Goal: Task Accomplishment & Management: Manage account settings

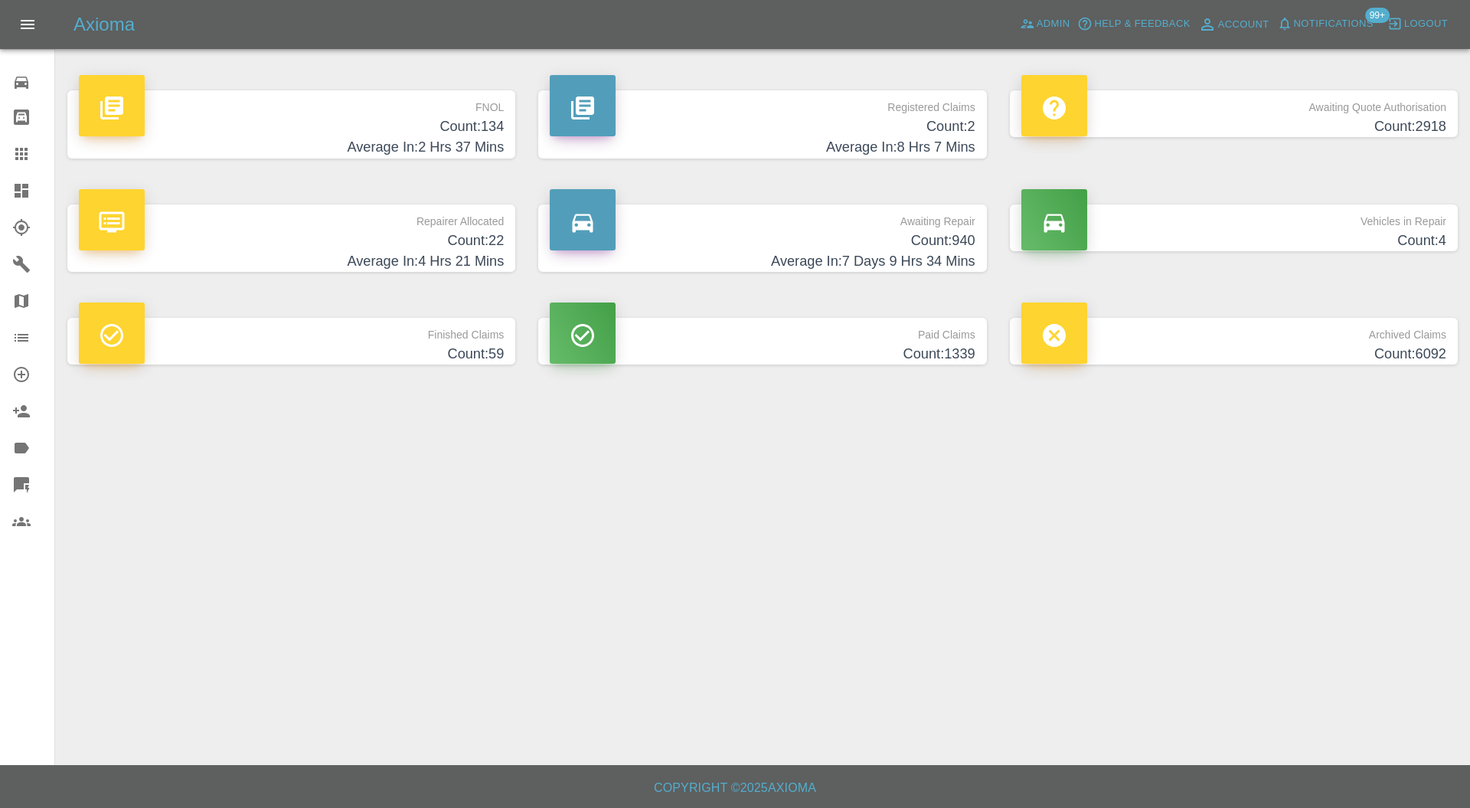
click at [24, 150] on icon at bounding box center [21, 154] width 12 height 12
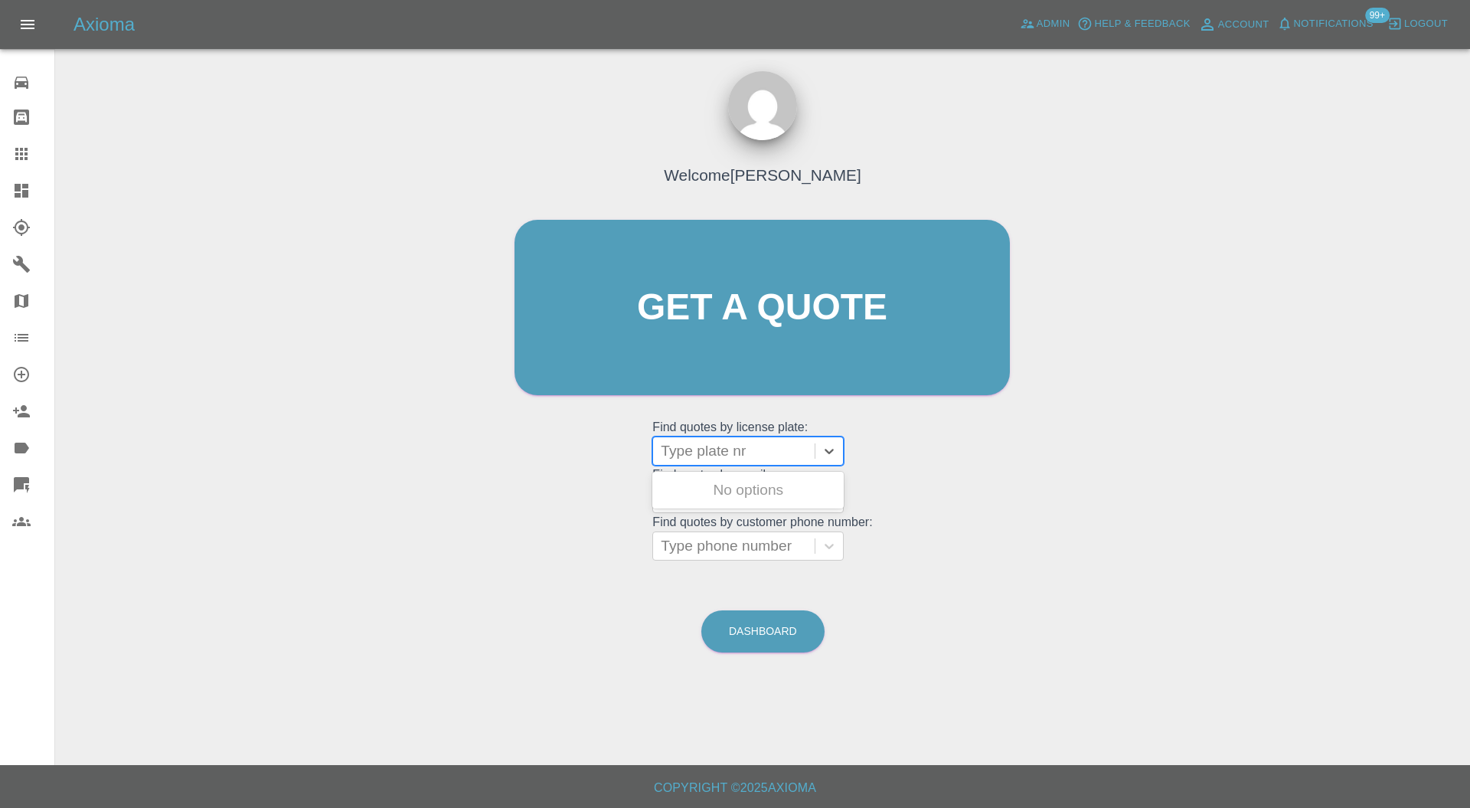
click at [716, 454] on div at bounding box center [734, 450] width 146 height 21
paste input "BP62DCP"
type input "BP62DCP"
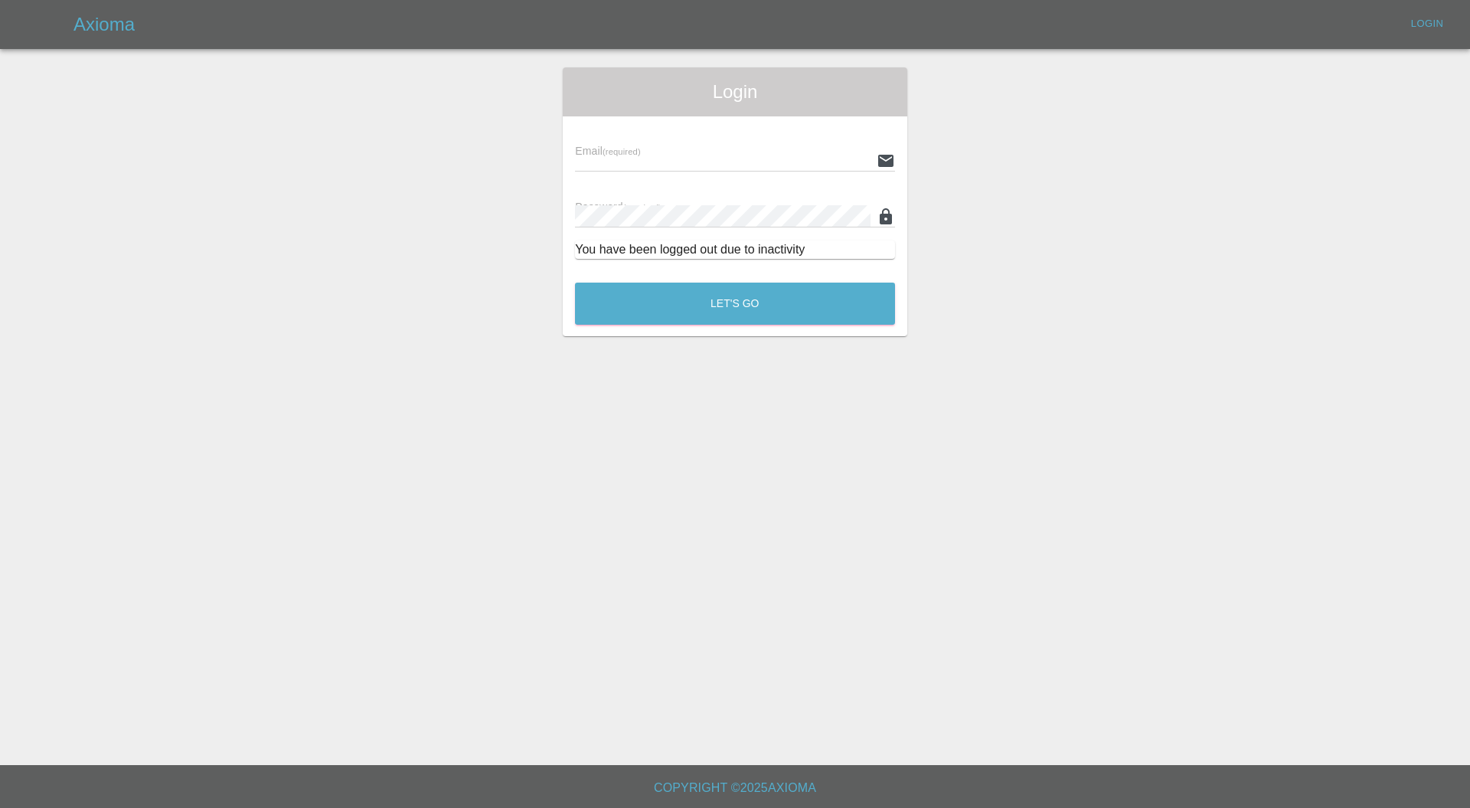
type input "carl.ainsworth@axioma.co.uk"
click at [709, 302] on button "Let's Go" at bounding box center [735, 304] width 320 height 42
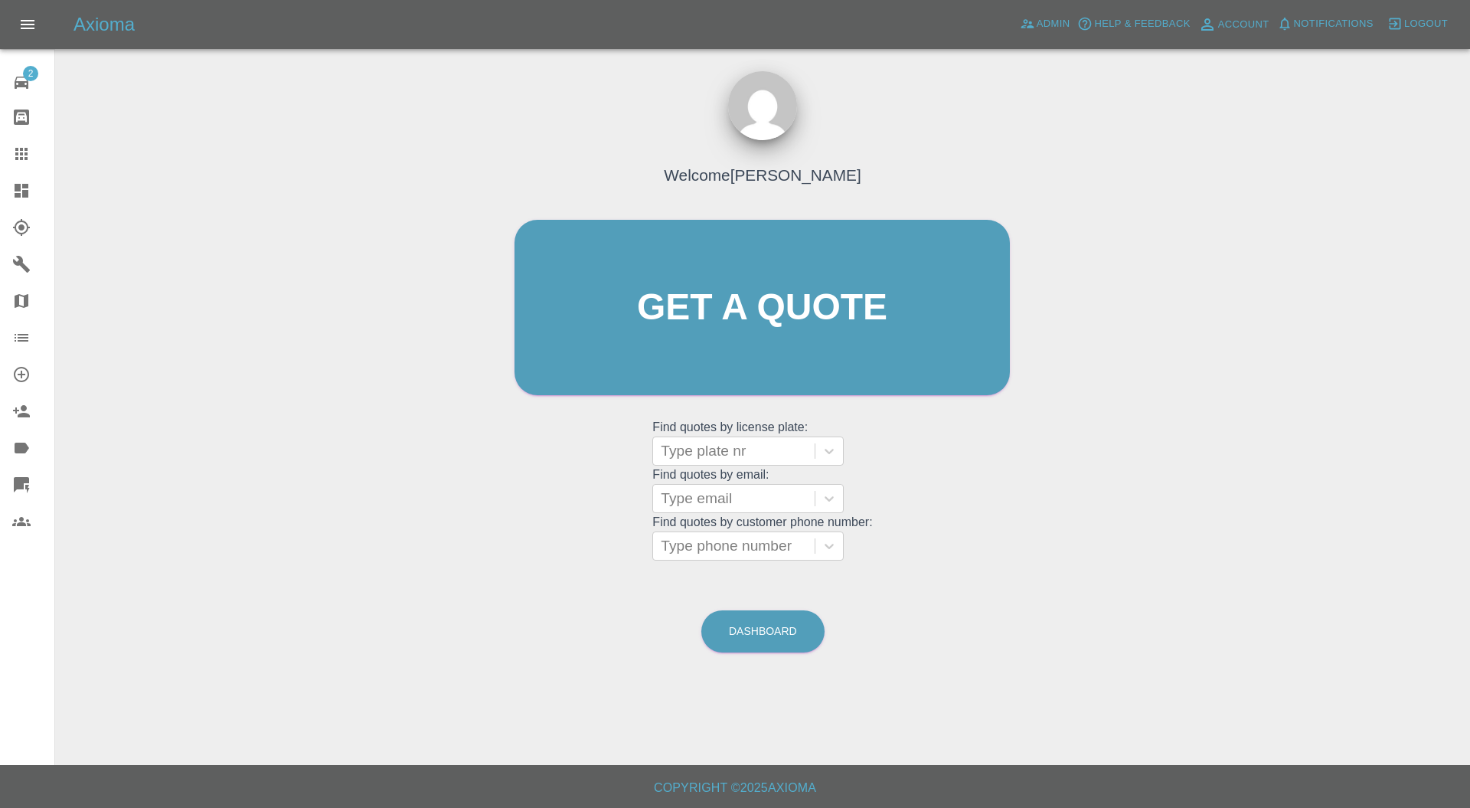
click at [703, 454] on div at bounding box center [734, 450] width 146 height 21
paste input "BP62DCP"
type input "BP62DCP"
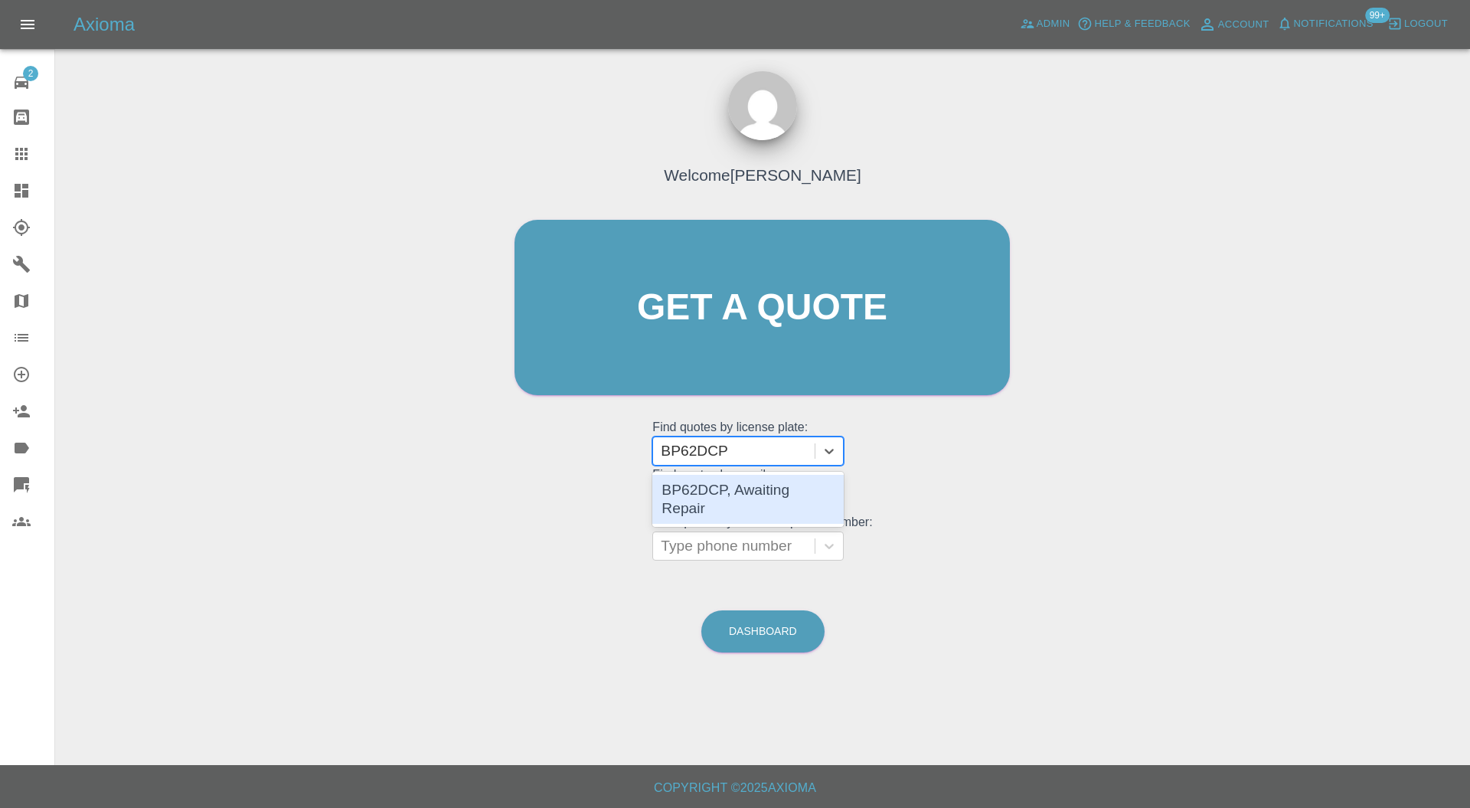
click at [708, 479] on div "BP62DCP, Awaiting Repair" at bounding box center [747, 499] width 191 height 49
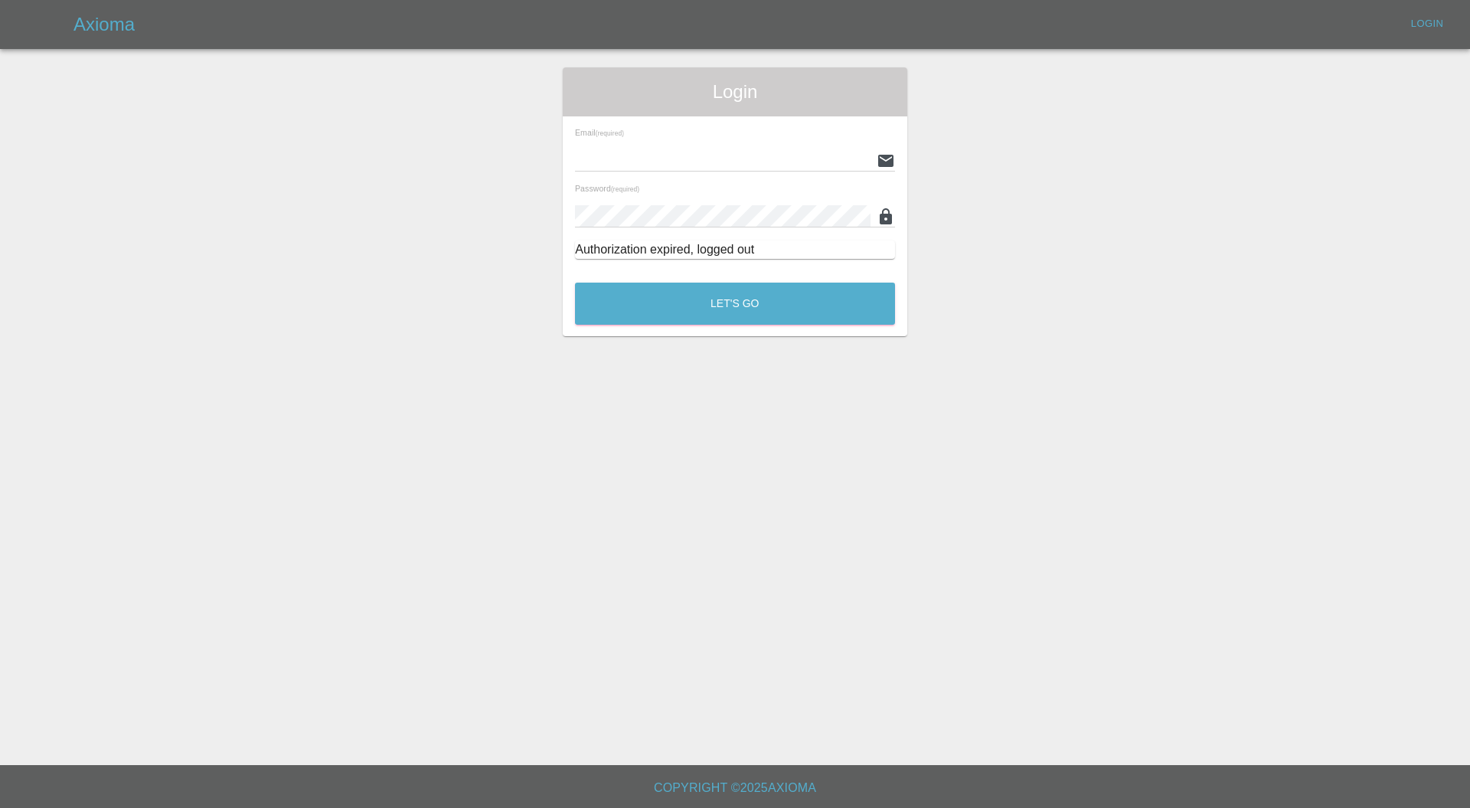
type input "[PERSON_NAME][EMAIL_ADDRESS][PERSON_NAME][DOMAIN_NAME]"
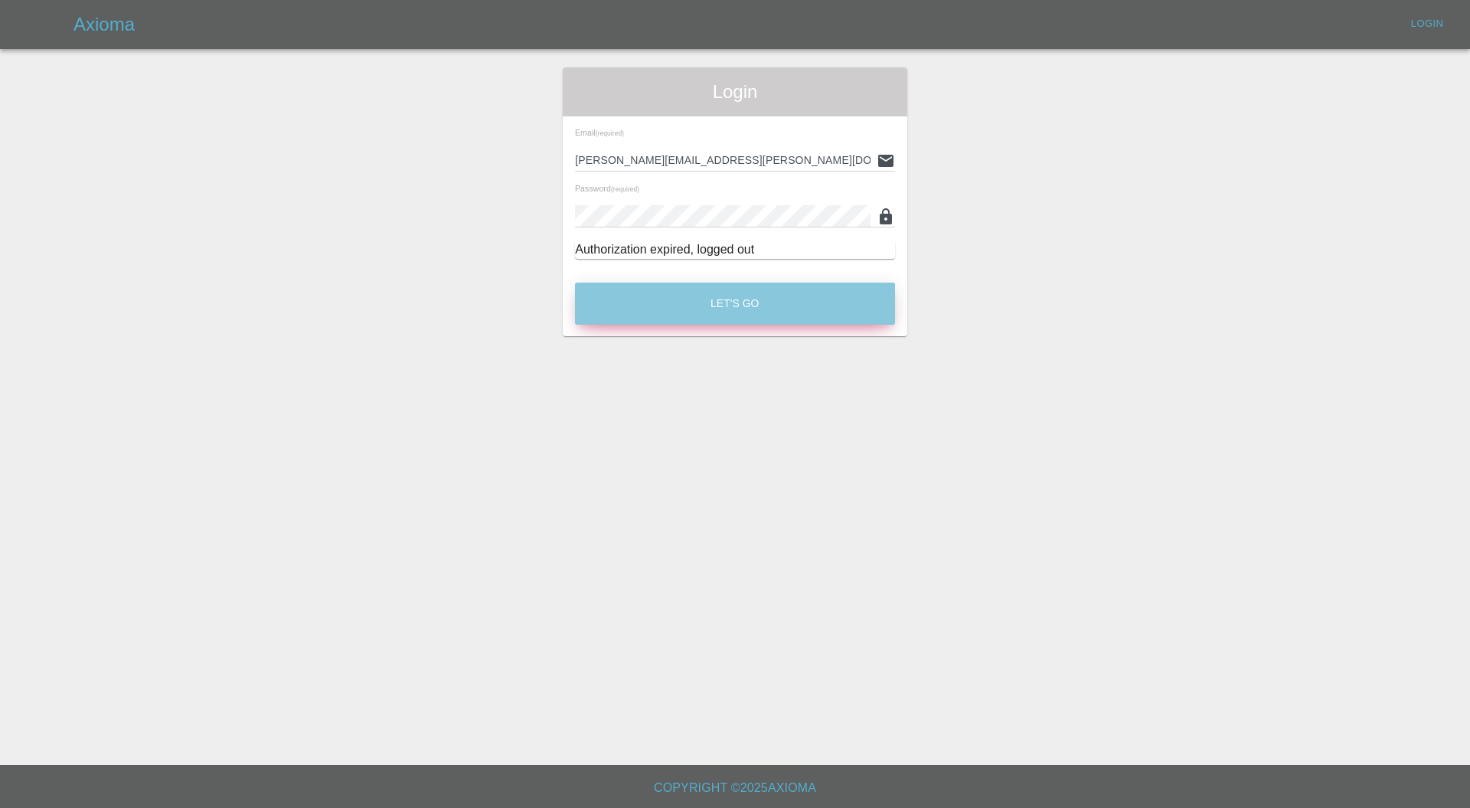
click at [622, 296] on button "Let's Go" at bounding box center [735, 304] width 320 height 42
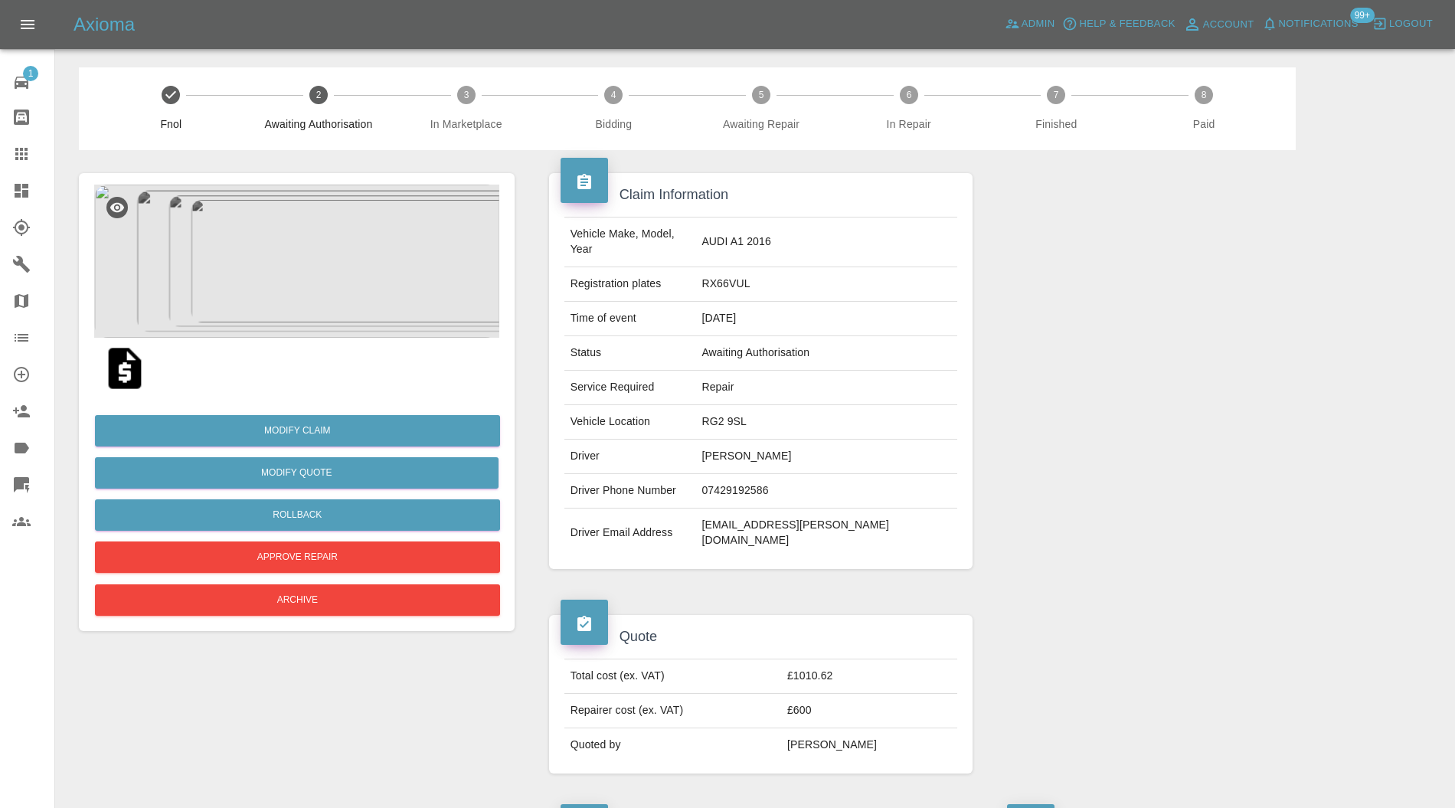
click at [305, 268] on img at bounding box center [296, 261] width 405 height 153
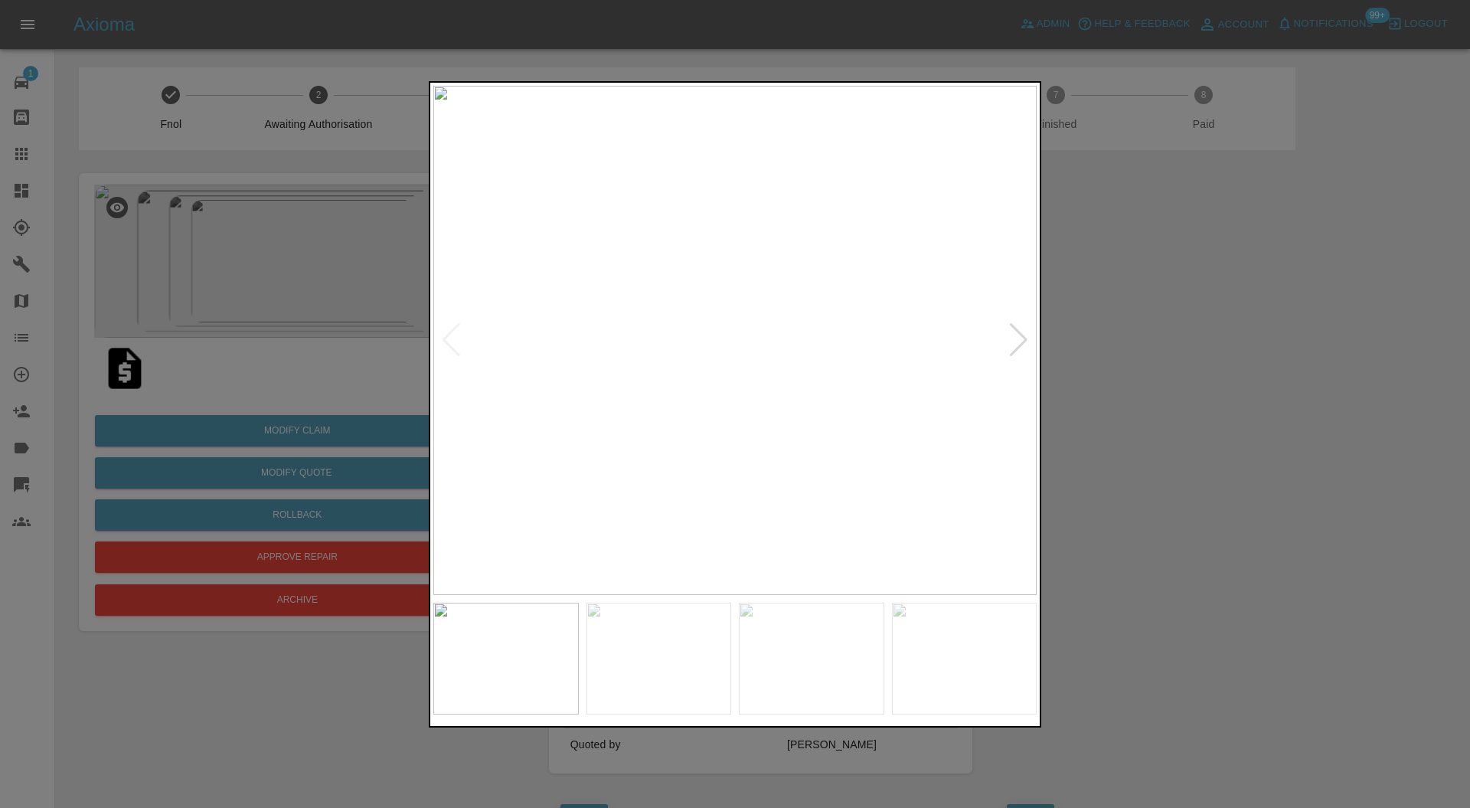
click at [1015, 341] on div at bounding box center [1018, 340] width 21 height 34
click at [1015, 341] on img at bounding box center [734, 341] width 603 height 510
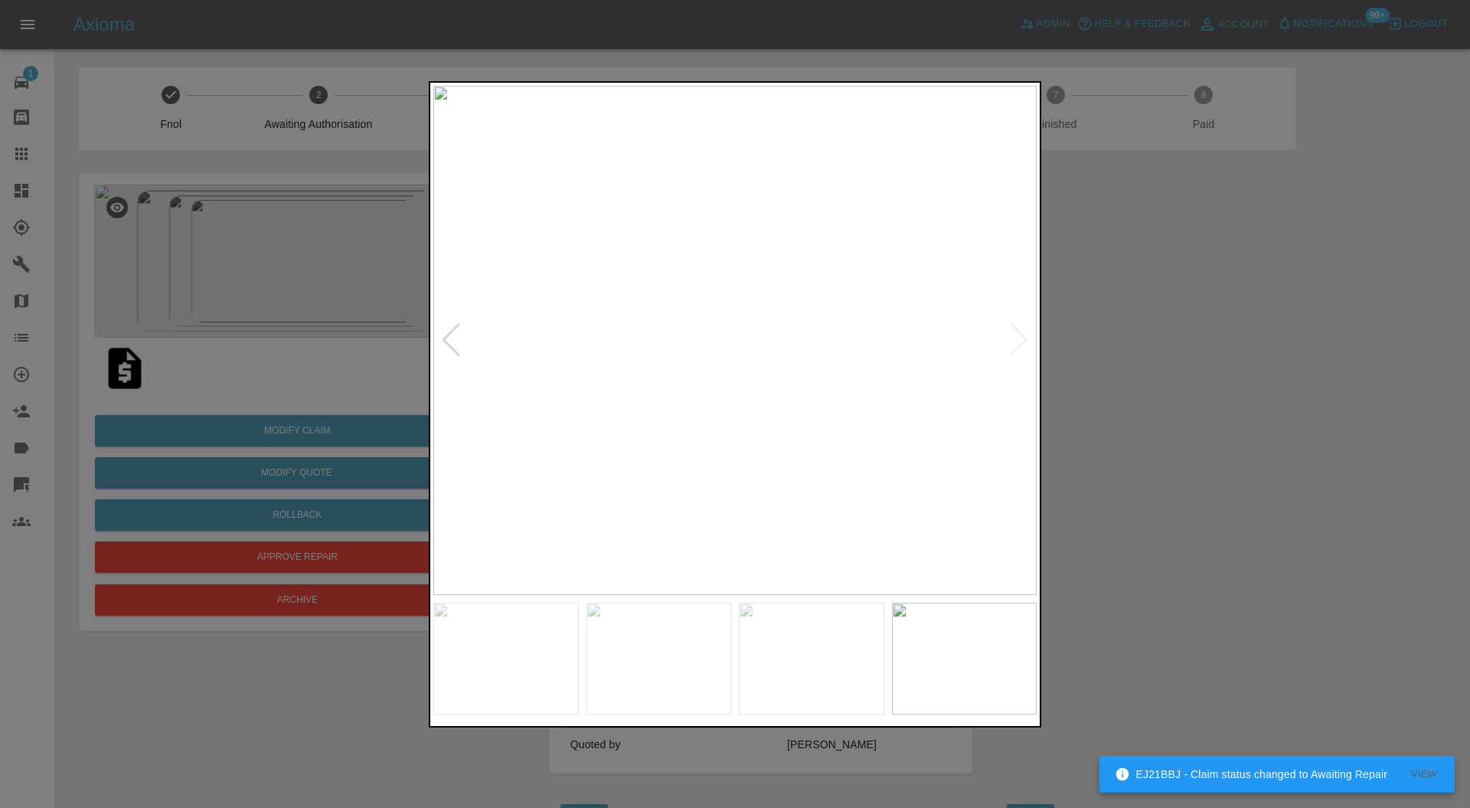
click at [447, 335] on div at bounding box center [451, 340] width 21 height 34
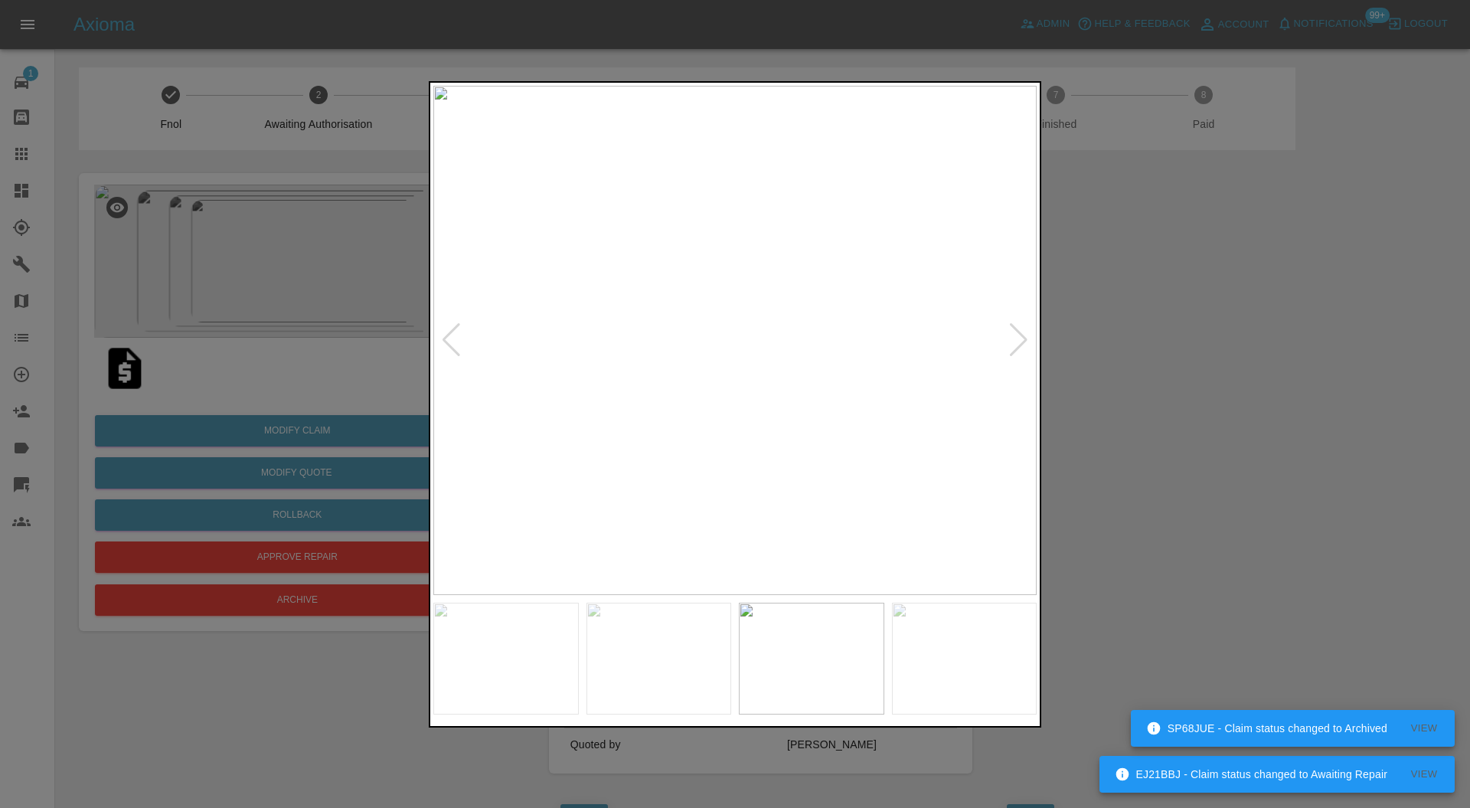
click at [448, 335] on div at bounding box center [451, 340] width 21 height 34
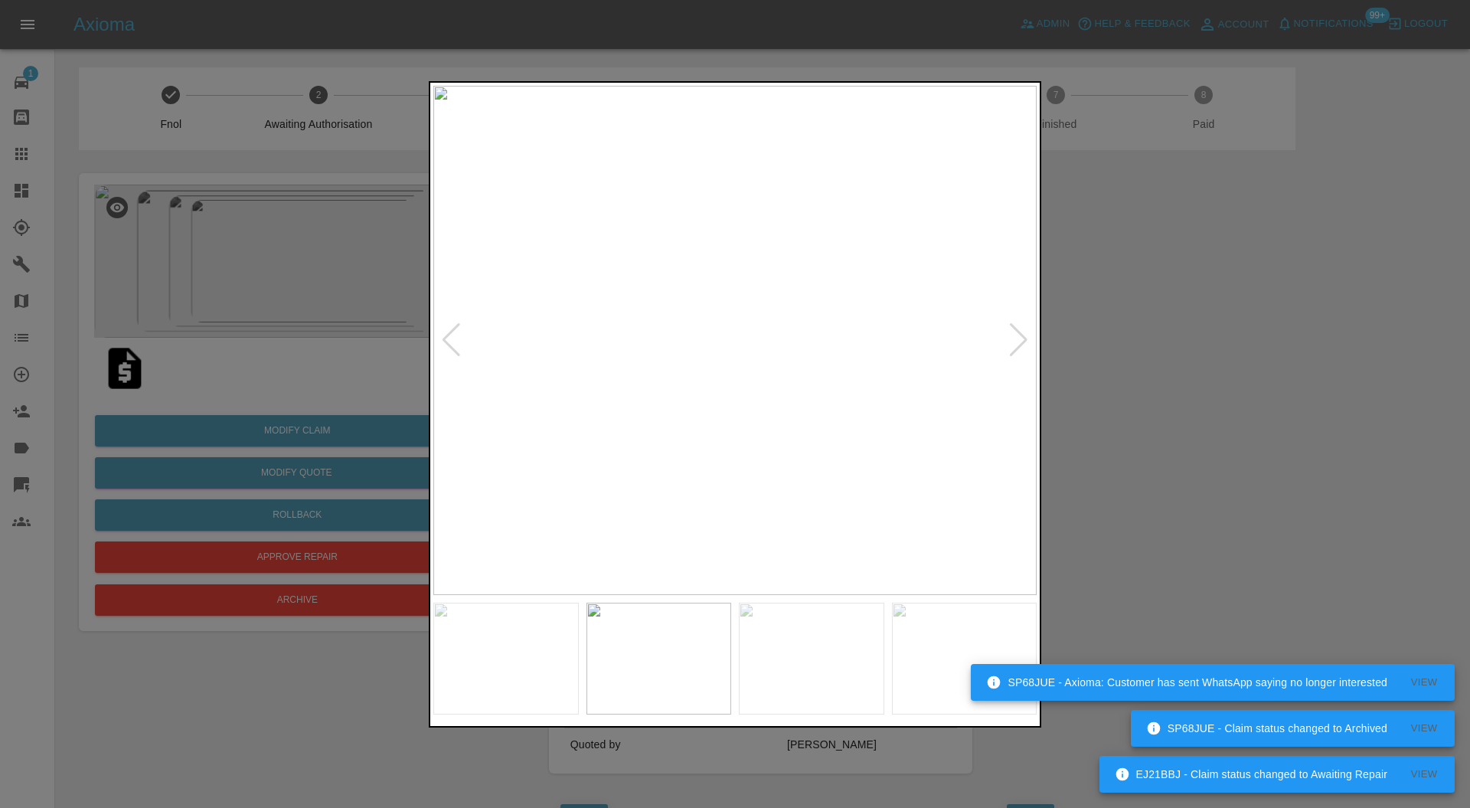
click at [448, 335] on div at bounding box center [451, 340] width 21 height 34
click at [448, 335] on img at bounding box center [734, 341] width 603 height 510
click at [1204, 329] on div at bounding box center [735, 404] width 1470 height 808
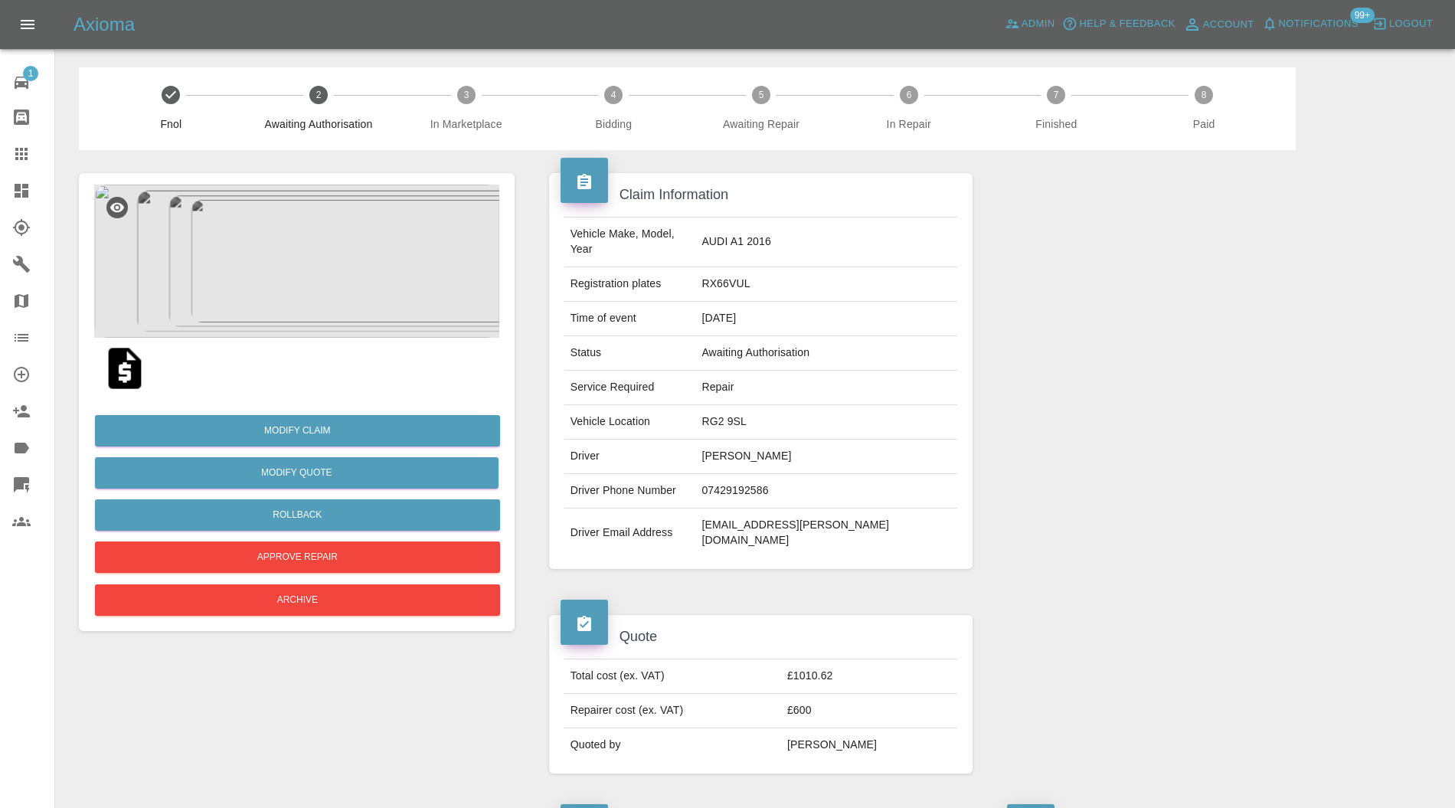
click at [331, 256] on img at bounding box center [296, 261] width 405 height 153
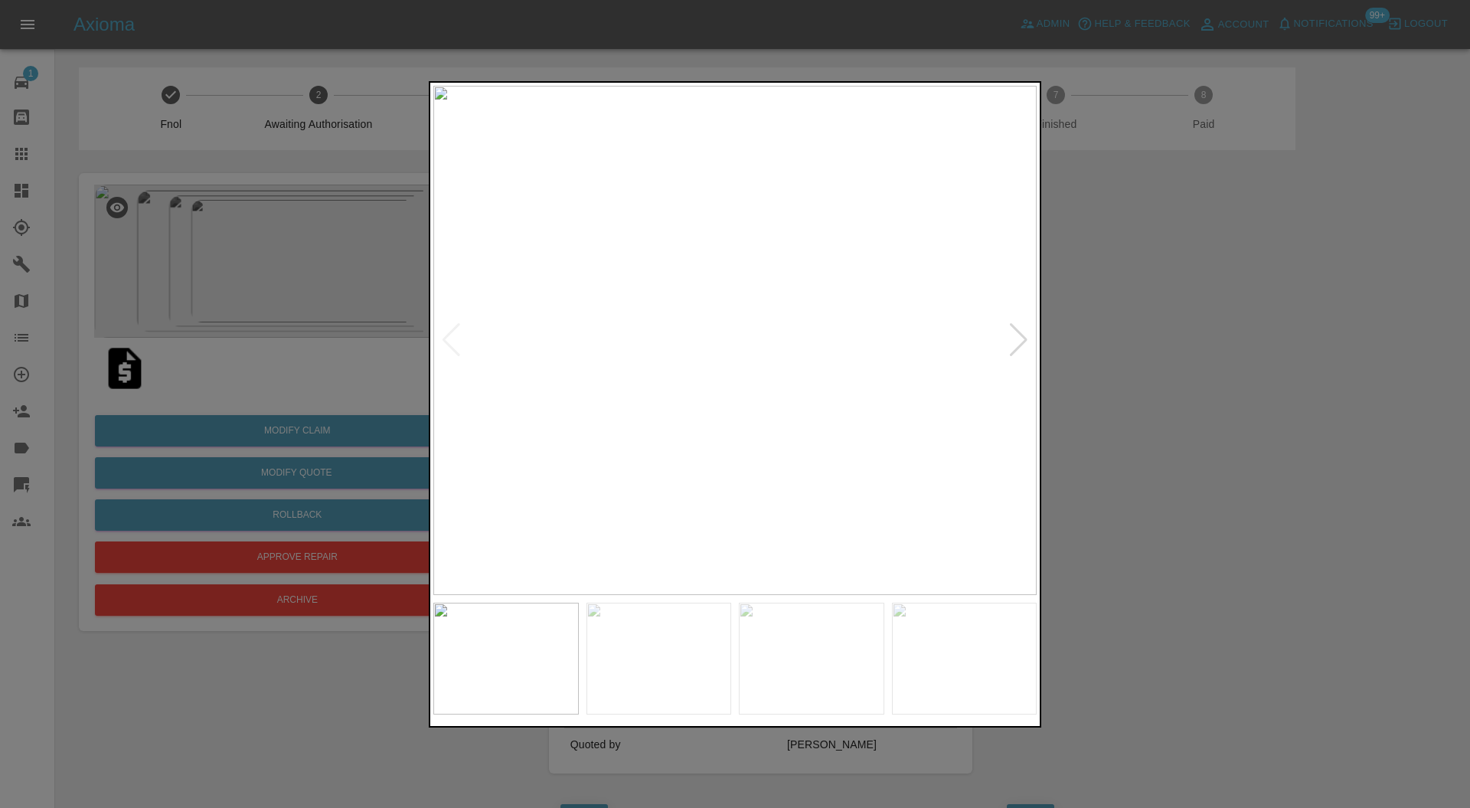
click at [1021, 334] on div at bounding box center [1018, 340] width 21 height 34
click at [1021, 330] on div at bounding box center [1018, 340] width 21 height 34
click at [1021, 330] on img at bounding box center [734, 341] width 603 height 510
click at [1101, 332] on div at bounding box center [735, 404] width 1470 height 808
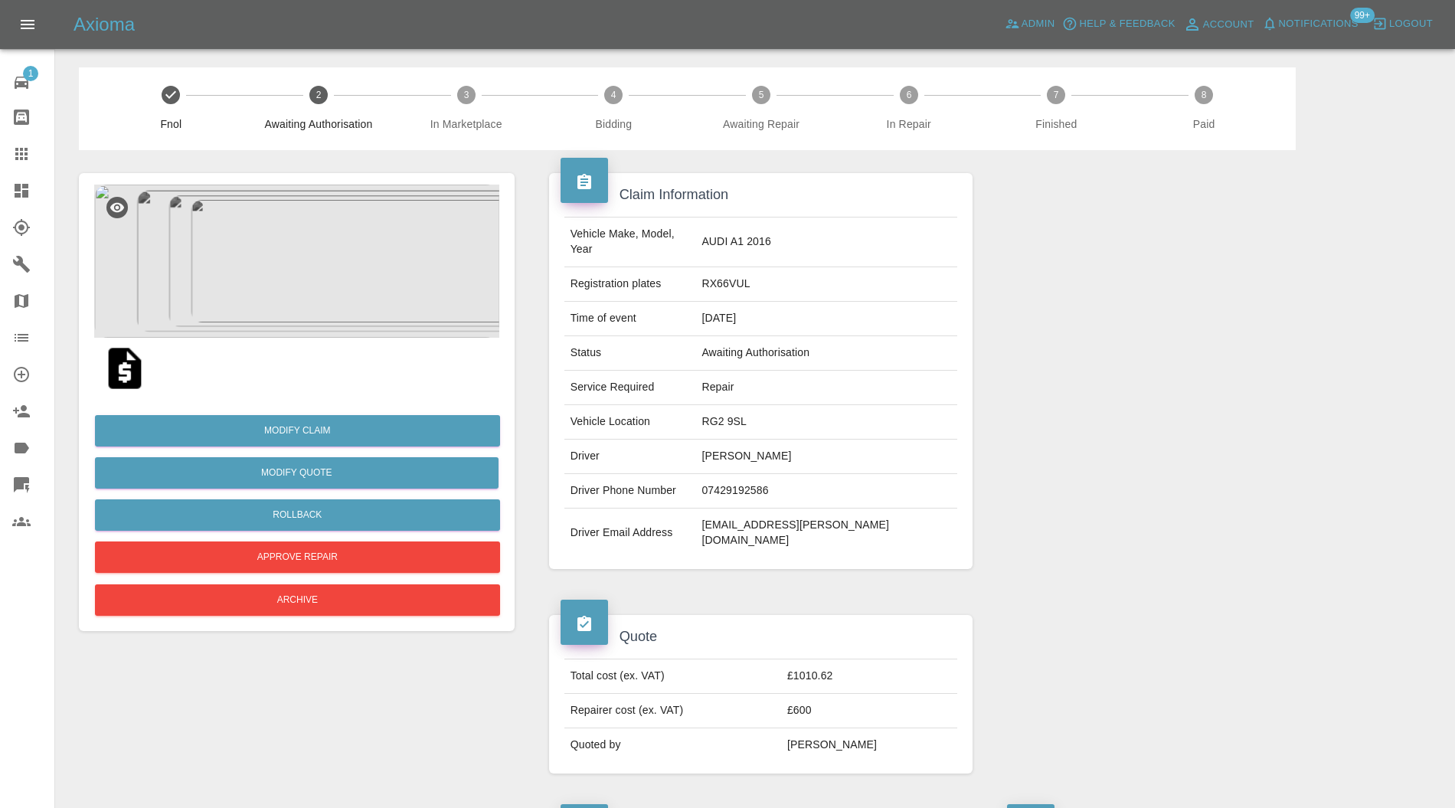
click at [288, 251] on img at bounding box center [296, 261] width 405 height 153
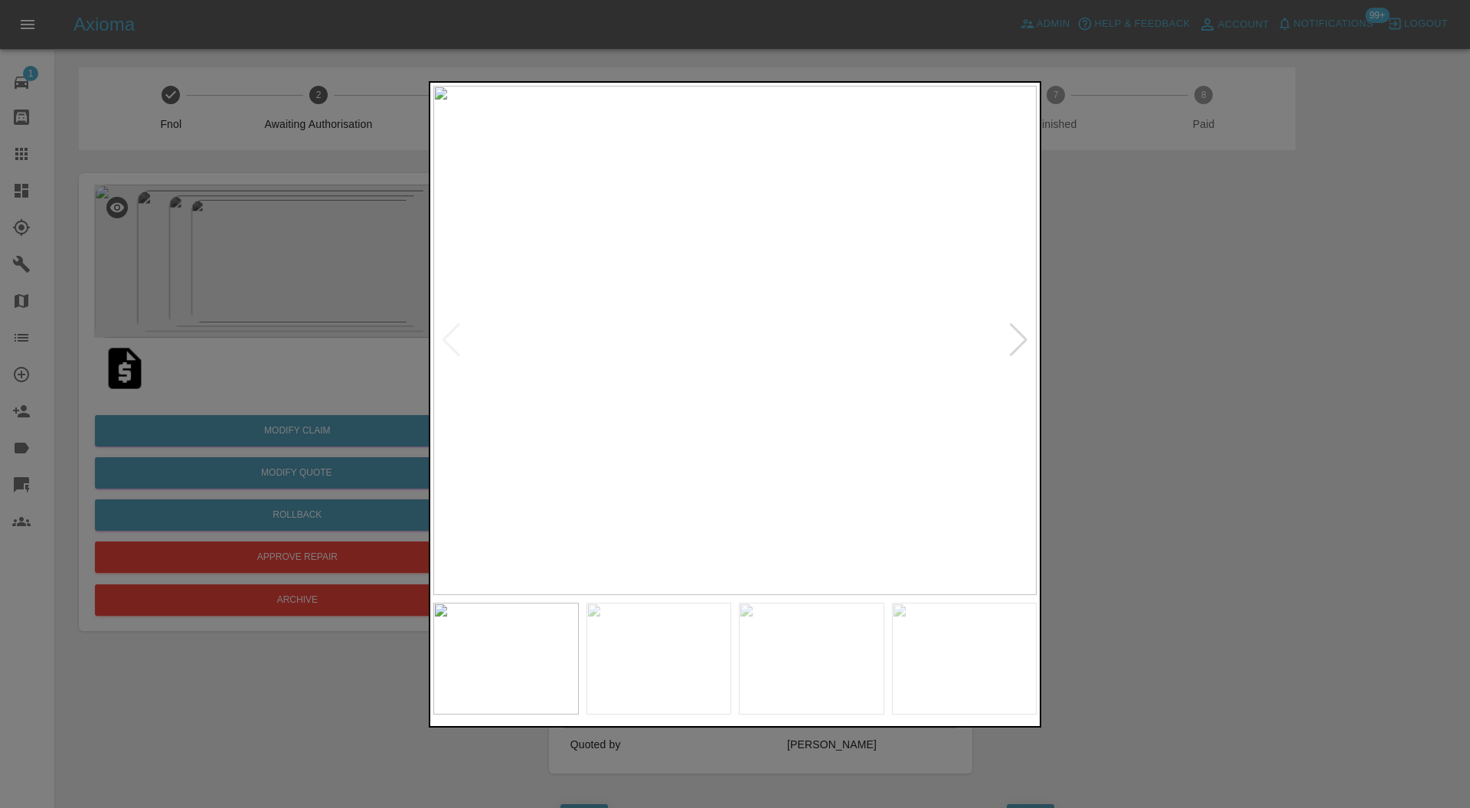
click at [1017, 326] on div at bounding box center [1018, 340] width 21 height 34
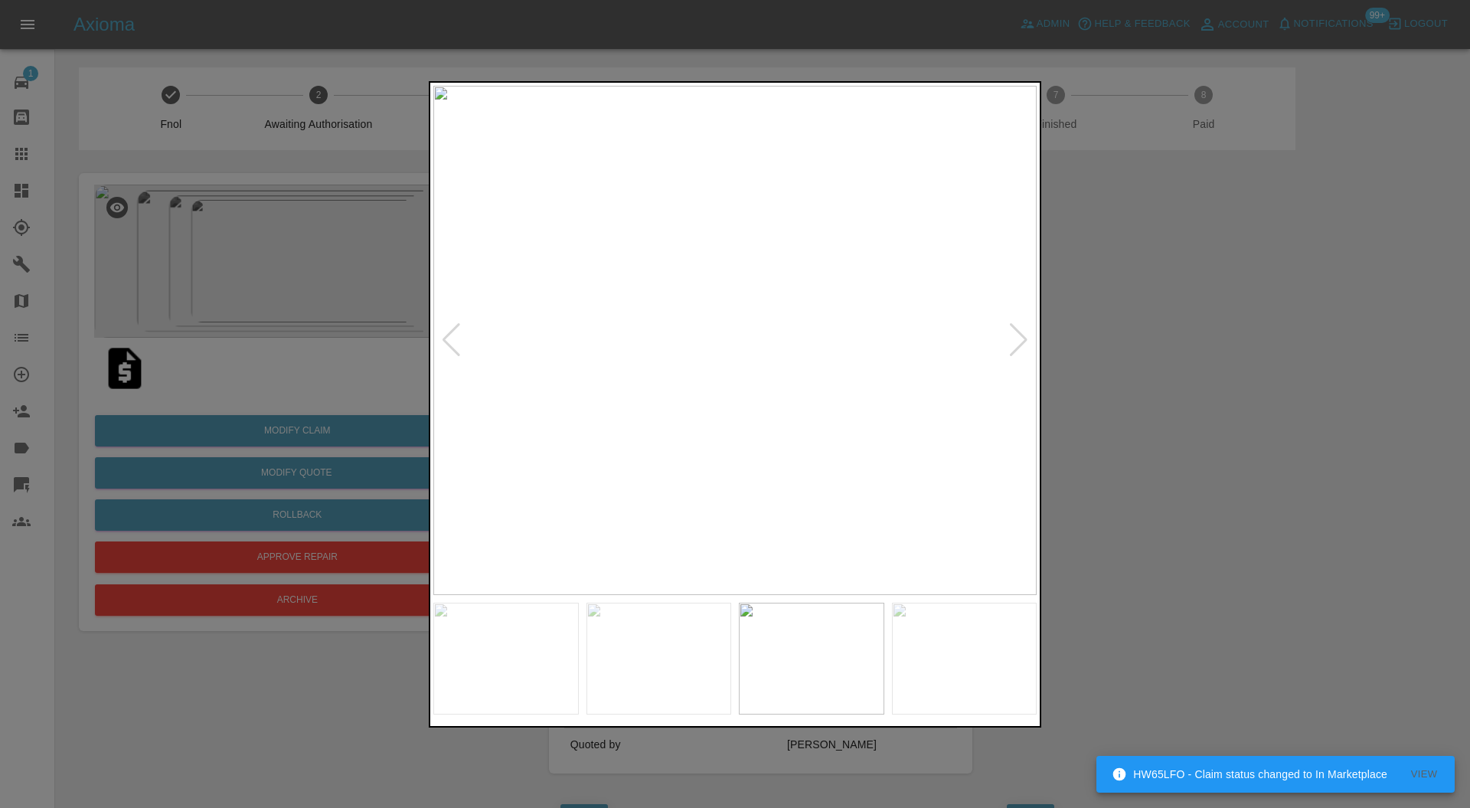
click at [1017, 326] on div at bounding box center [1018, 340] width 21 height 34
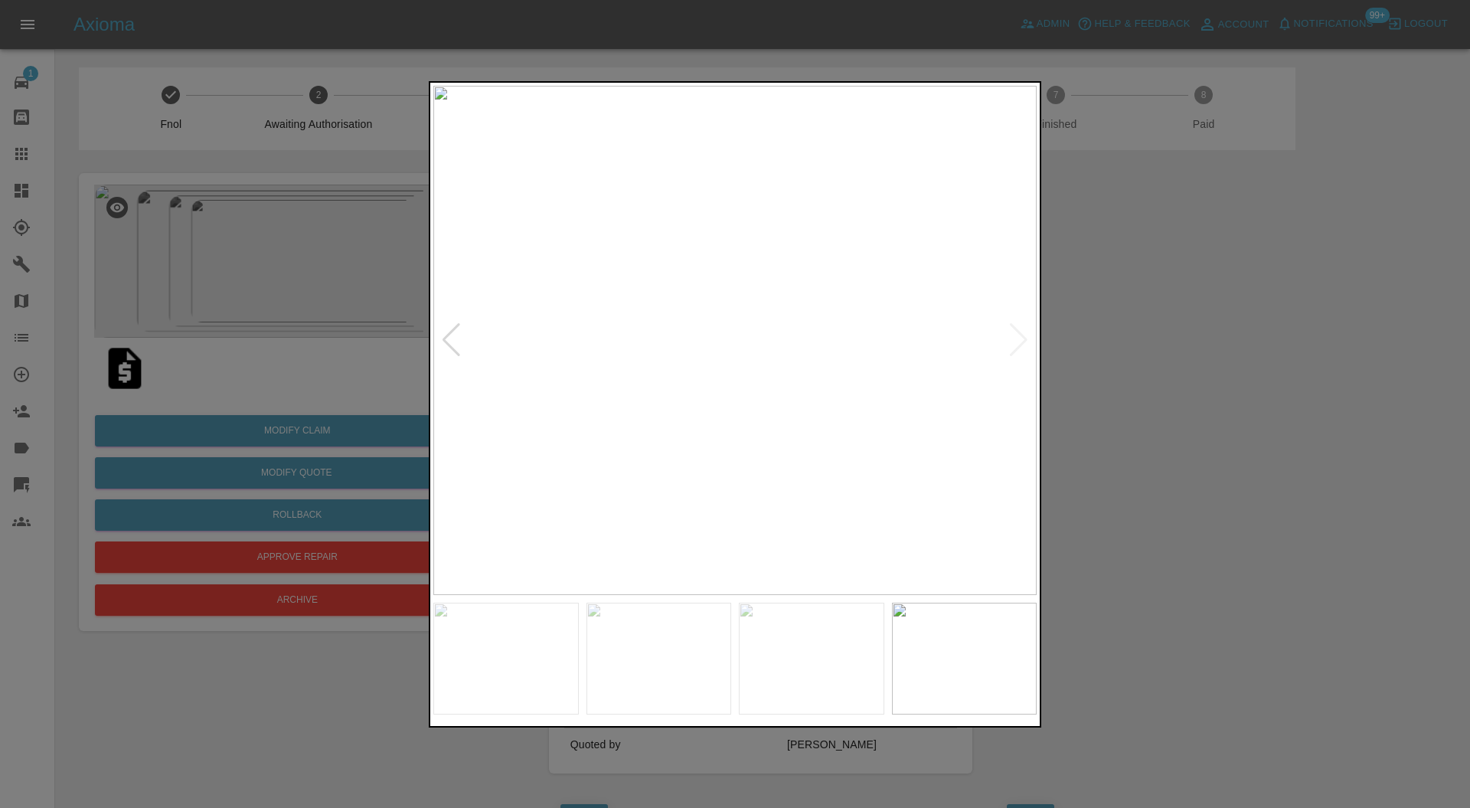
click at [1074, 323] on div at bounding box center [735, 404] width 1470 height 808
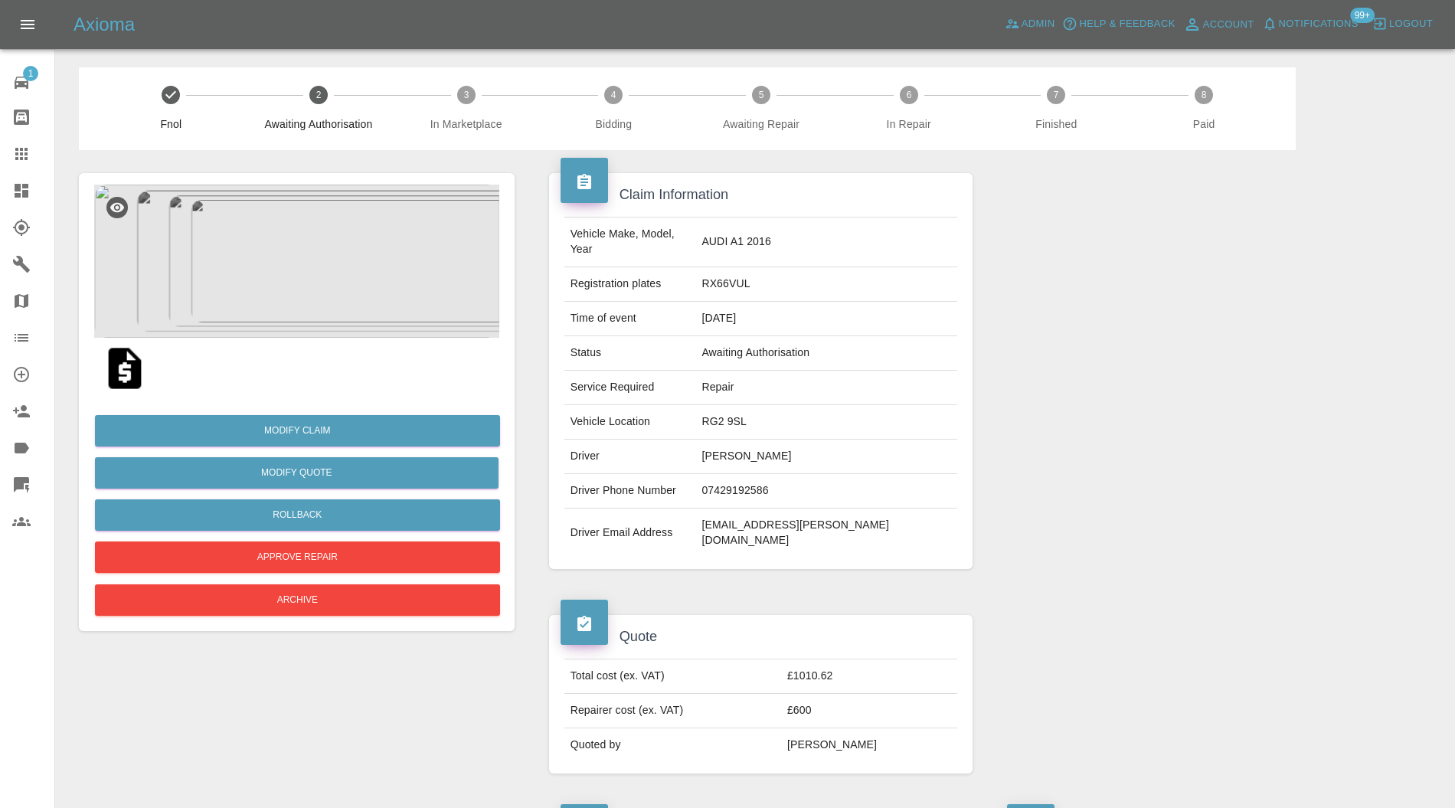
click at [130, 373] on img at bounding box center [124, 368] width 49 height 49
click at [354, 503] on button "Rollback" at bounding box center [297, 514] width 405 height 31
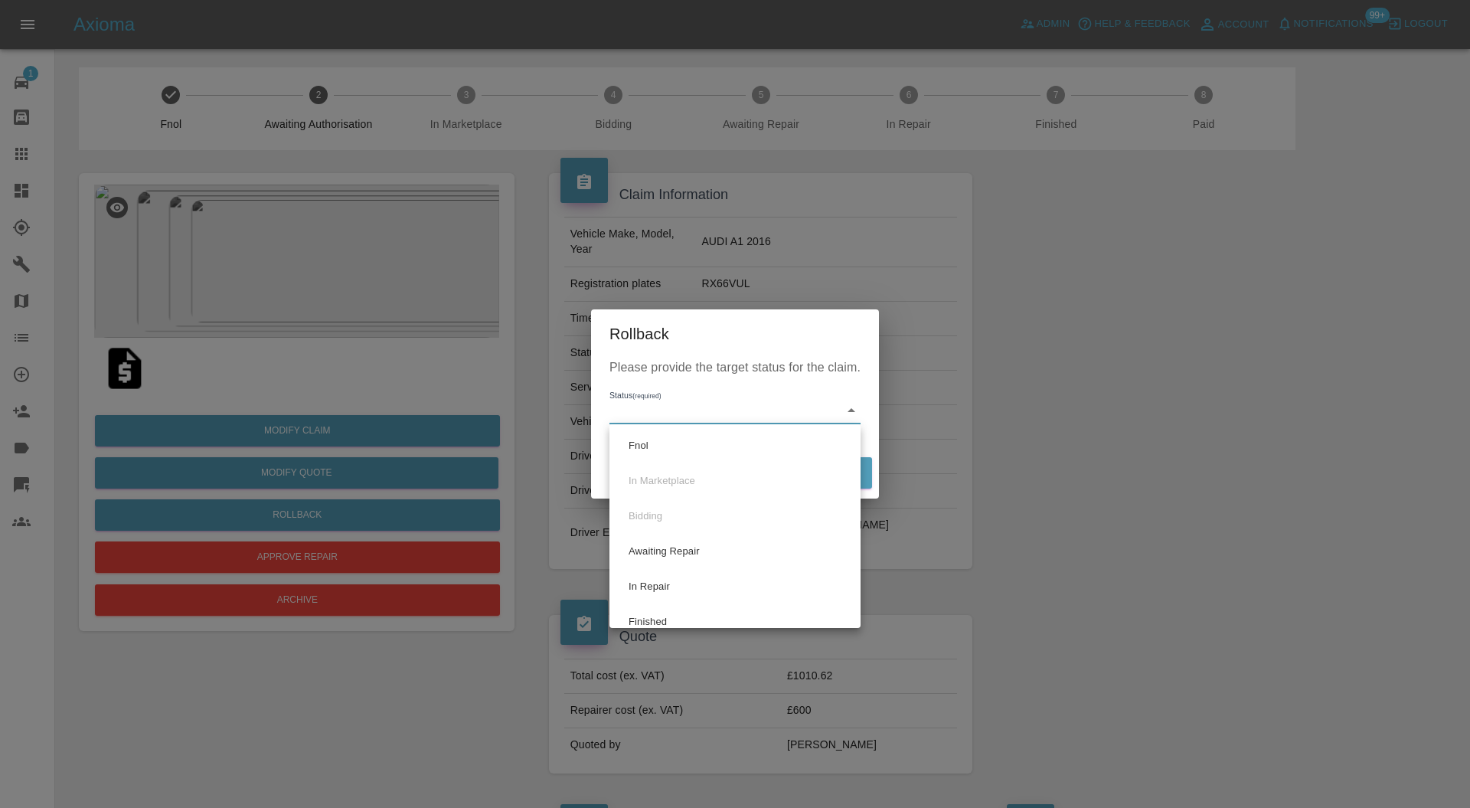
click at [702, 449] on li "Fnol" at bounding box center [734, 445] width 243 height 35
type input "fnol"
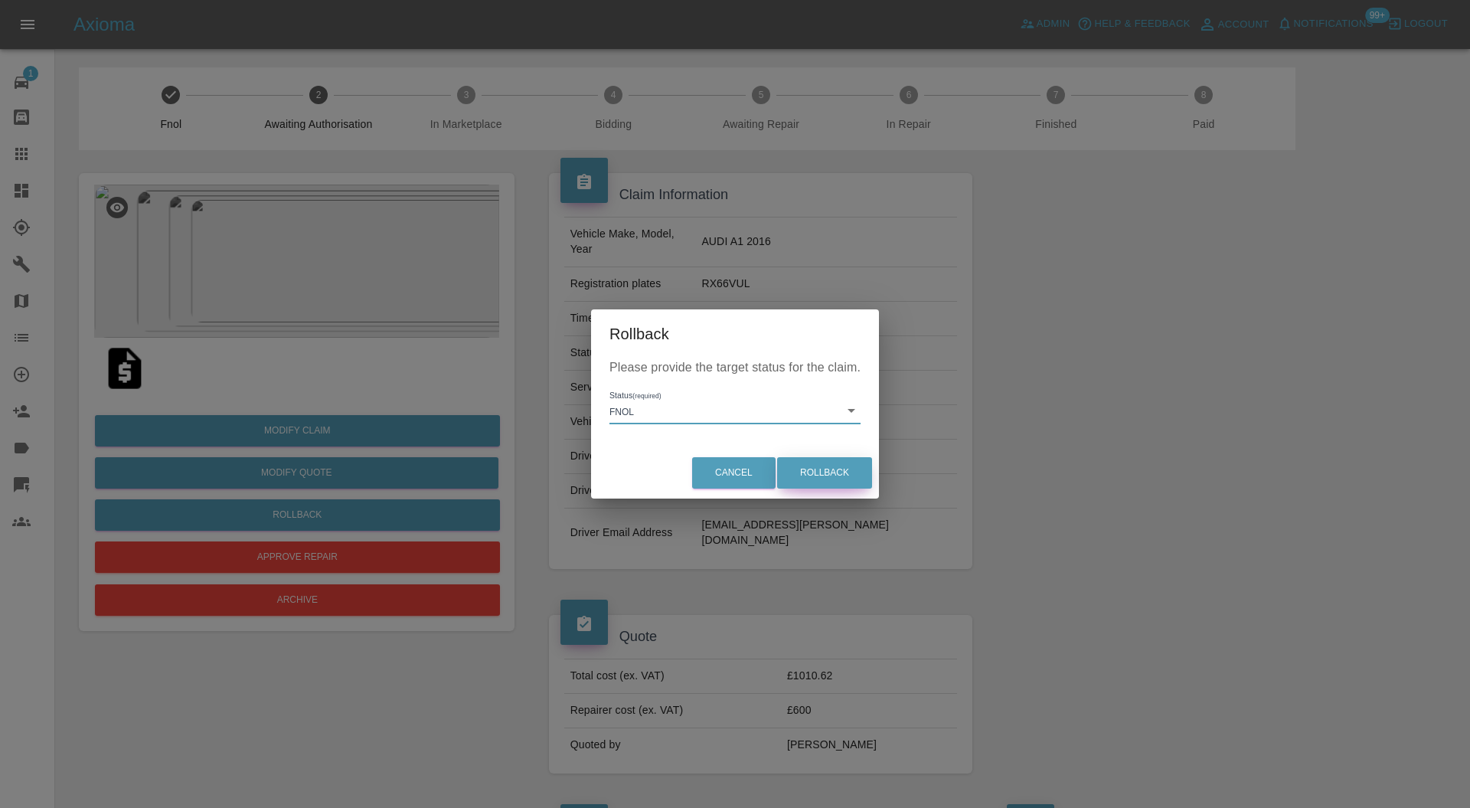
click at [818, 473] on button "Rollback" at bounding box center [824, 472] width 95 height 31
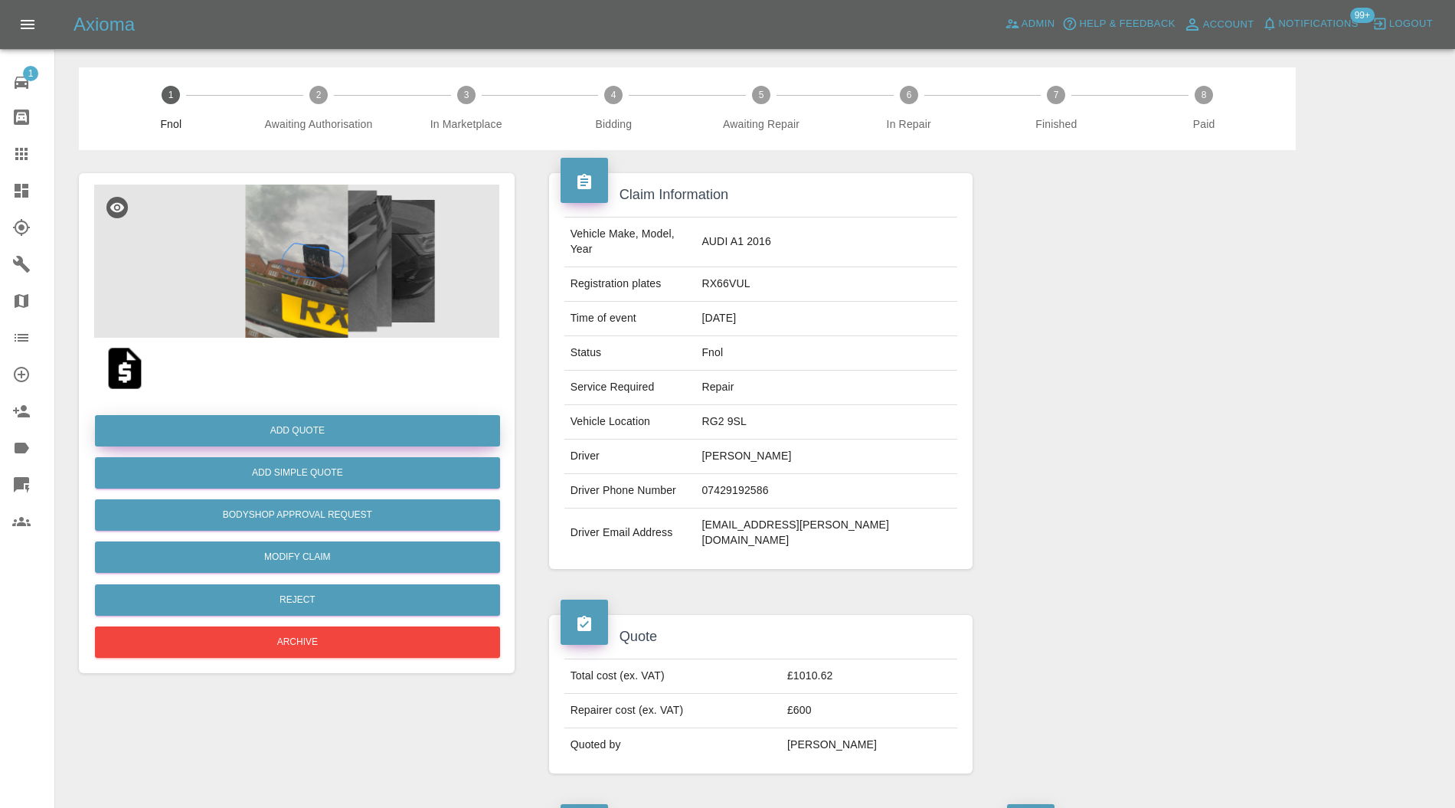
click at [412, 427] on button "Add Quote" at bounding box center [297, 430] width 405 height 31
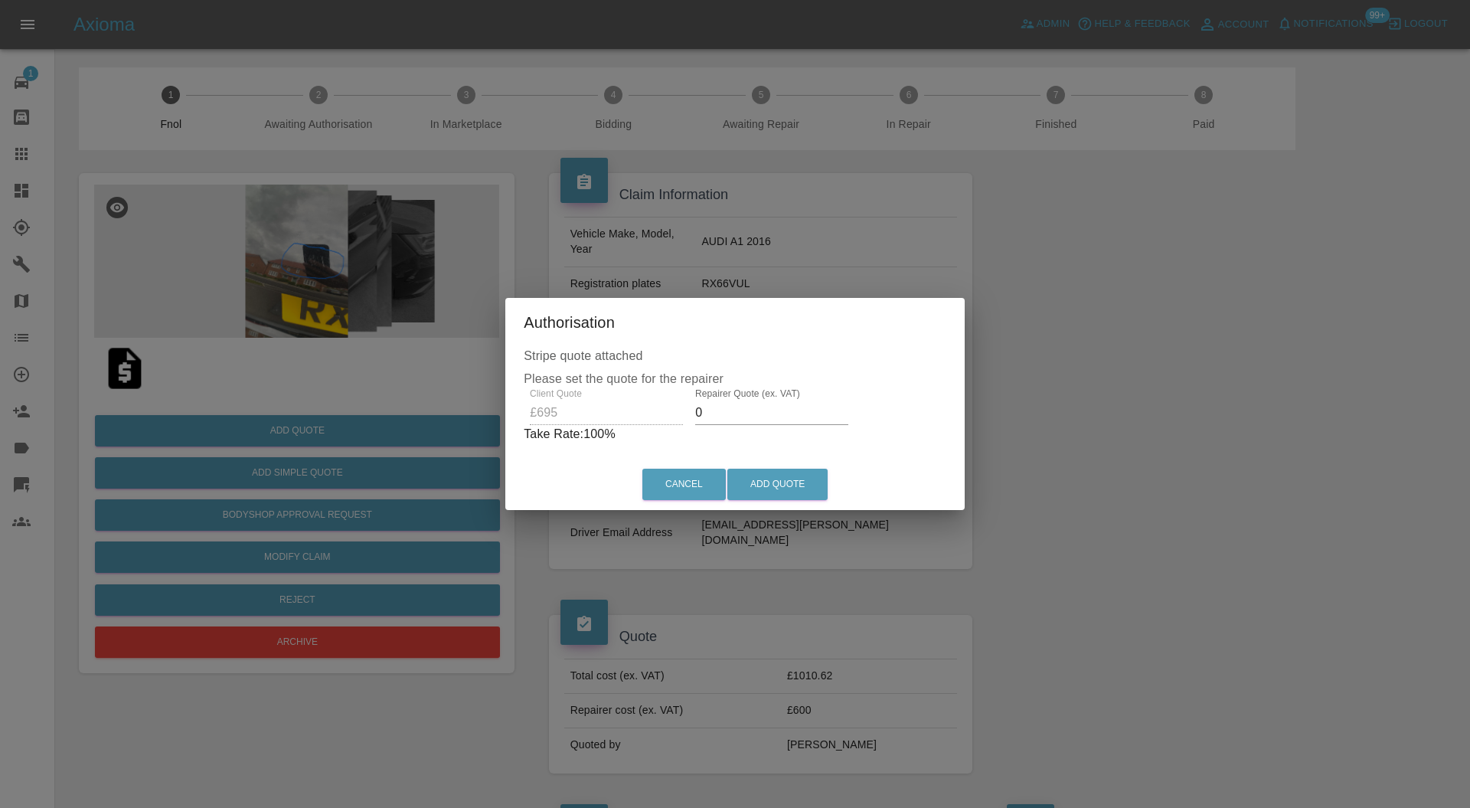
click at [783, 412] on input "0" at bounding box center [771, 412] width 153 height 24
type input "430"
click at [789, 482] on button "Add Quote" at bounding box center [777, 484] width 100 height 31
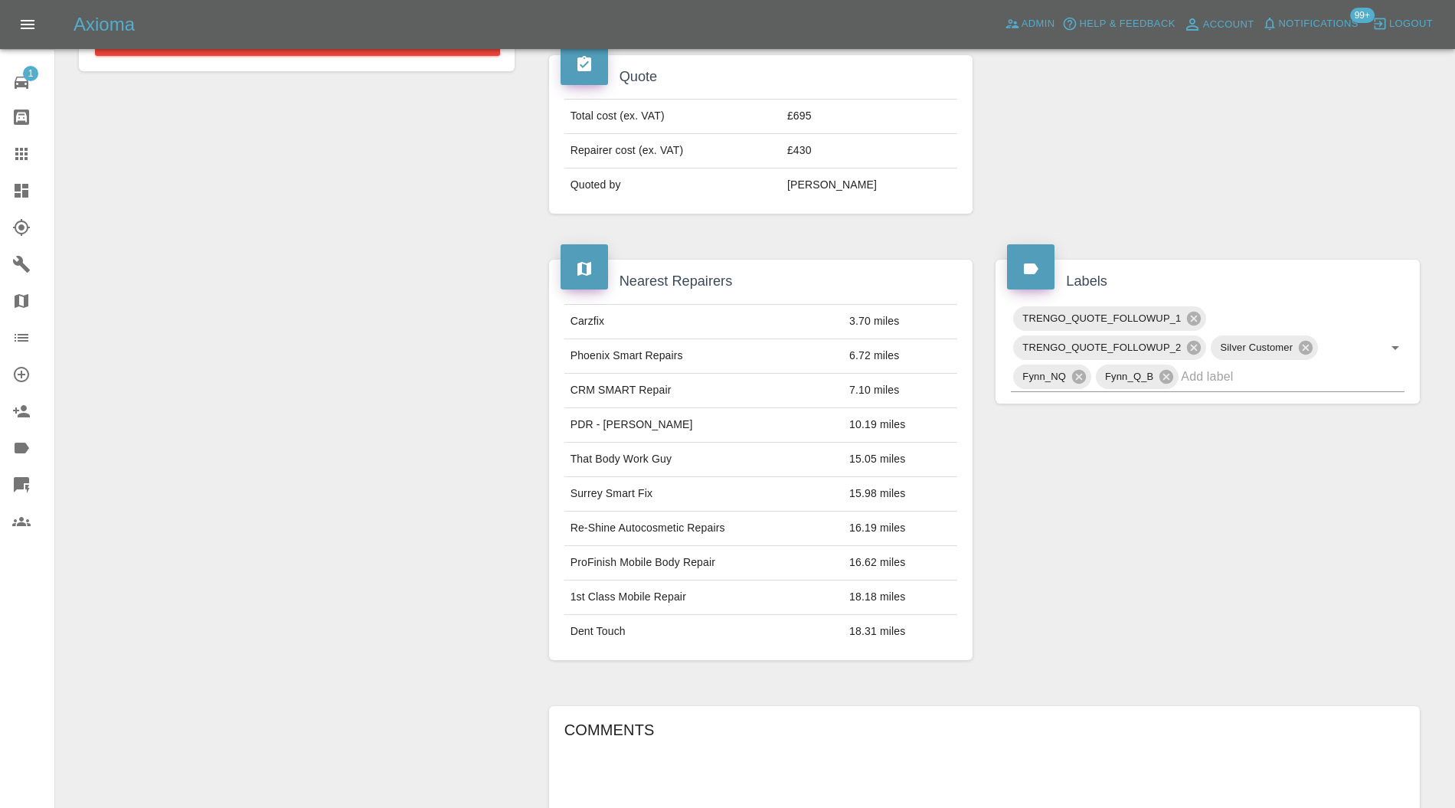
scroll to position [1089, 0]
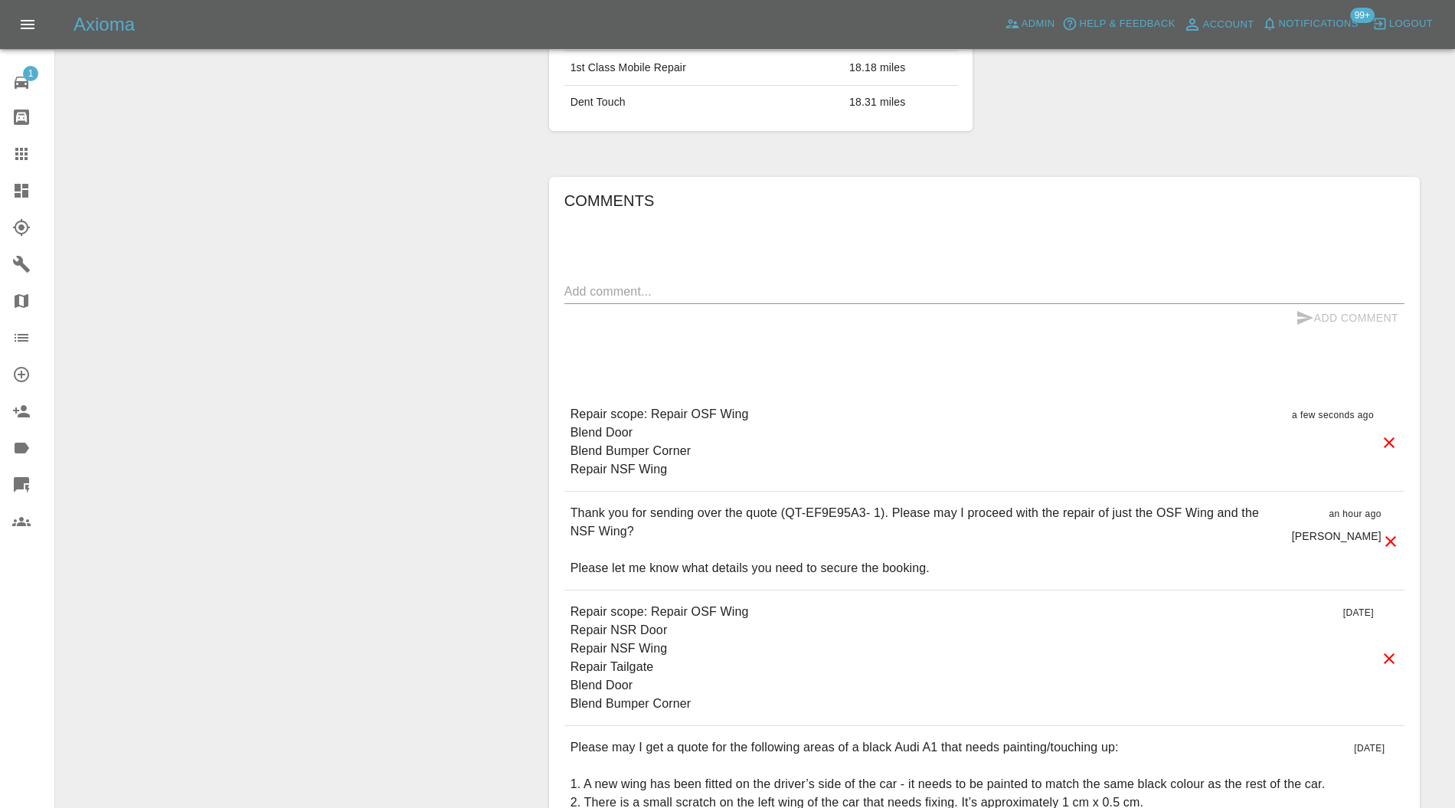
click at [1392, 653] on icon at bounding box center [1388, 658] width 11 height 11
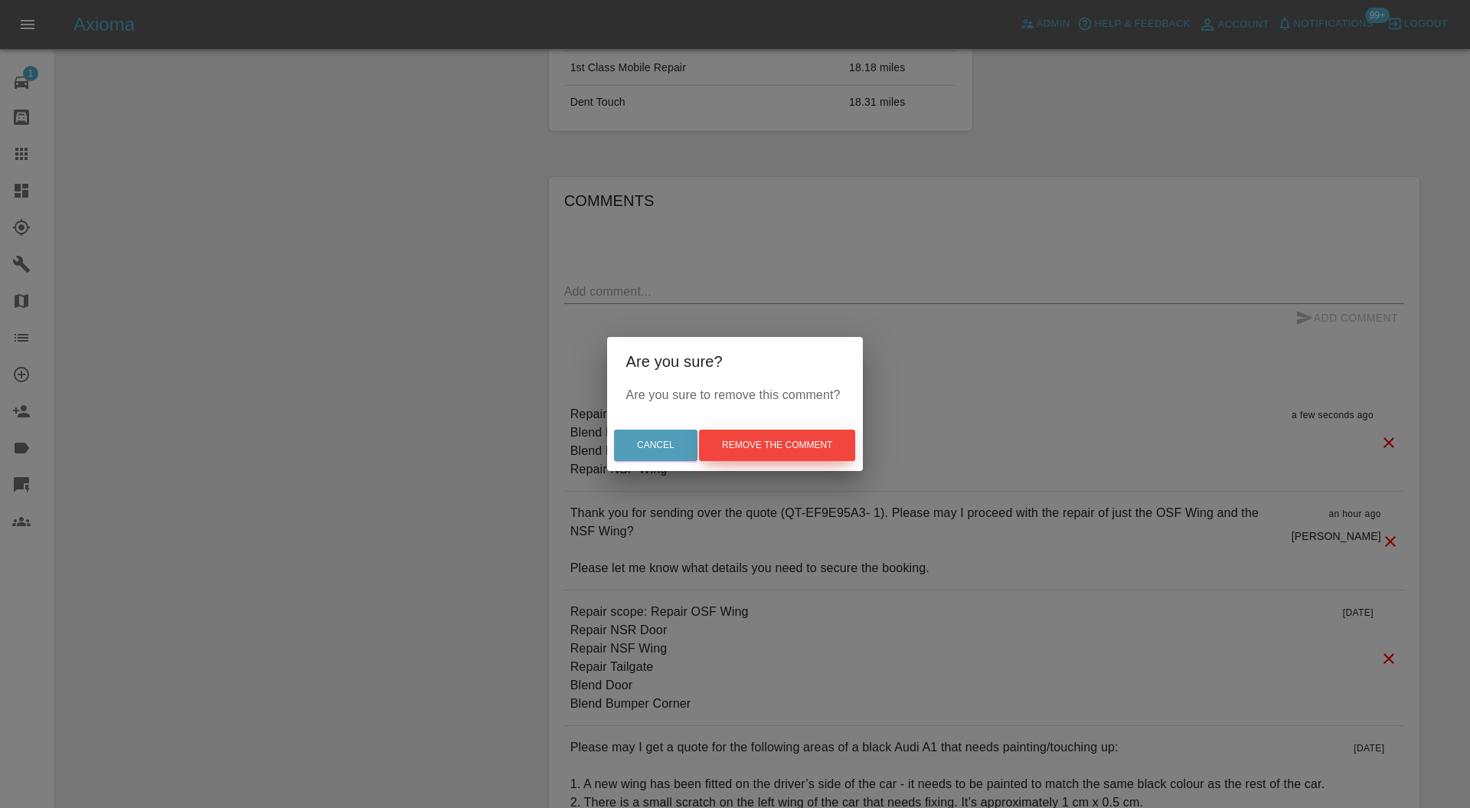
click at [804, 436] on button "Remove the comment" at bounding box center [777, 445] width 156 height 31
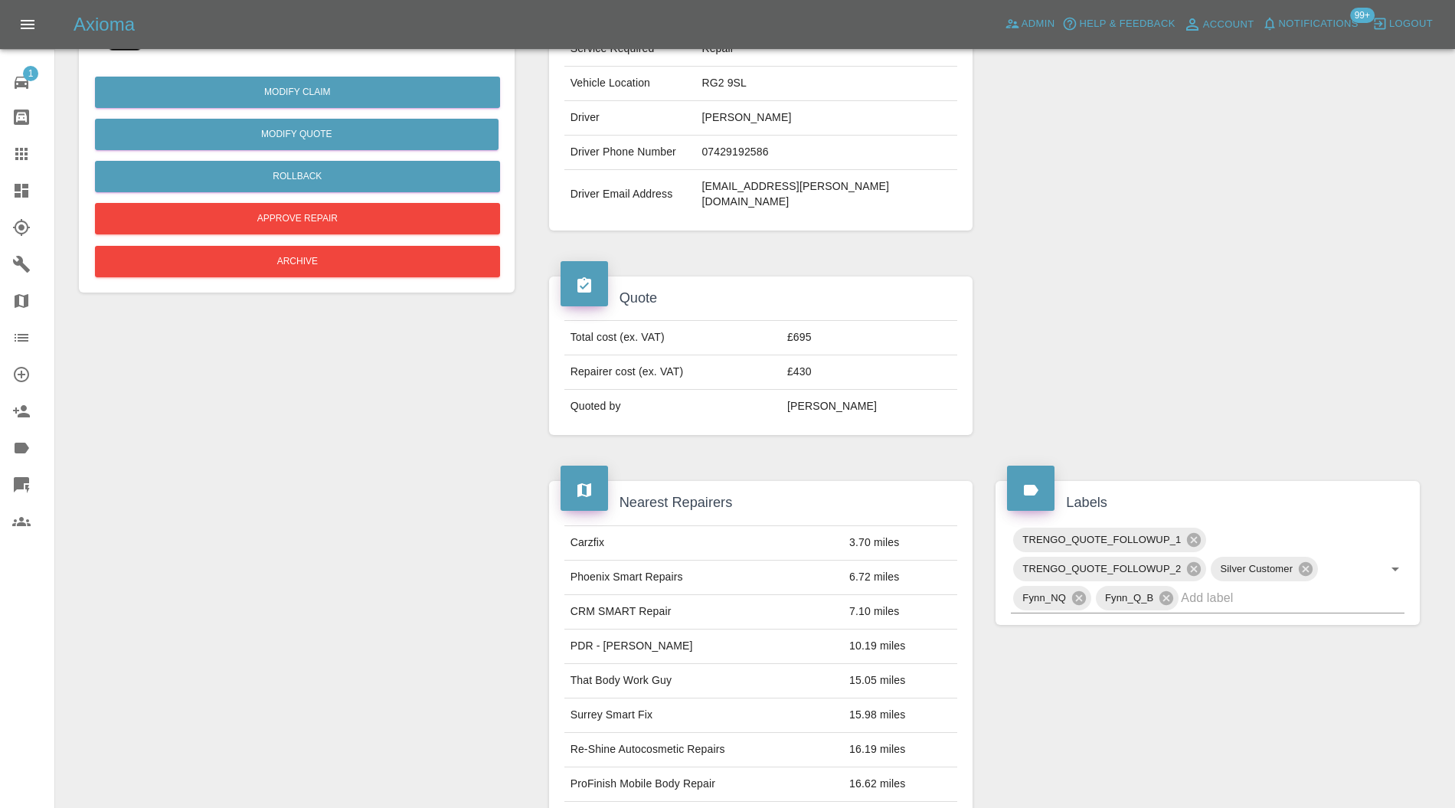
scroll to position [272, 0]
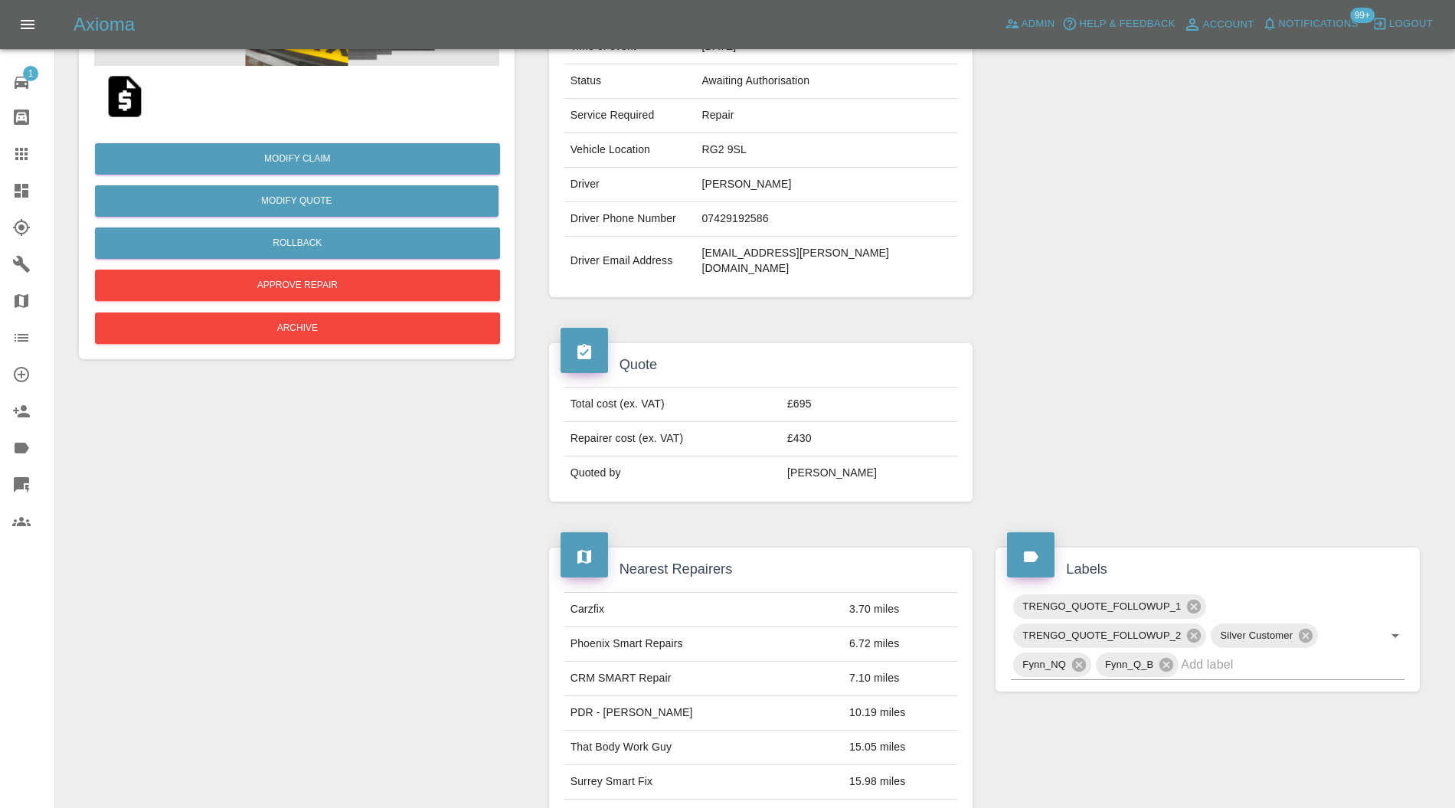
click at [1197, 627] on icon at bounding box center [1193, 635] width 17 height 17
click at [1197, 598] on icon at bounding box center [1193, 606] width 17 height 17
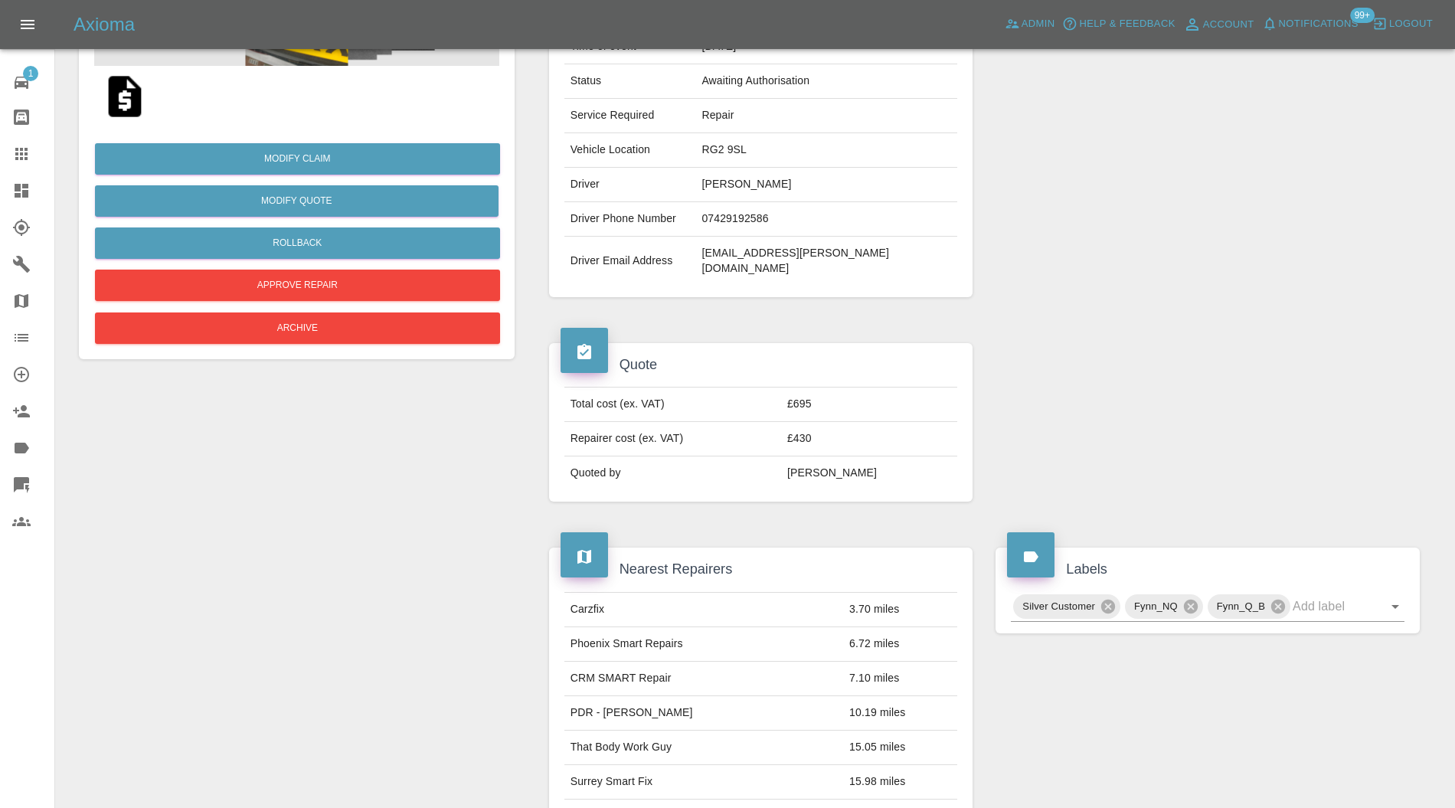
click at [1313, 594] on input "text" at bounding box center [1326, 606] width 69 height 24
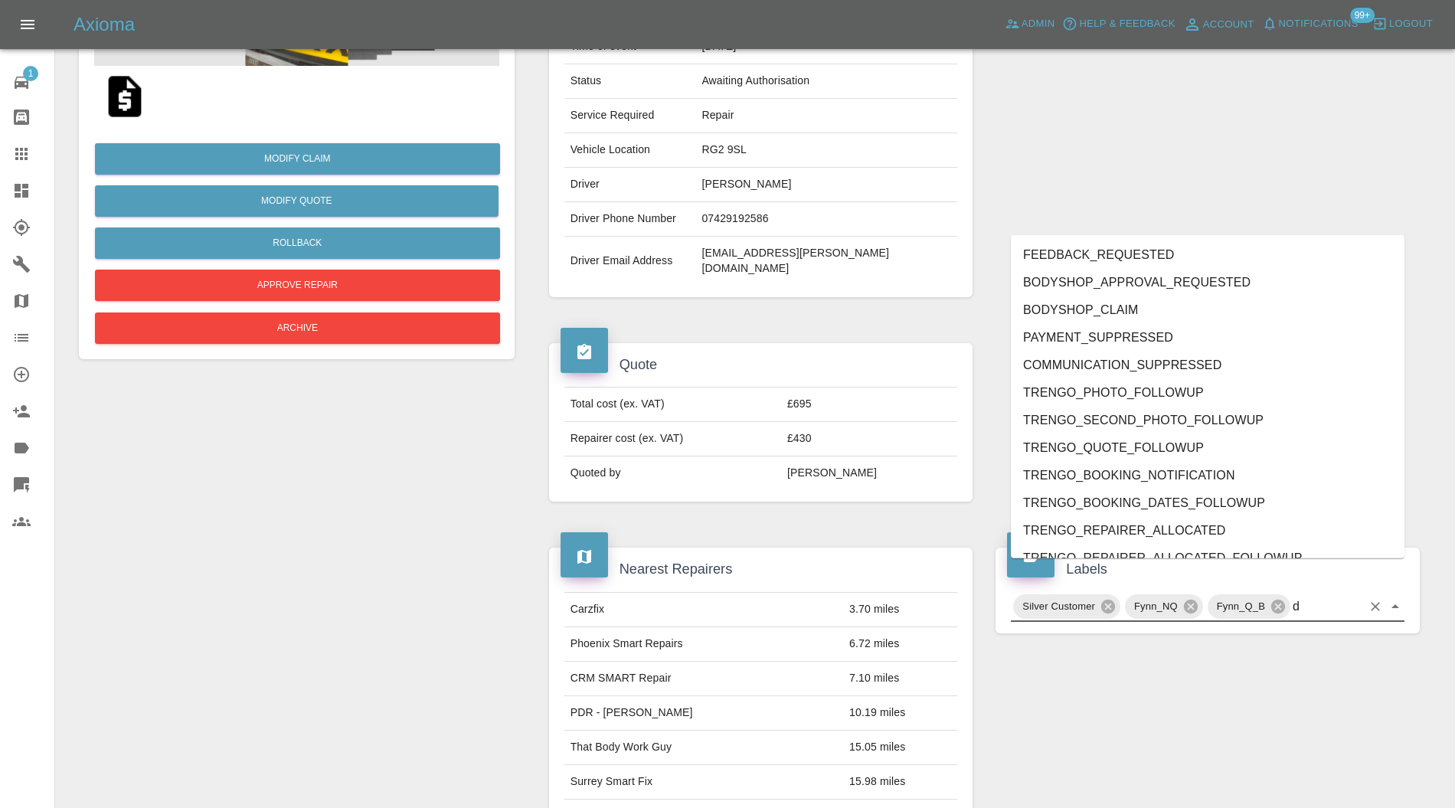
type input "do"
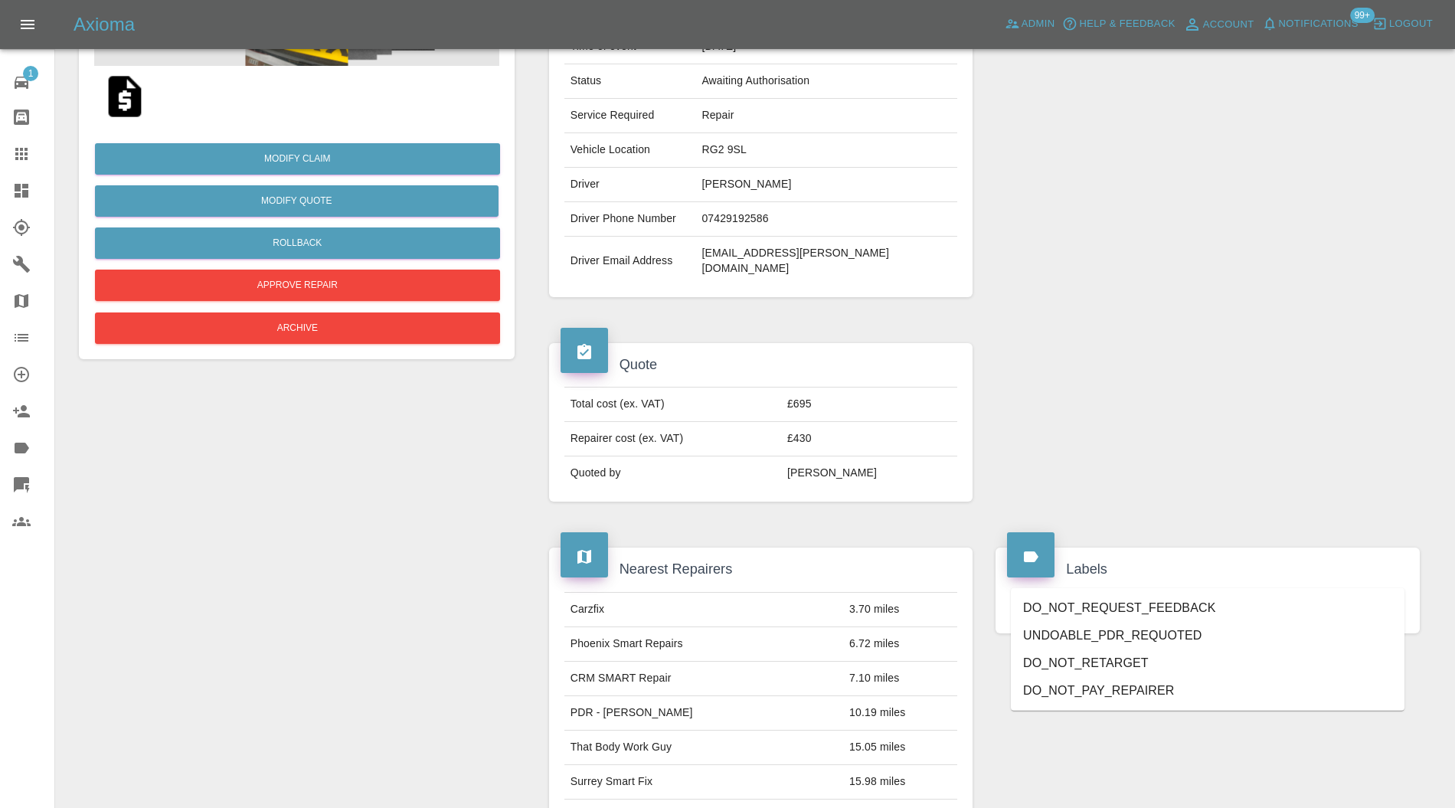
click at [1171, 607] on li "DO_NOT_REQUEST_FEEDBACK" at bounding box center [1208, 608] width 394 height 28
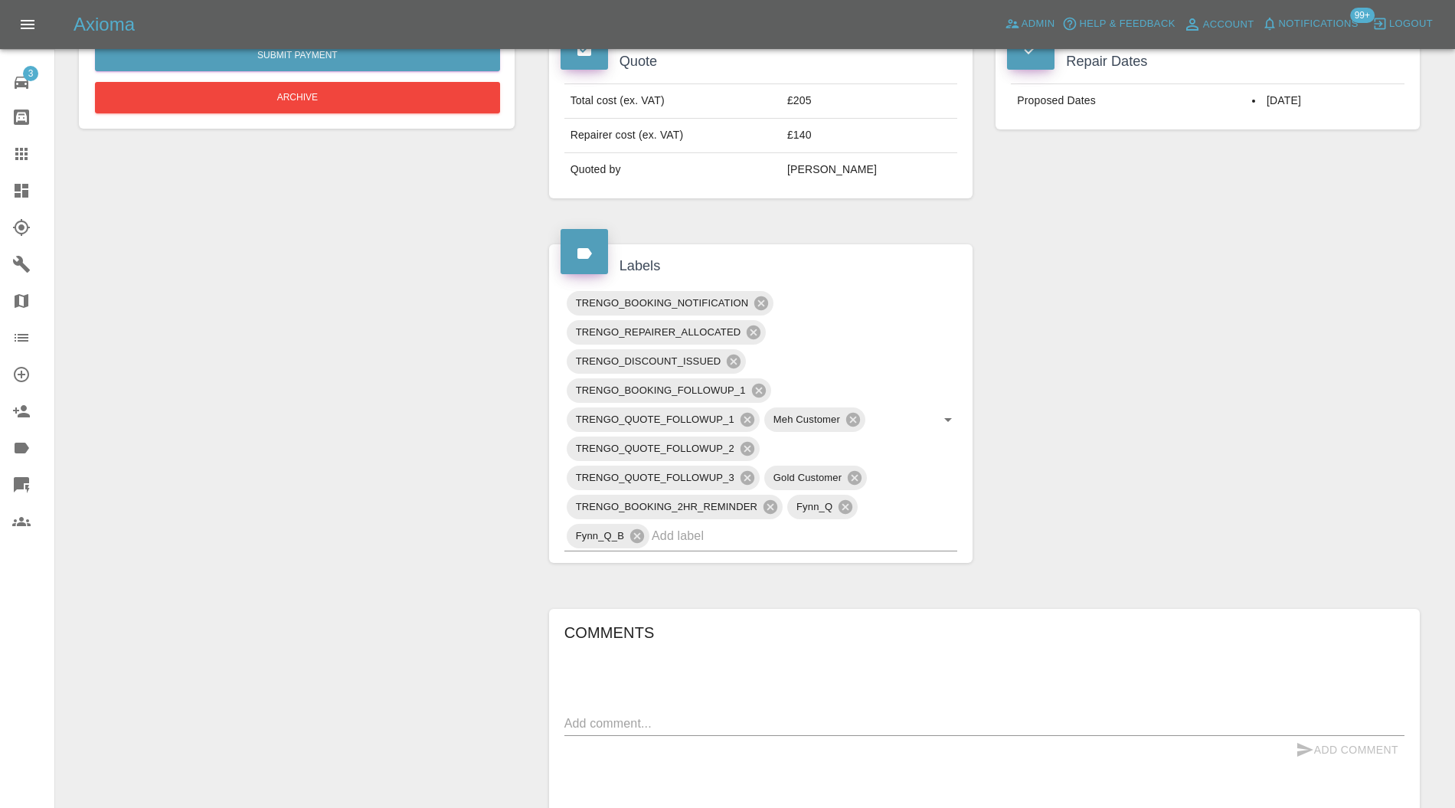
scroll to position [952, 0]
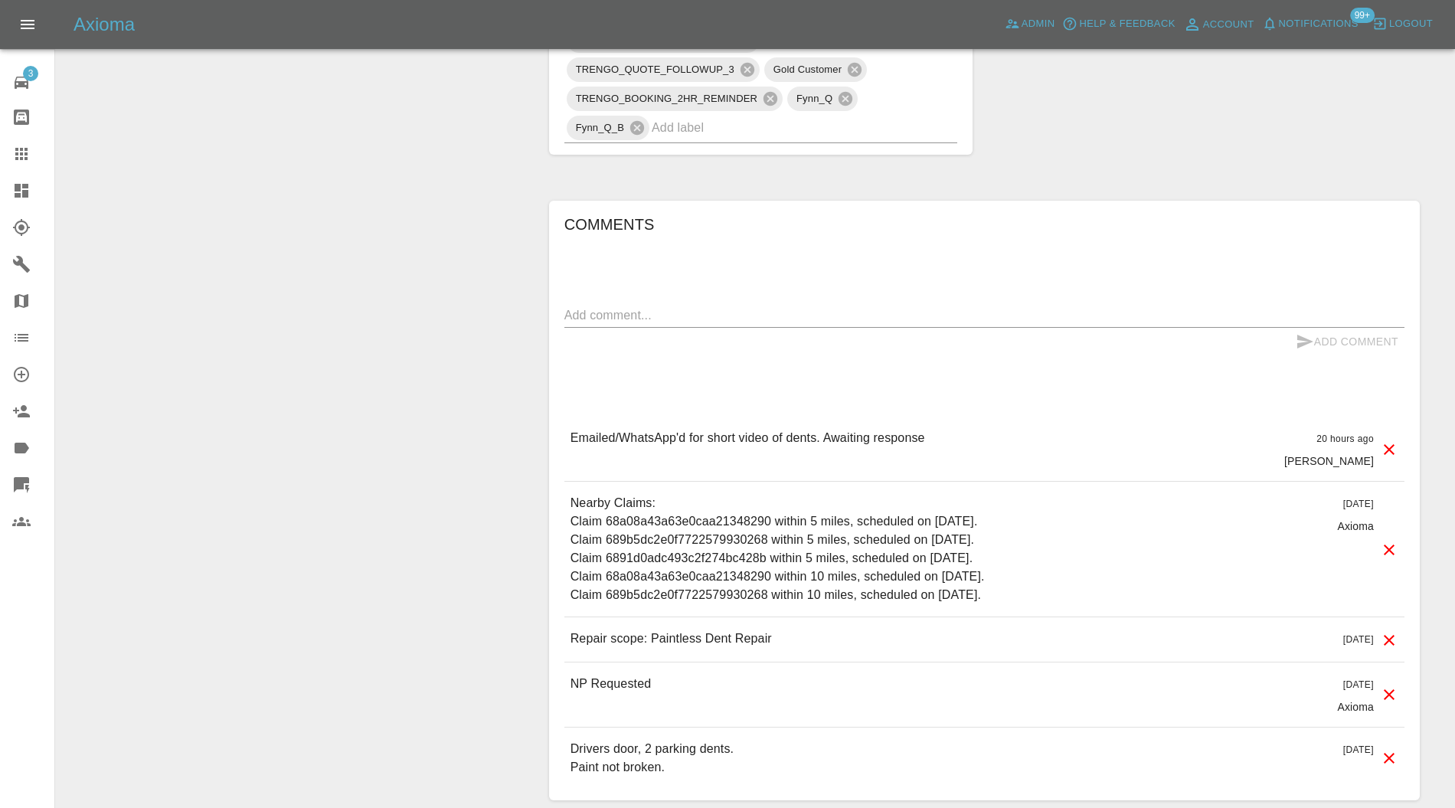
click at [814, 309] on textarea at bounding box center [984, 315] width 840 height 18
type textarea "Sent booking link"
click at [1380, 341] on button "Add Comment" at bounding box center [1346, 342] width 115 height 28
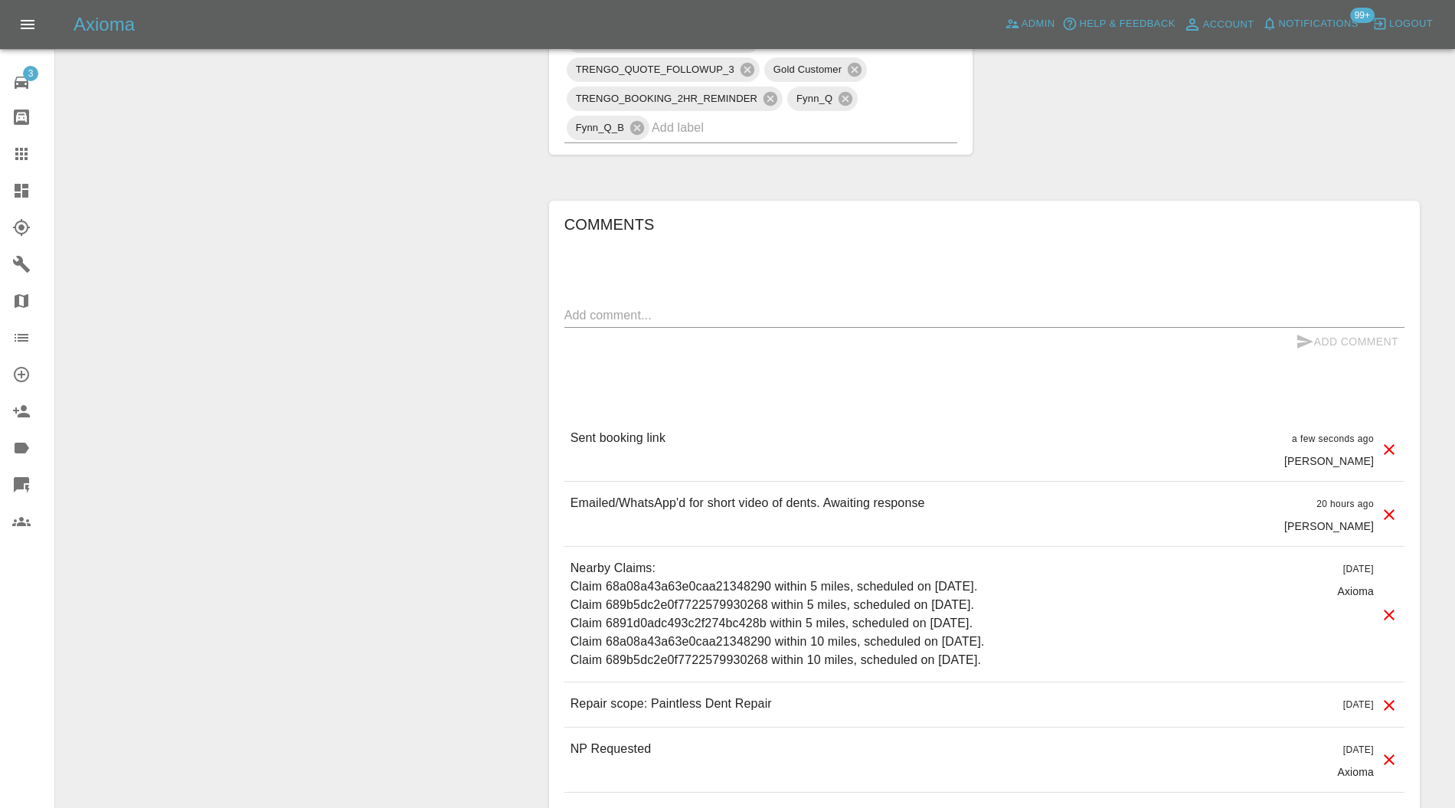
scroll to position [136, 0]
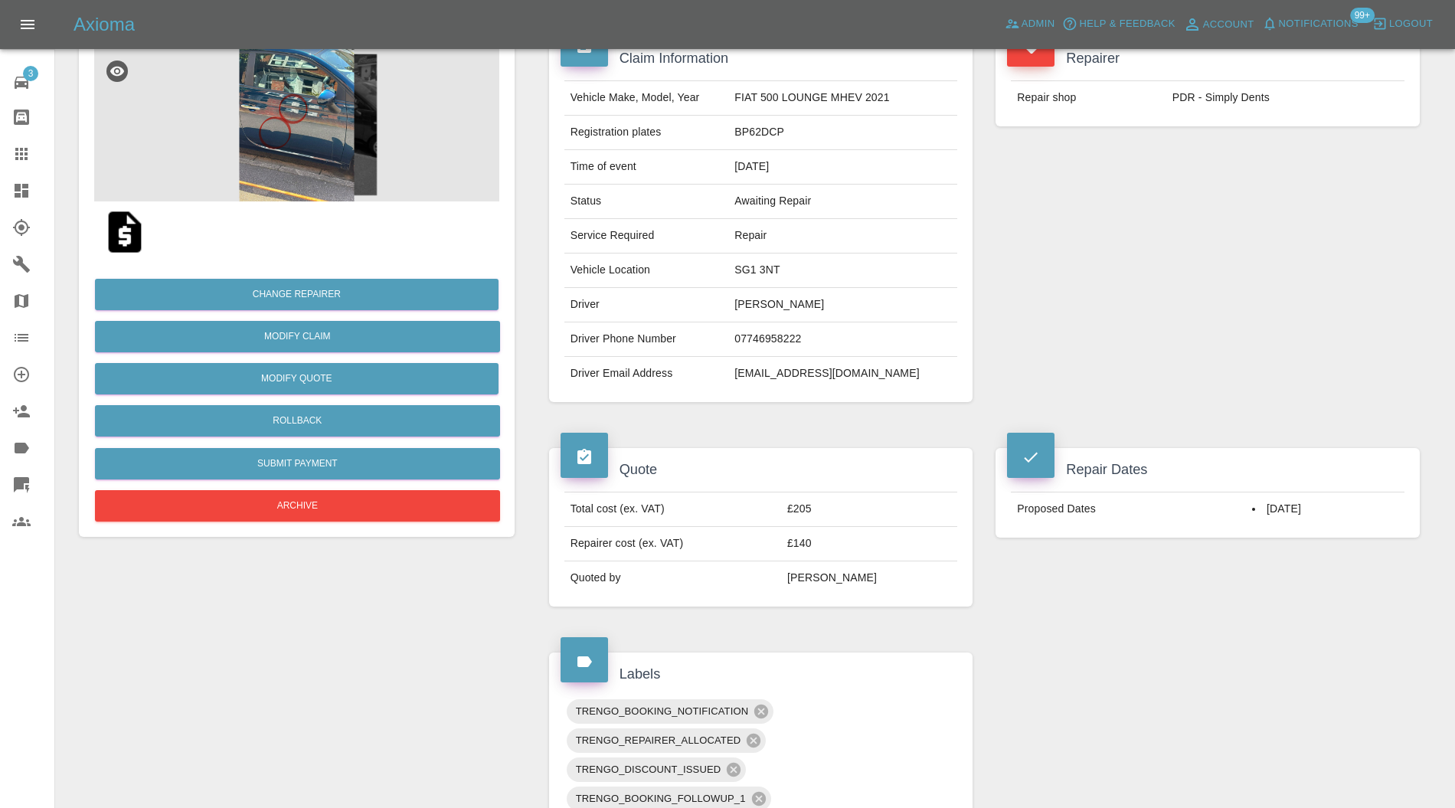
click at [19, 188] on icon at bounding box center [22, 191] width 14 height 14
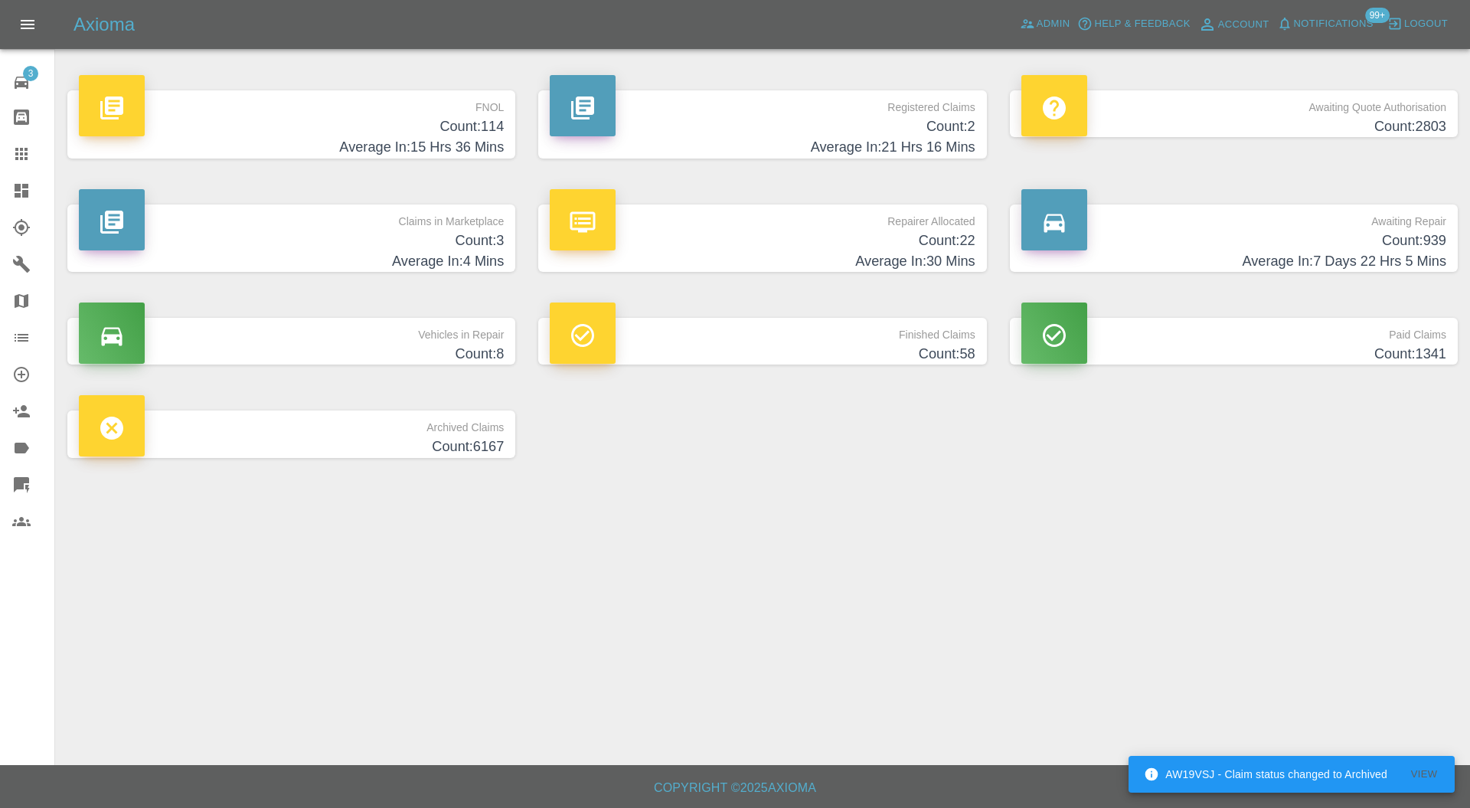
click at [457, 236] on h4 "Count: 3" at bounding box center [291, 240] width 425 height 21
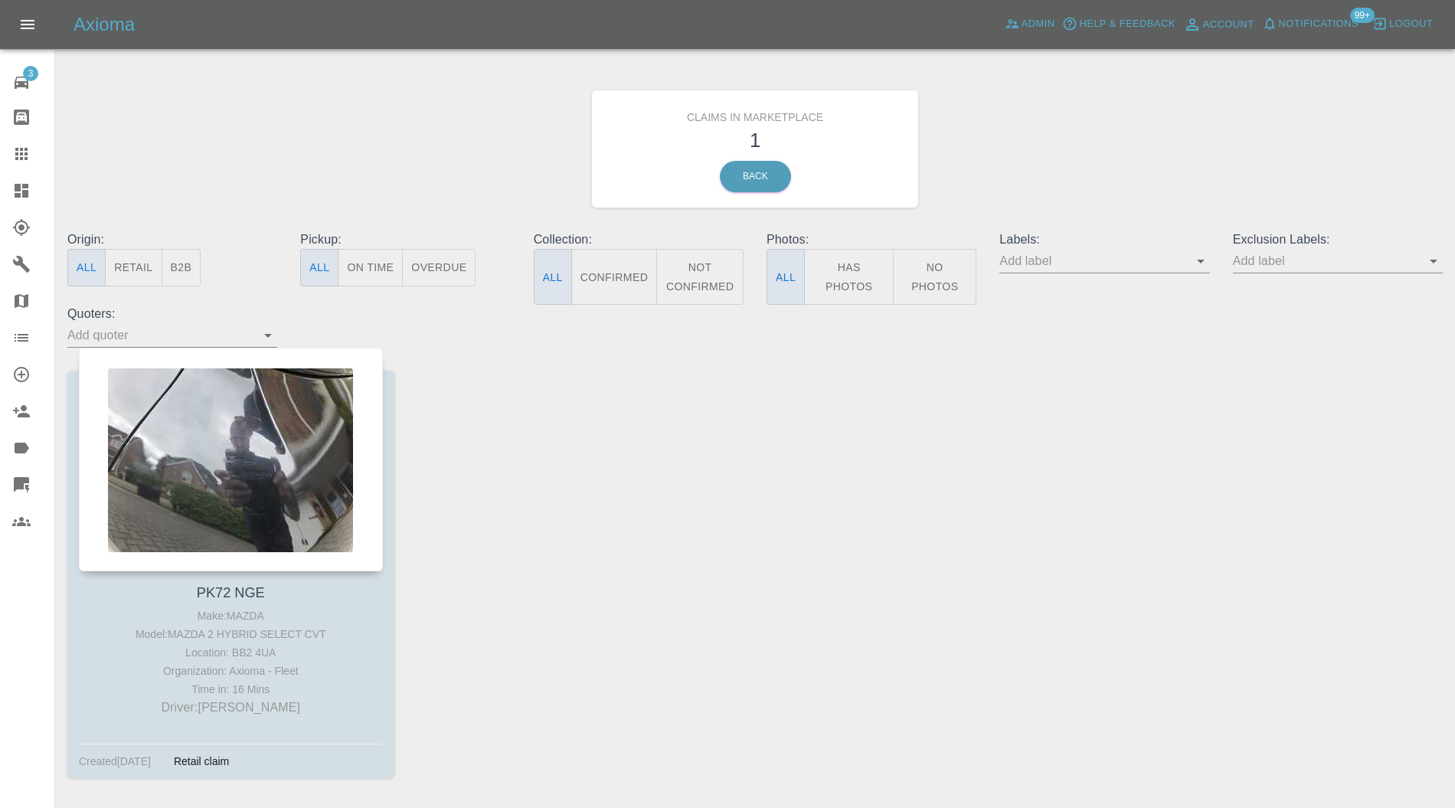
click at [297, 438] on div at bounding box center [231, 460] width 304 height 224
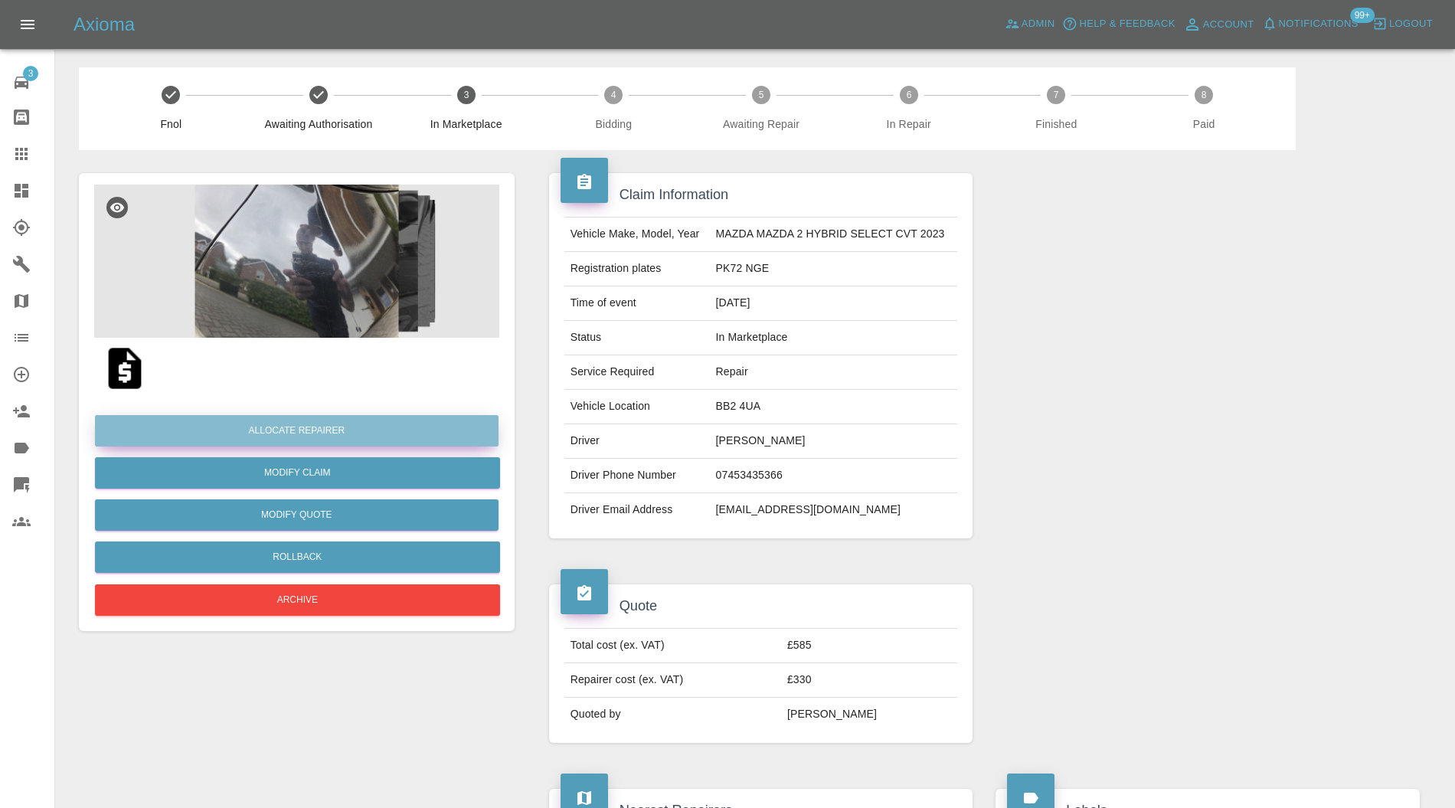
click at [338, 427] on button "Allocate Repairer" at bounding box center [296, 430] width 403 height 31
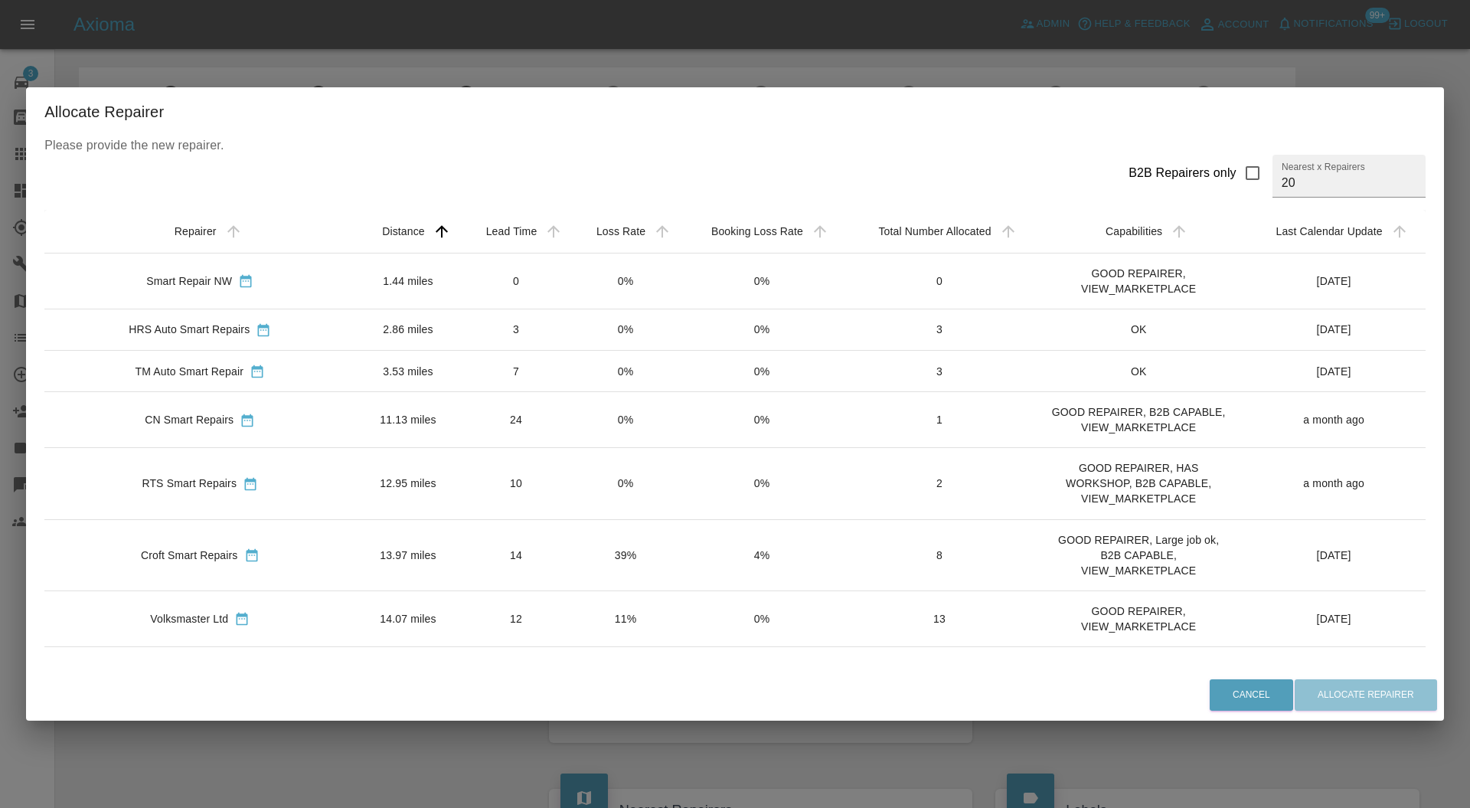
click at [341, 364] on td "TM Auto Smart Repair" at bounding box center [199, 371] width 311 height 41
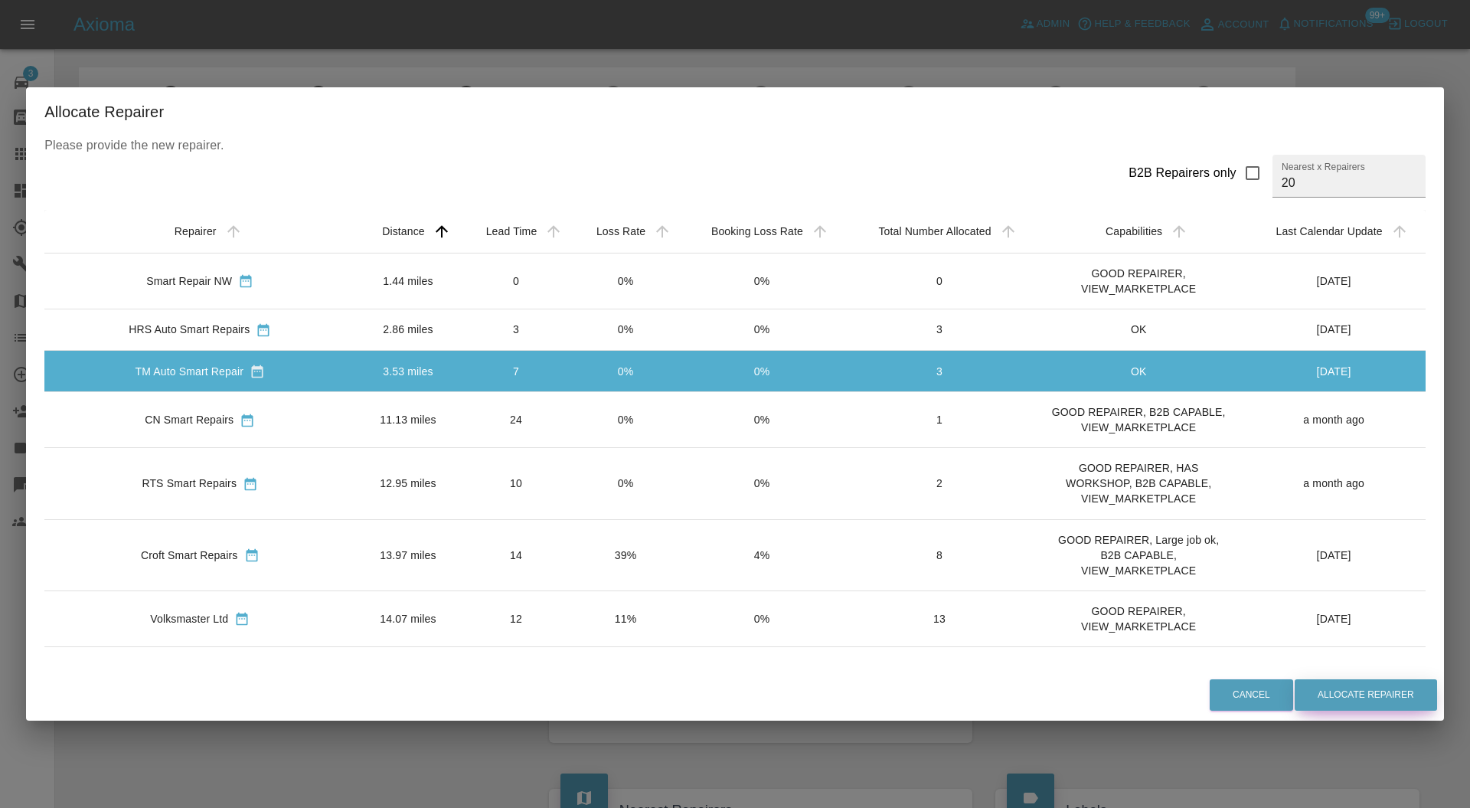
click at [1317, 683] on button "Allocate Repairer" at bounding box center [1366, 694] width 142 height 31
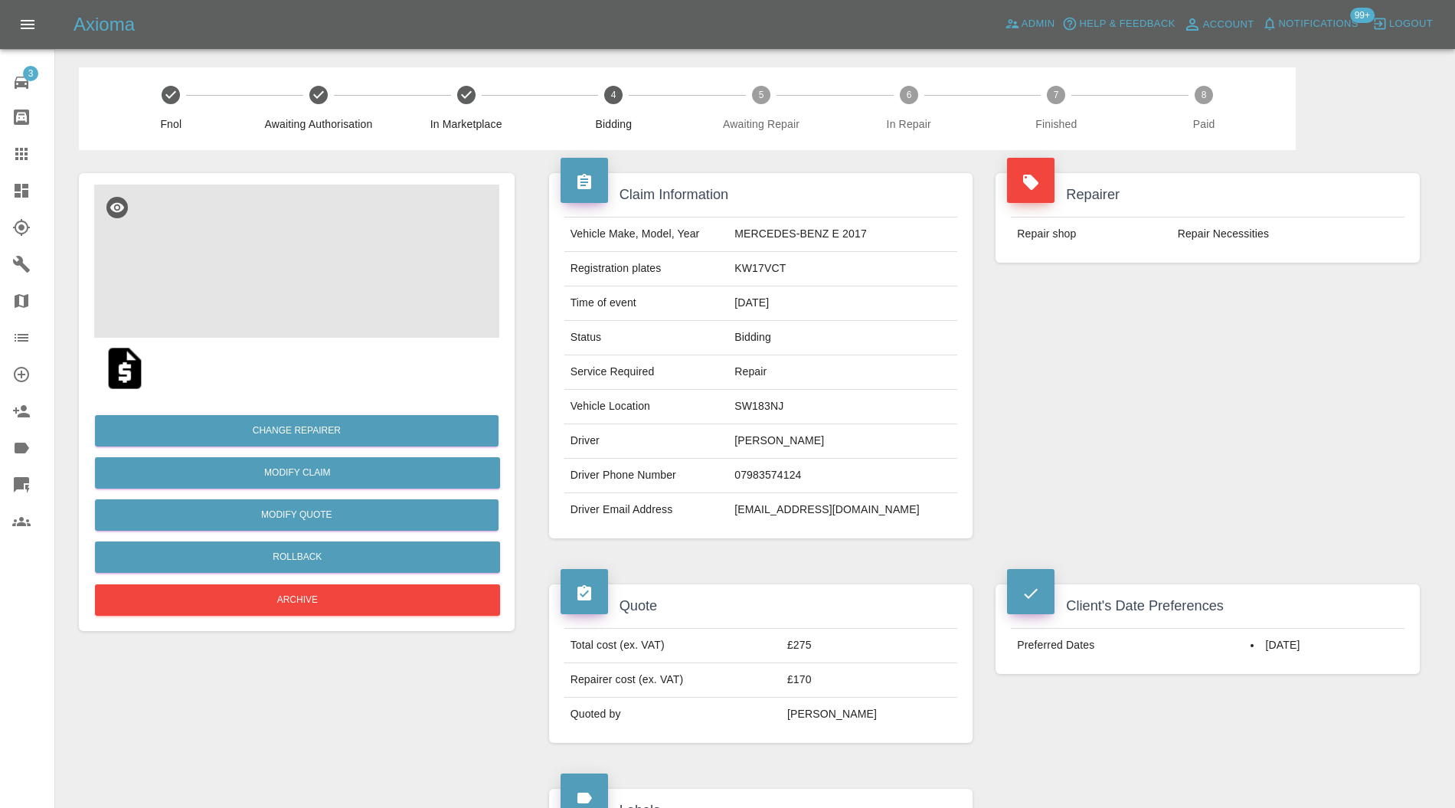
click at [306, 250] on img at bounding box center [296, 261] width 405 height 153
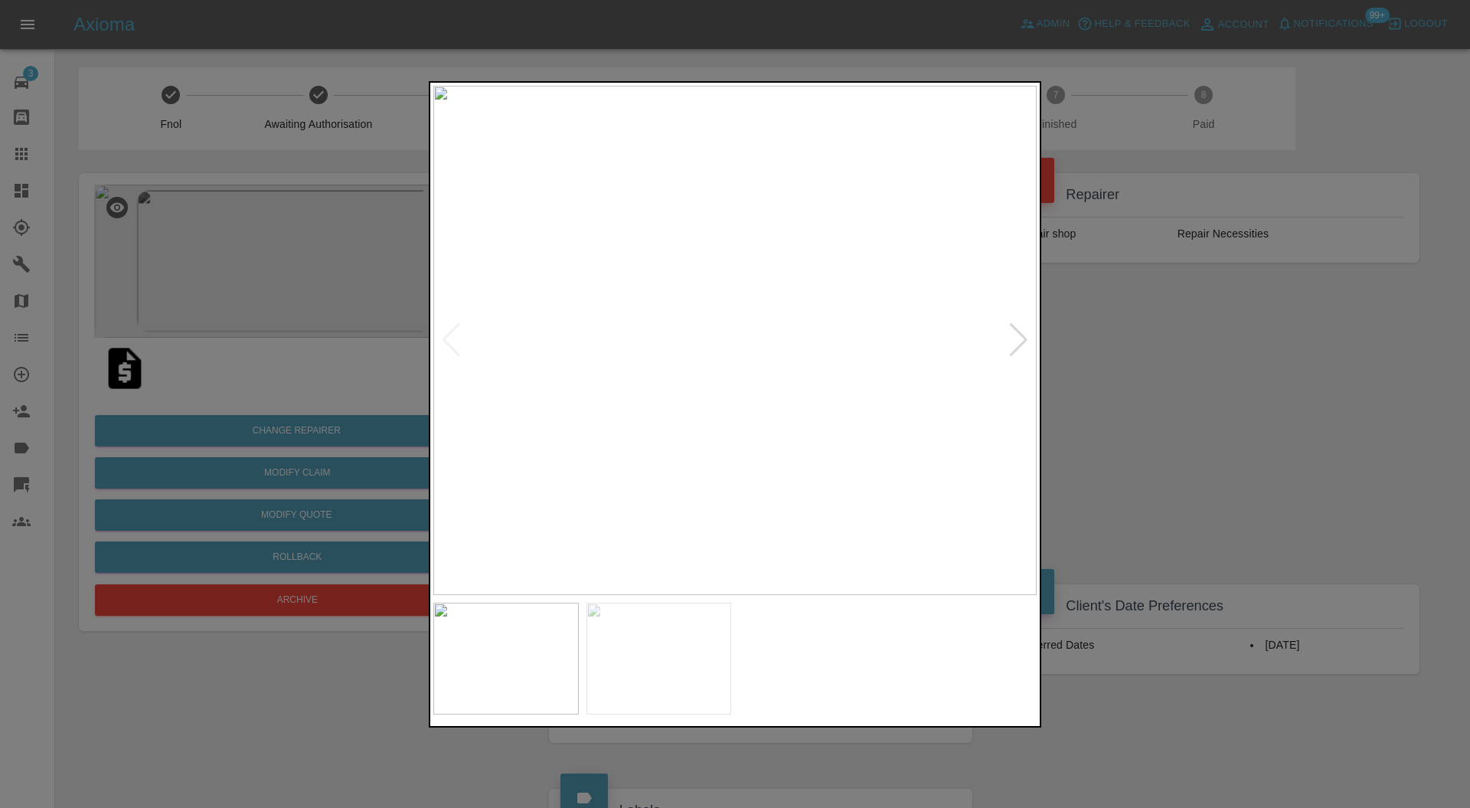
click at [1024, 340] on div at bounding box center [1018, 340] width 21 height 34
click at [1024, 340] on img at bounding box center [734, 341] width 603 height 510
click at [1058, 335] on div at bounding box center [735, 404] width 1470 height 808
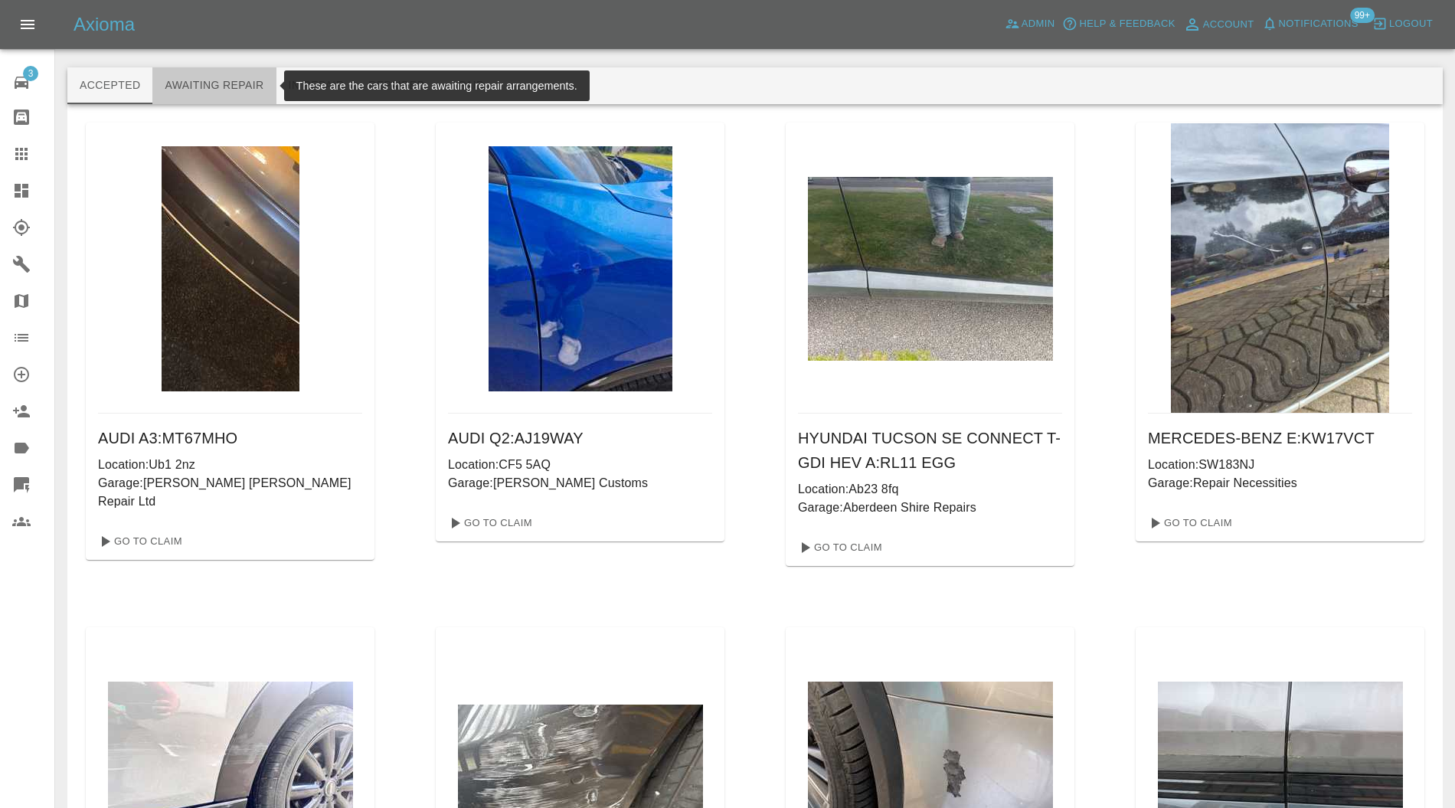
click at [253, 82] on button "Awaiting Repair" at bounding box center [213, 85] width 123 height 37
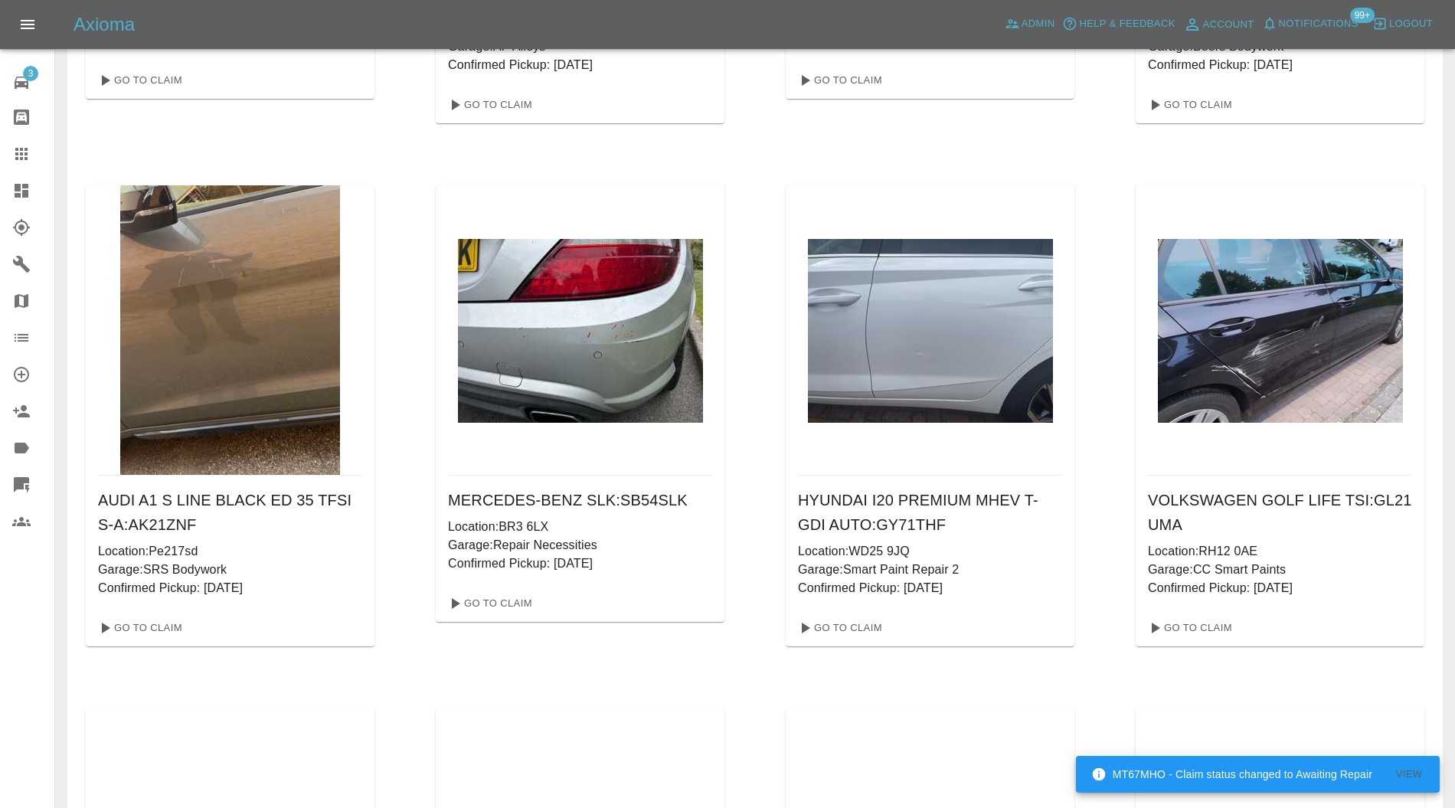
scroll to position [63376, 0]
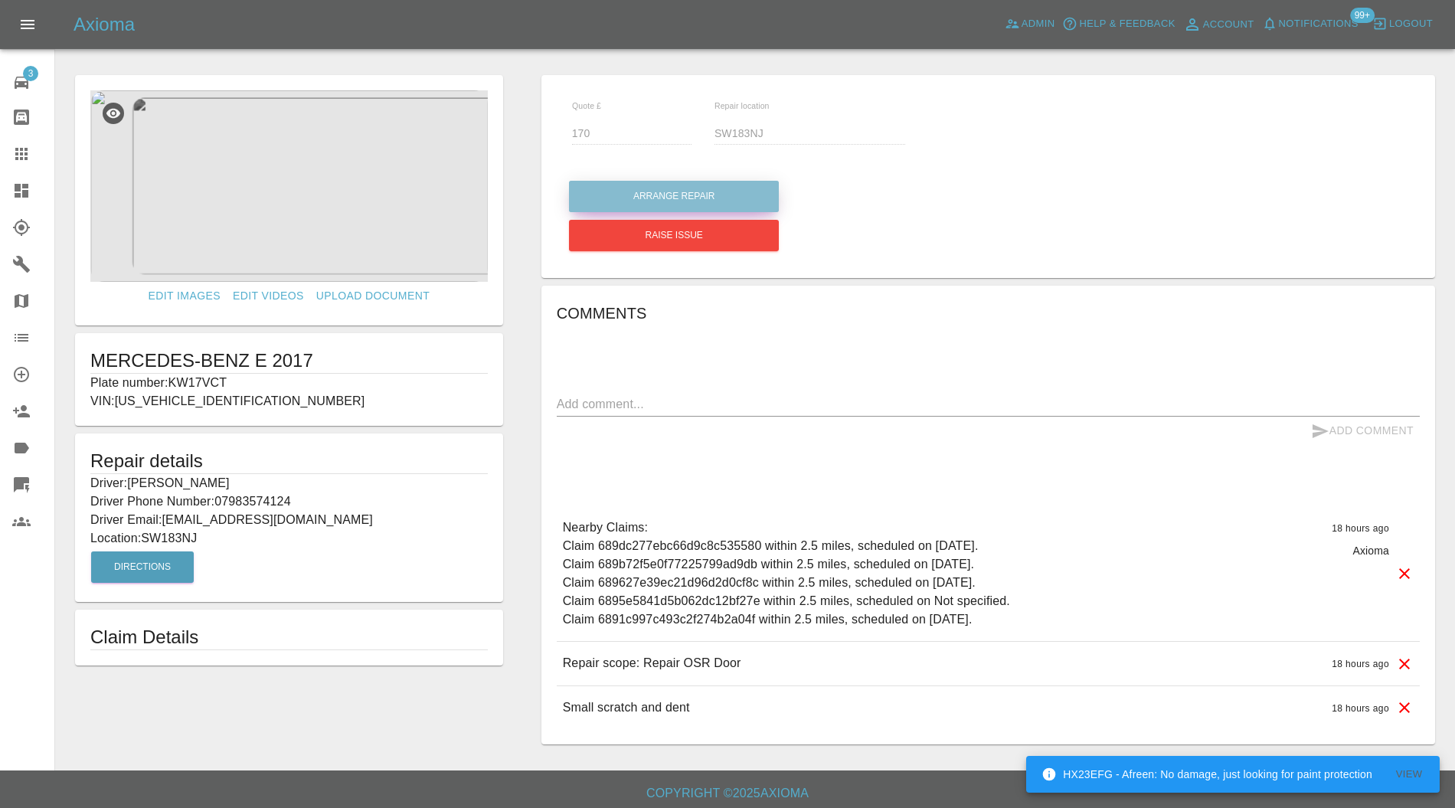
click at [643, 191] on button "Arrange Repair" at bounding box center [674, 196] width 210 height 31
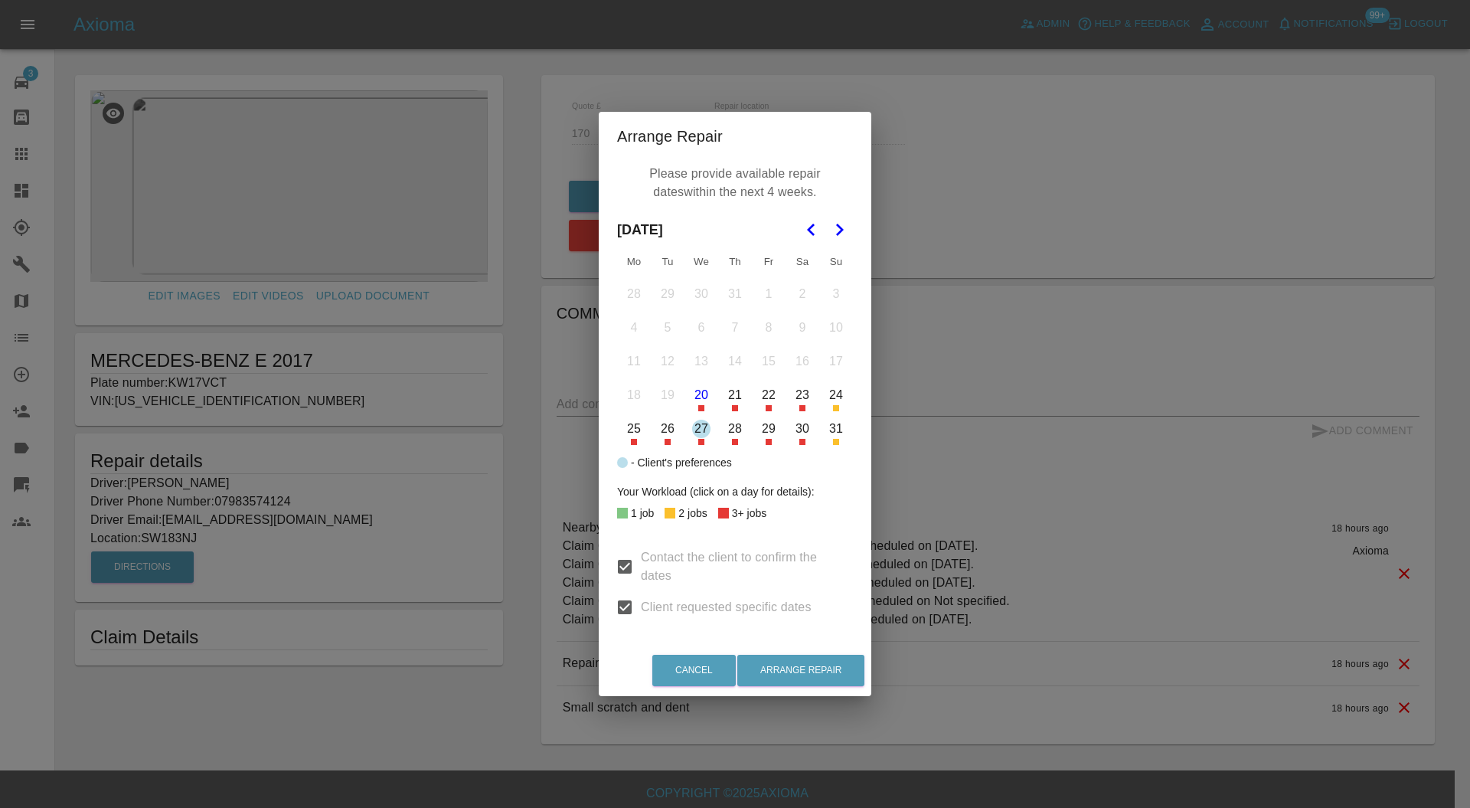
click at [703, 430] on button "27" at bounding box center [701, 429] width 32 height 32
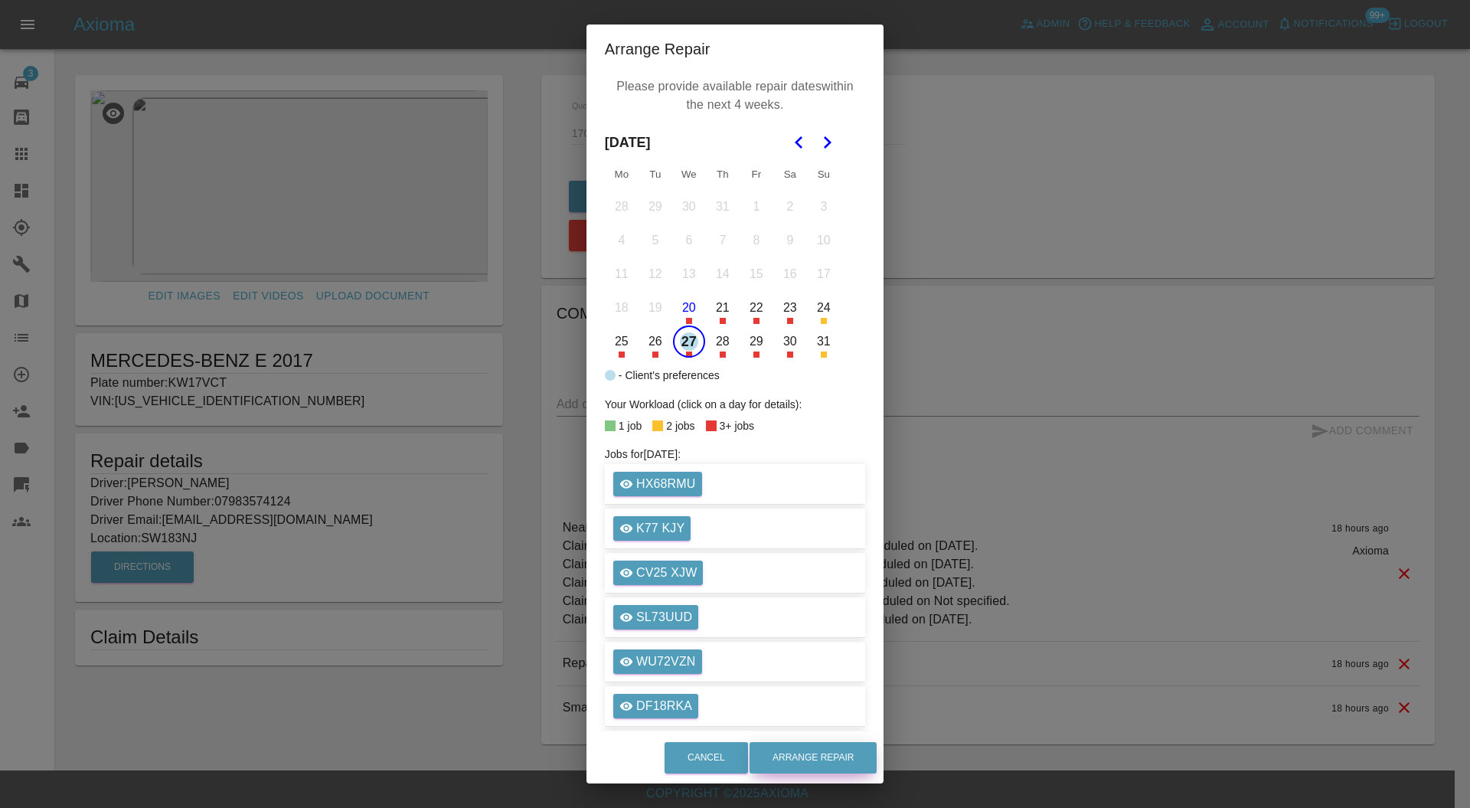
click at [796, 744] on button "Arrange Repair" at bounding box center [813, 757] width 127 height 31
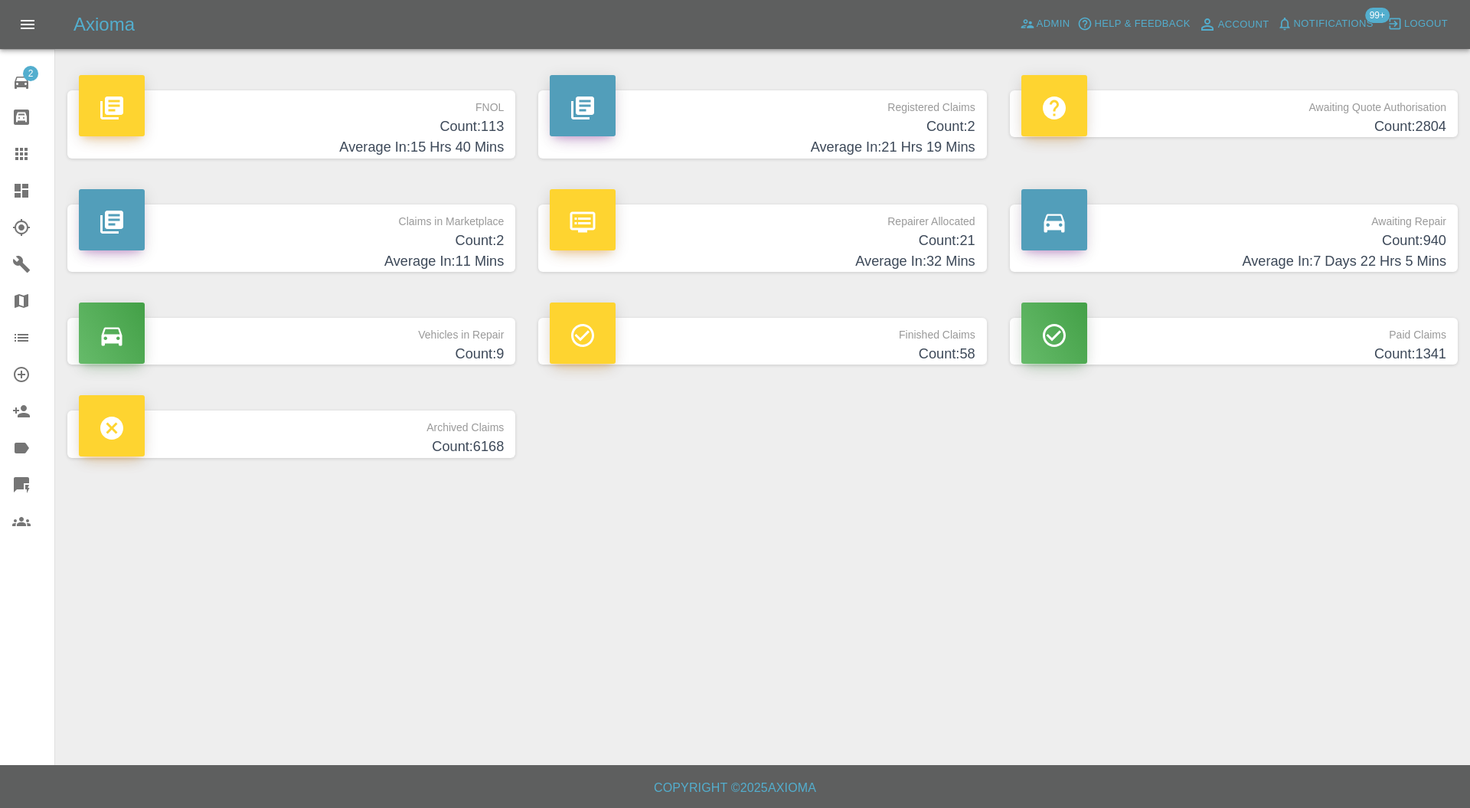
click at [1262, 345] on h4 "Count: 1341" at bounding box center [1233, 354] width 425 height 21
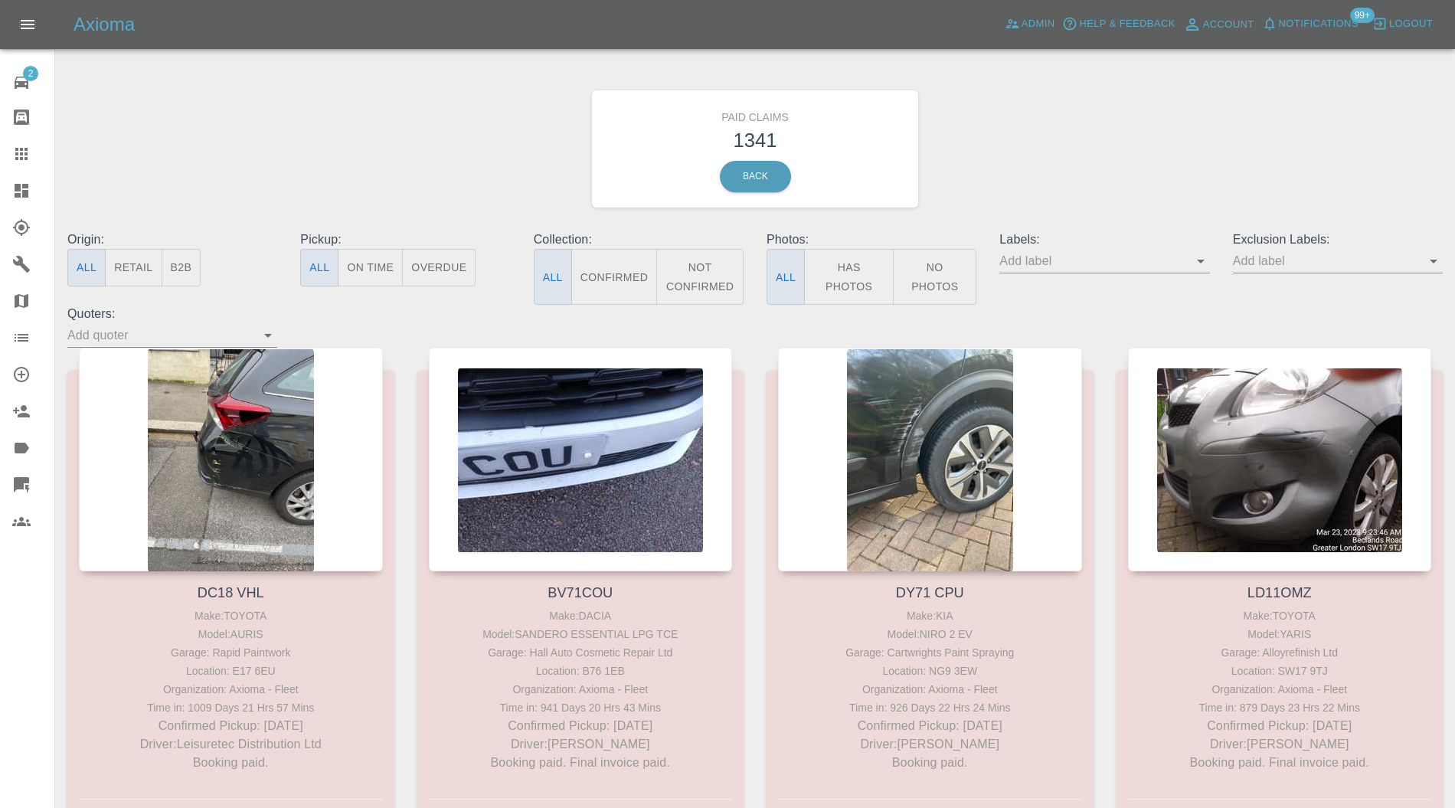
click at [27, 182] on icon at bounding box center [21, 190] width 18 height 18
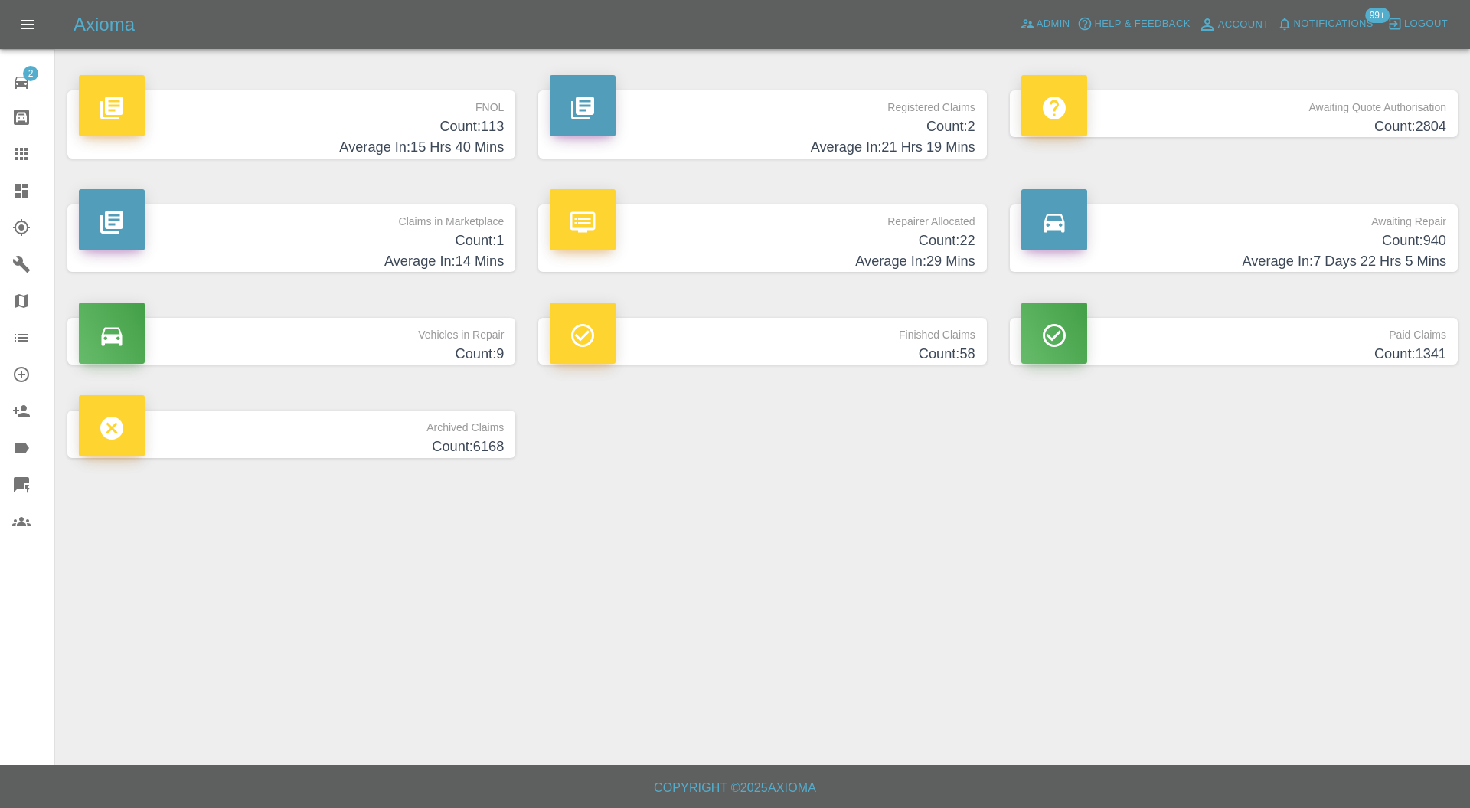
click at [899, 354] on h4 "Count: 58" at bounding box center [762, 354] width 425 height 21
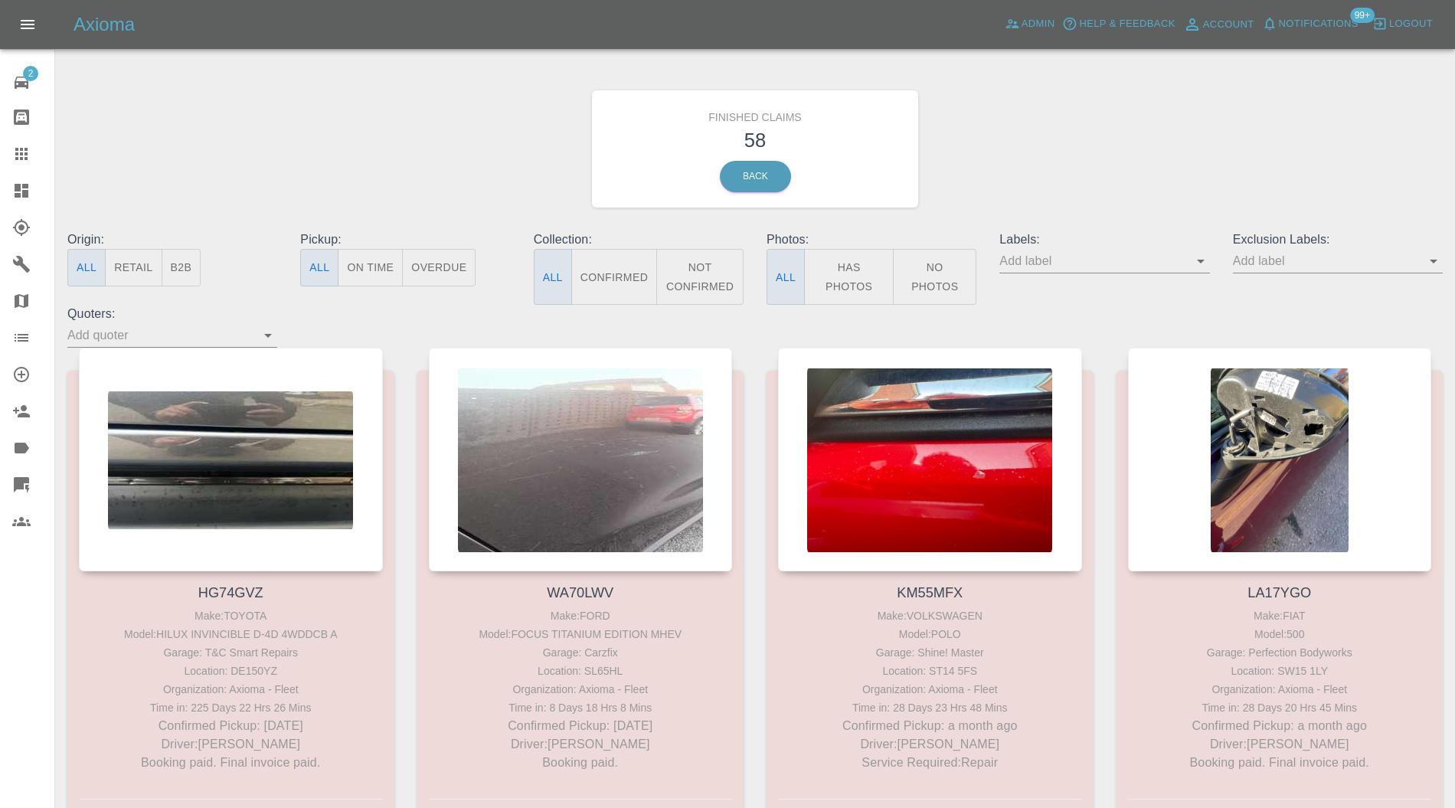
click at [36, 191] on div at bounding box center [33, 190] width 43 height 18
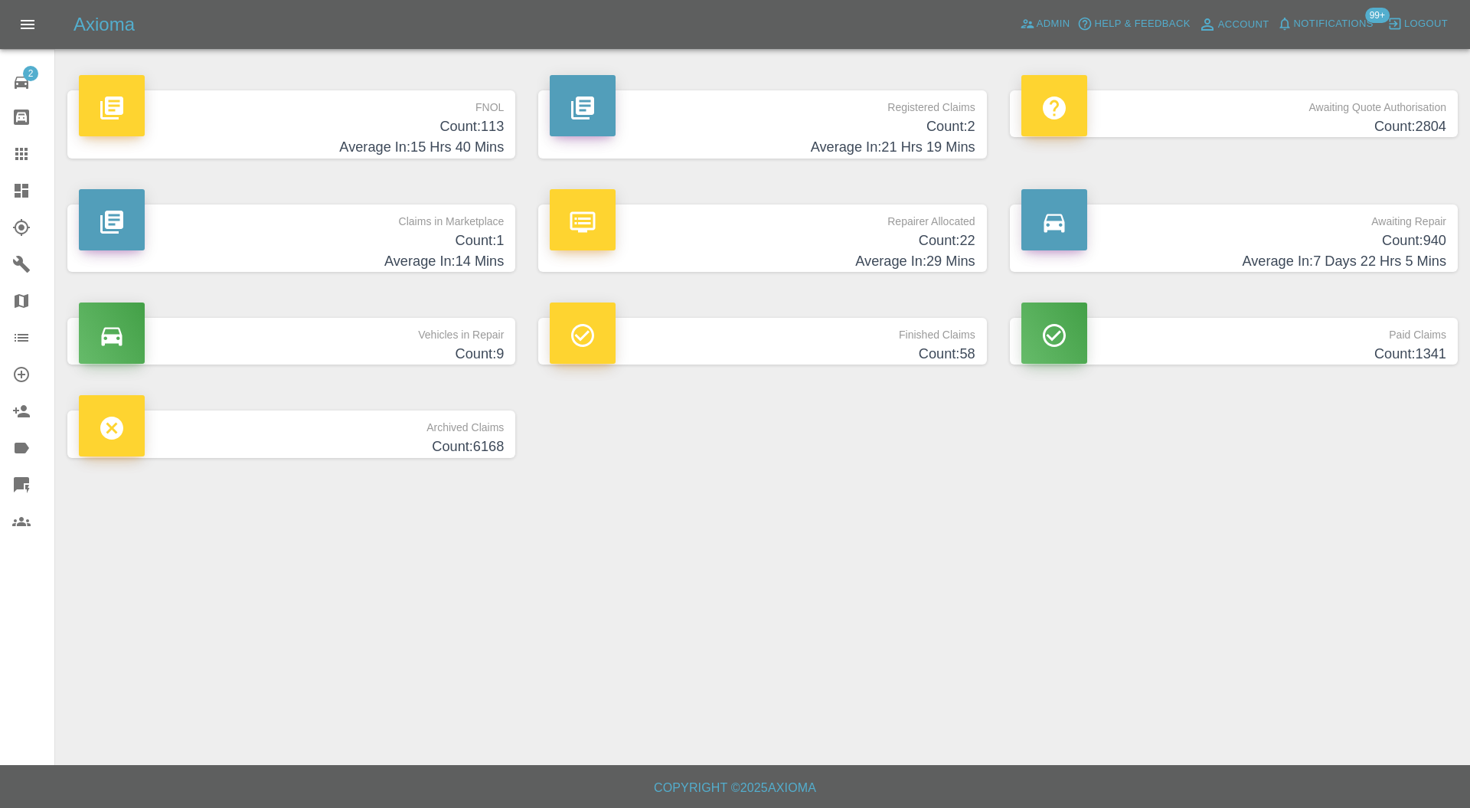
click at [1314, 243] on h4 "Count: 940" at bounding box center [1233, 240] width 425 height 21
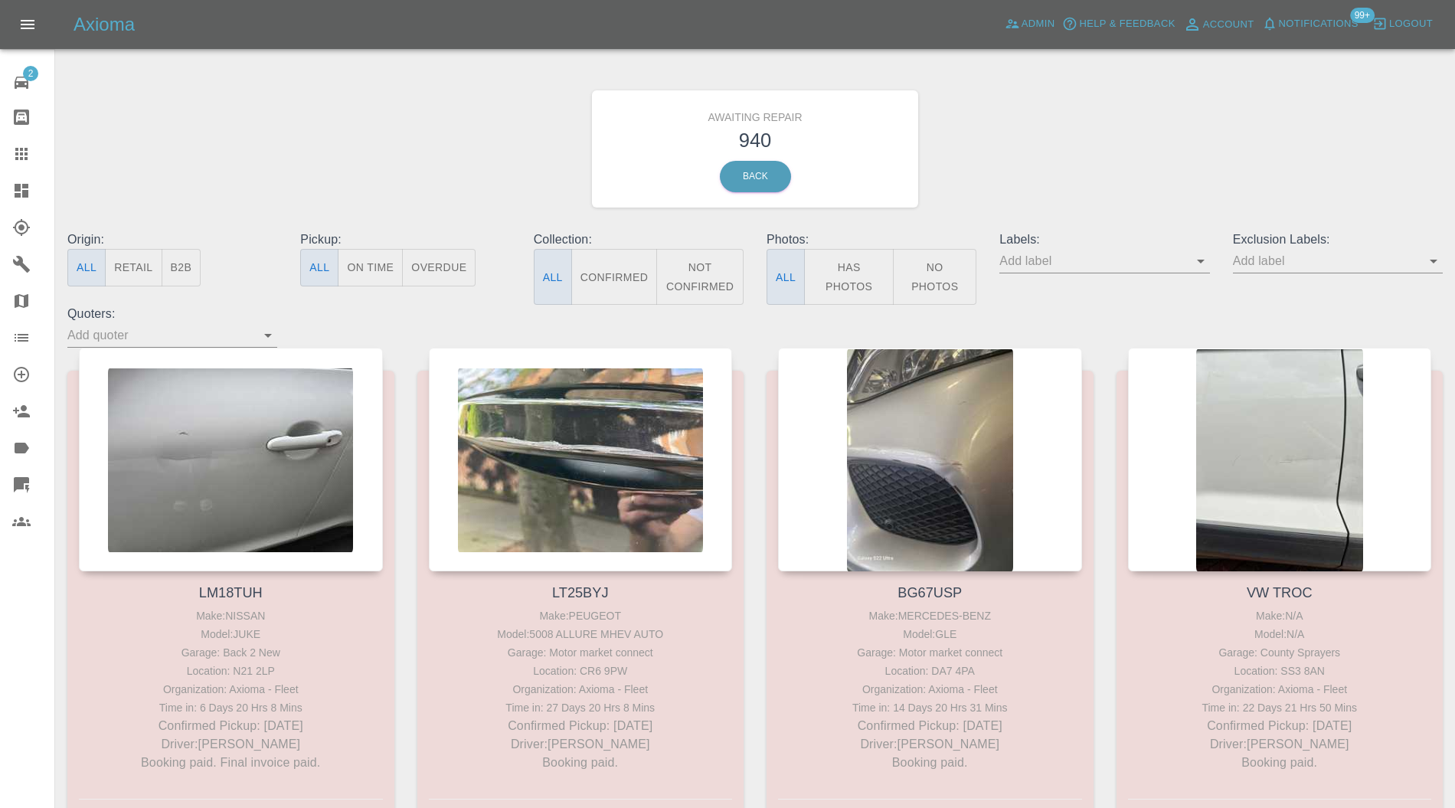
scroll to position [56549, 0]
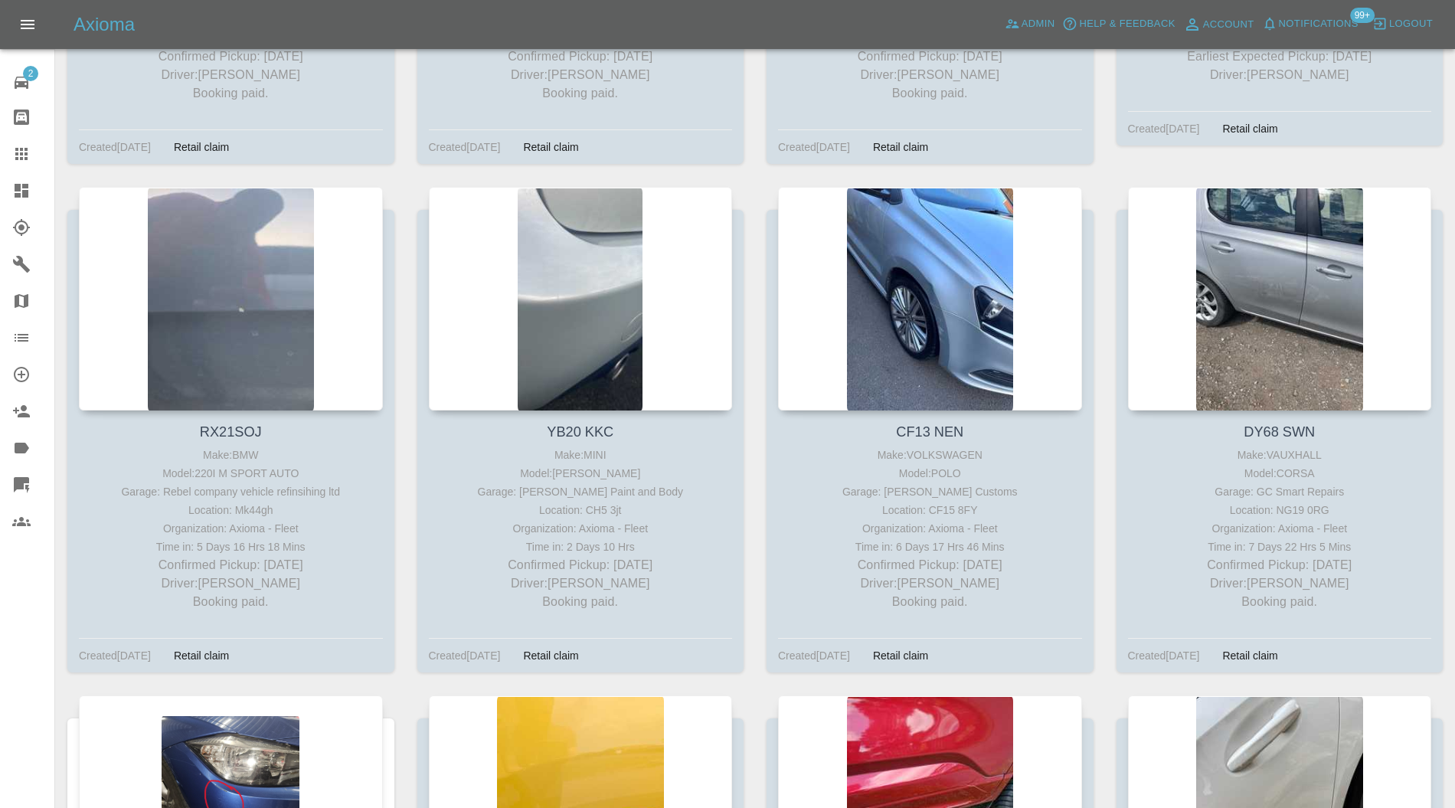
click at [24, 188] on icon at bounding box center [22, 191] width 14 height 14
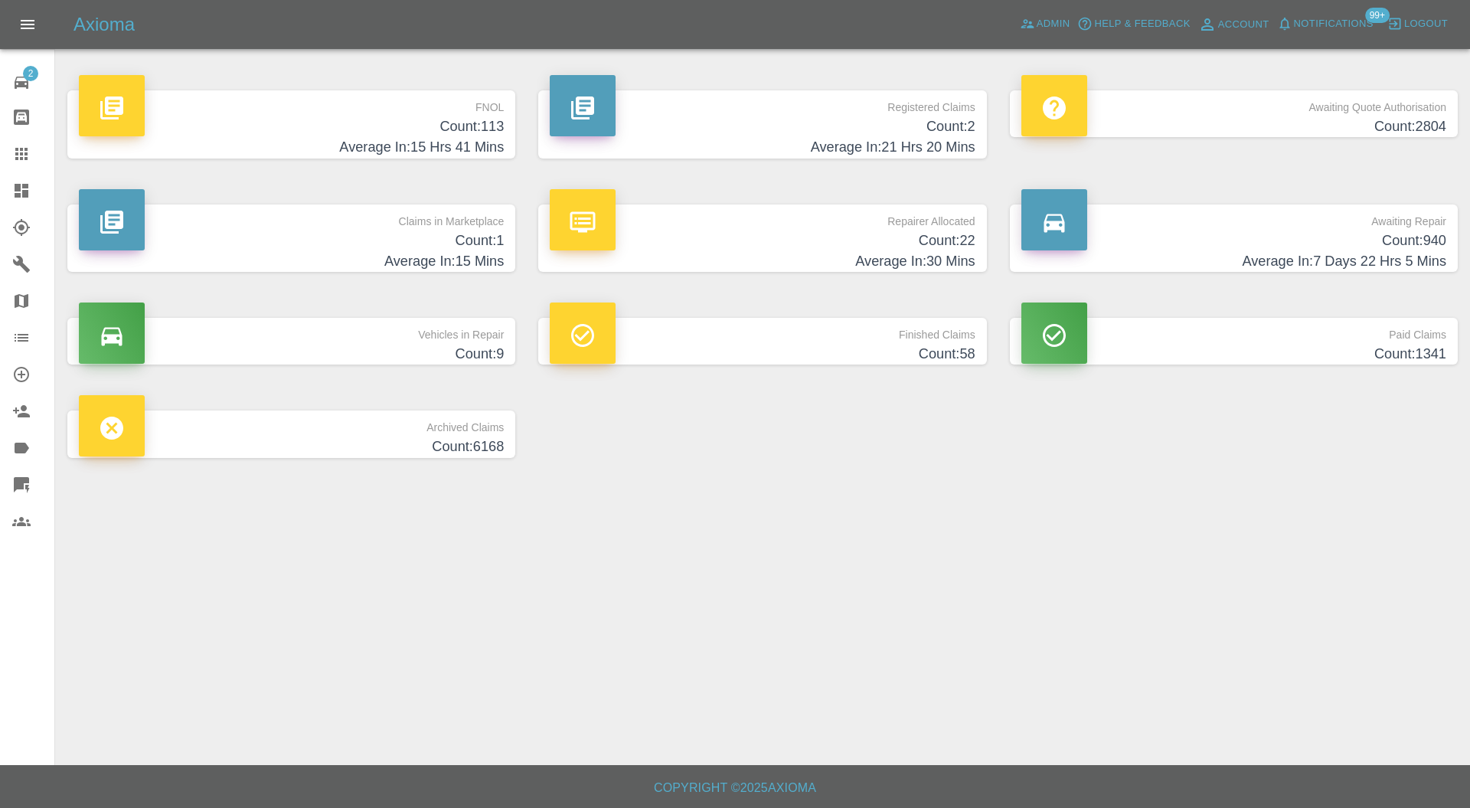
click at [452, 420] on p "Archived Claims" at bounding box center [291, 423] width 425 height 26
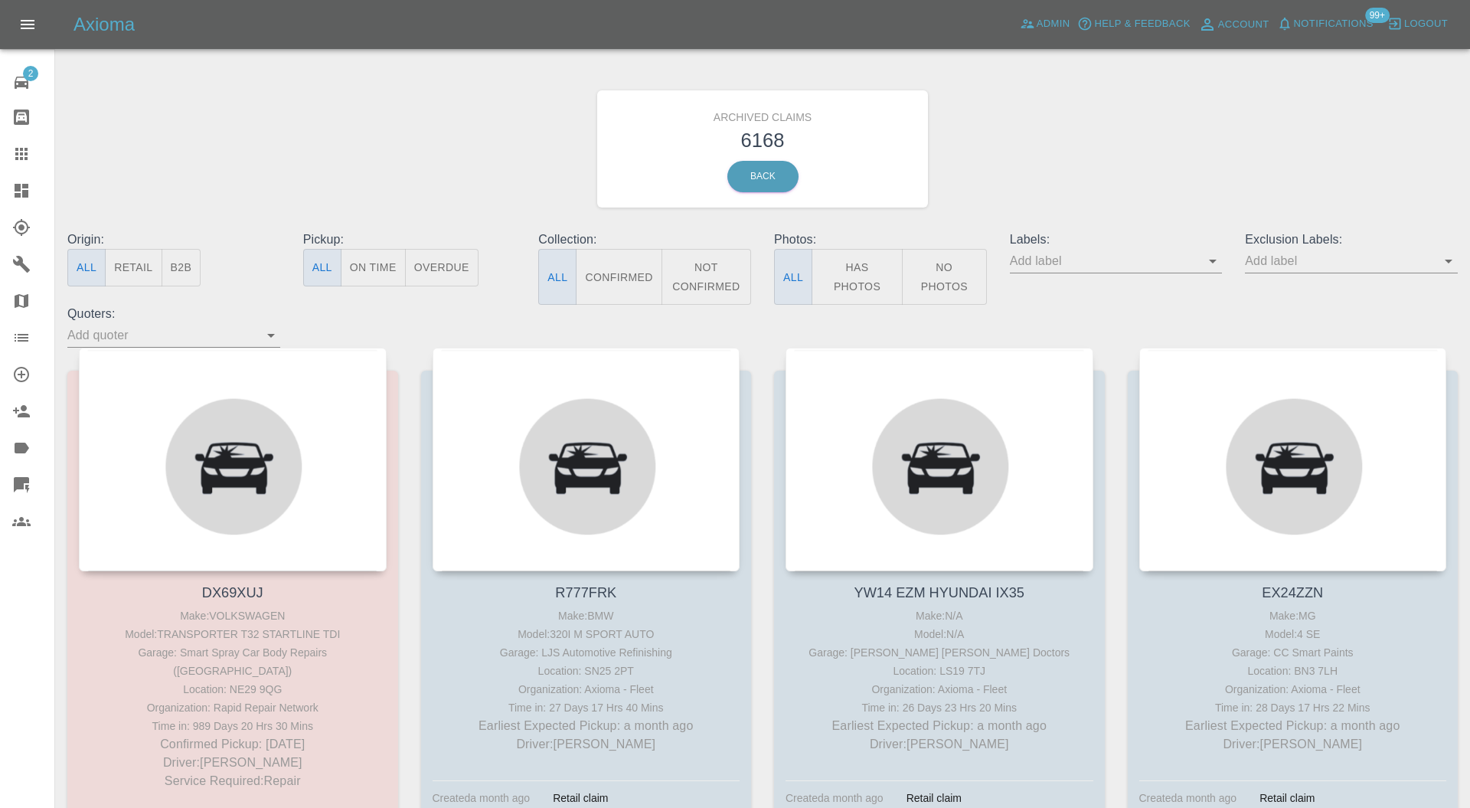
click at [1033, 135] on div "Archived Claims 6168 Back" at bounding box center [762, 148] width 1413 height 163
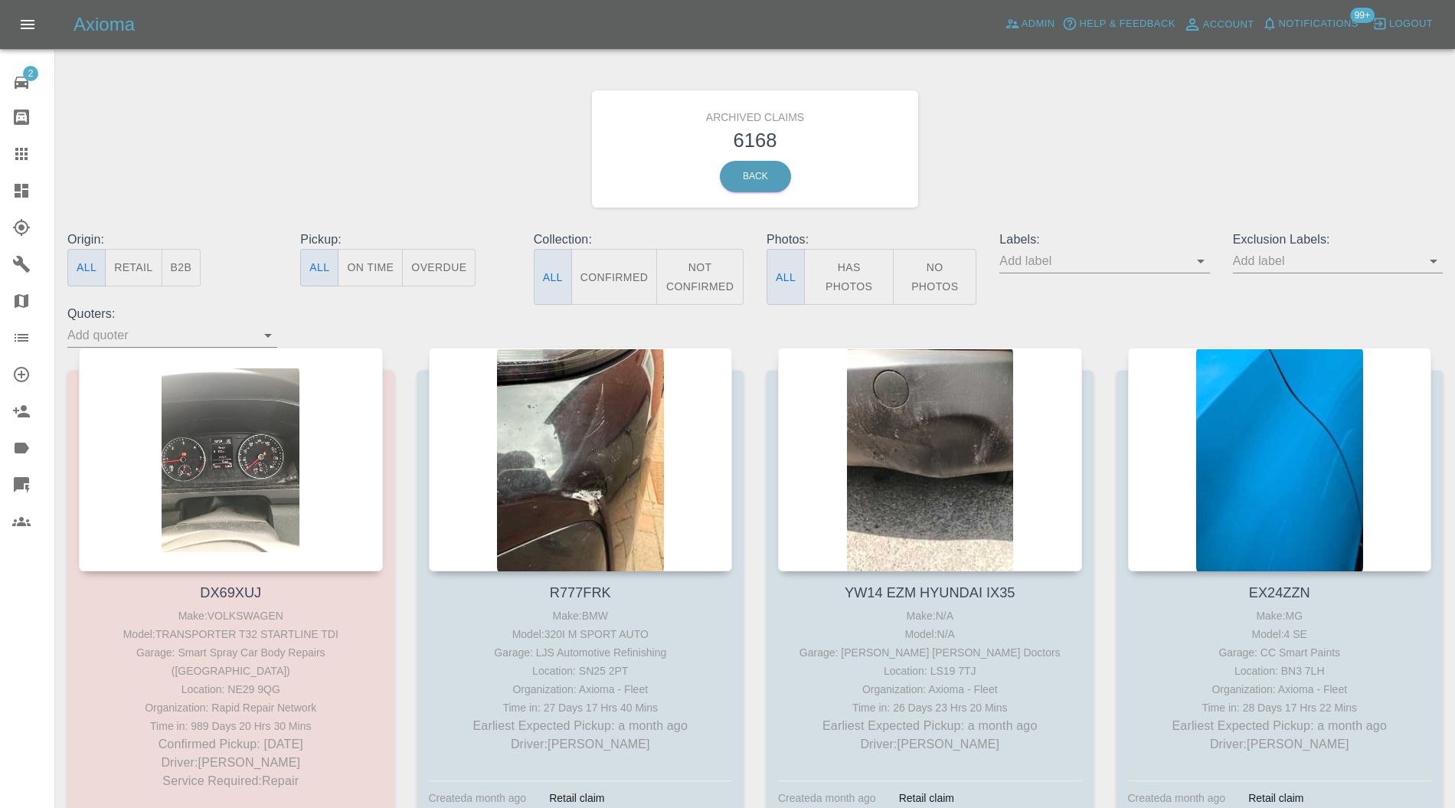
scroll to position [159115, 0]
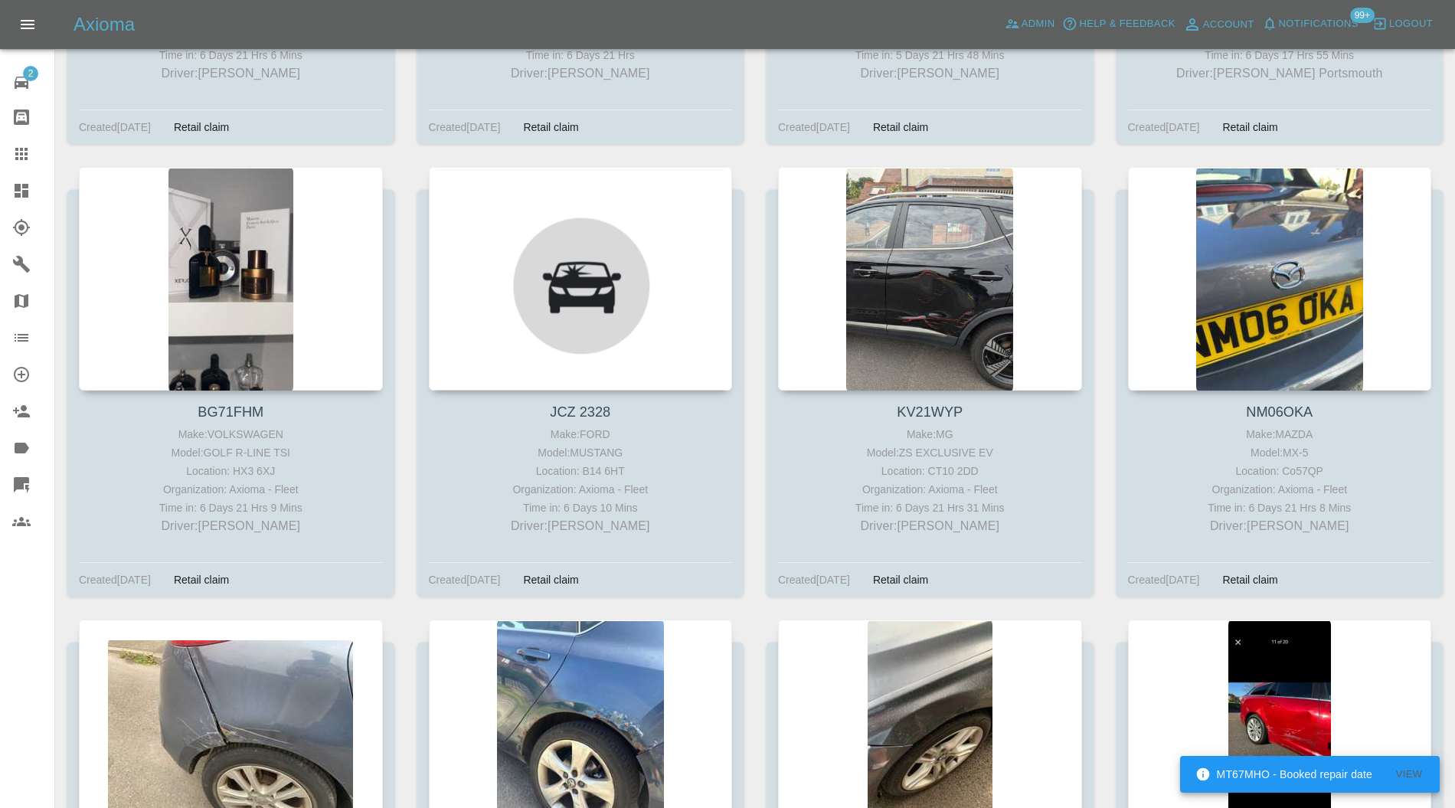
scroll to position [159115, 0]
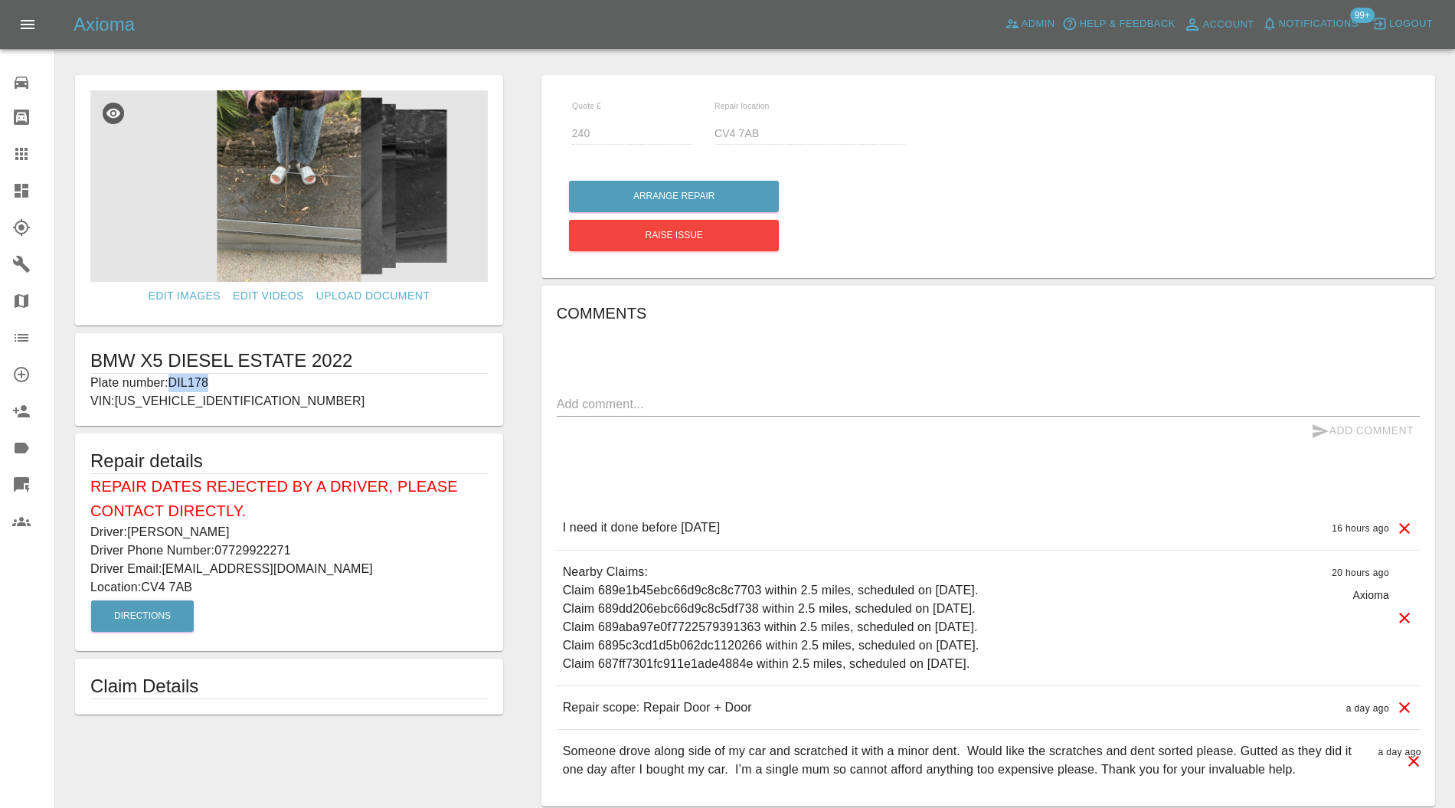
drag, startPoint x: 265, startPoint y: 378, endPoint x: 175, endPoint y: 381, distance: 90.4
click at [175, 381] on p "Plate number: DIL178" at bounding box center [288, 383] width 397 height 18
copy p "DIL178"
click at [24, 152] on icon at bounding box center [21, 154] width 18 height 18
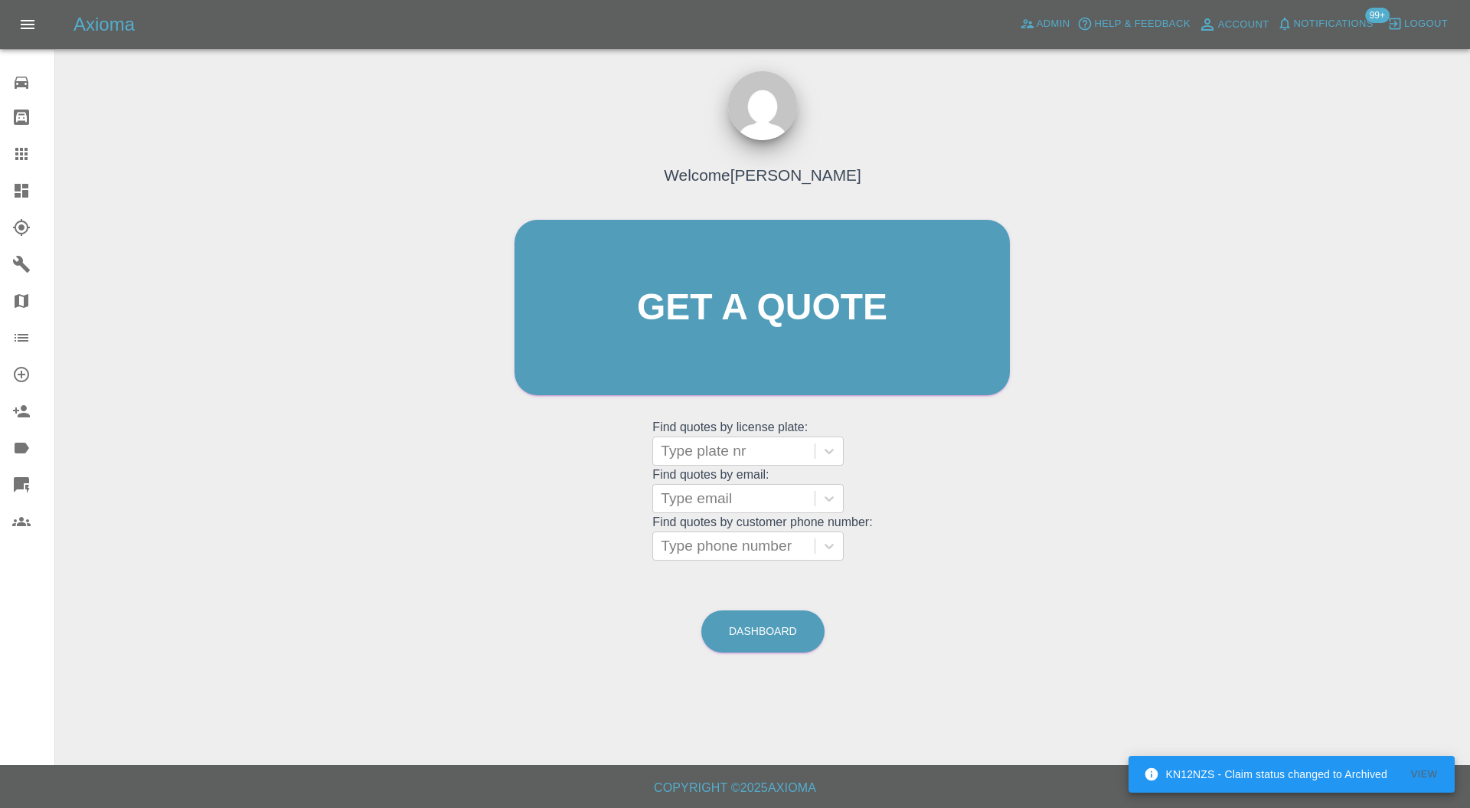
click at [784, 443] on div at bounding box center [734, 450] width 146 height 21
paste input "DIL178"
type input "DIL178"
click at [773, 484] on div "DIL178, Bidding" at bounding box center [747, 490] width 191 height 31
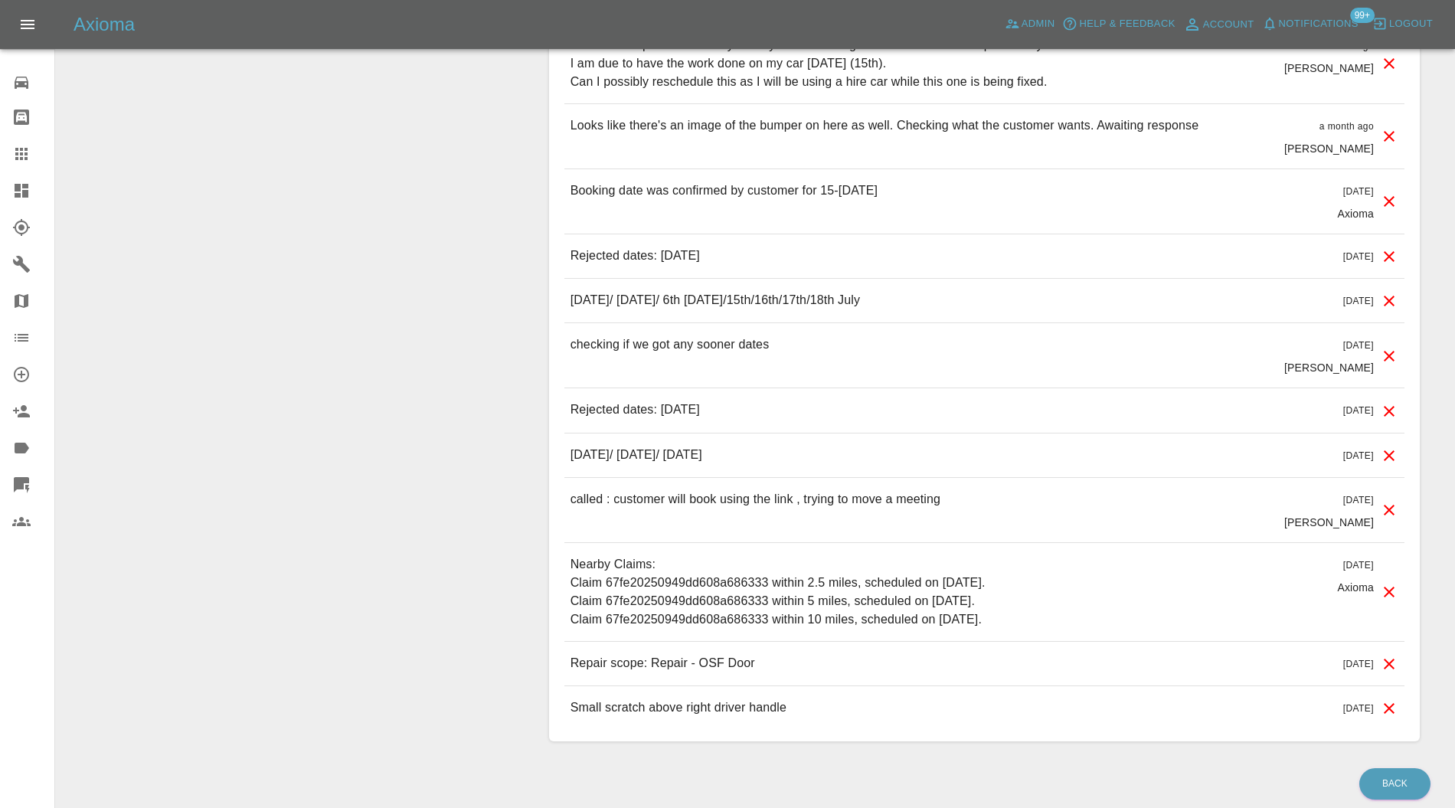
scroll to position [1990, 0]
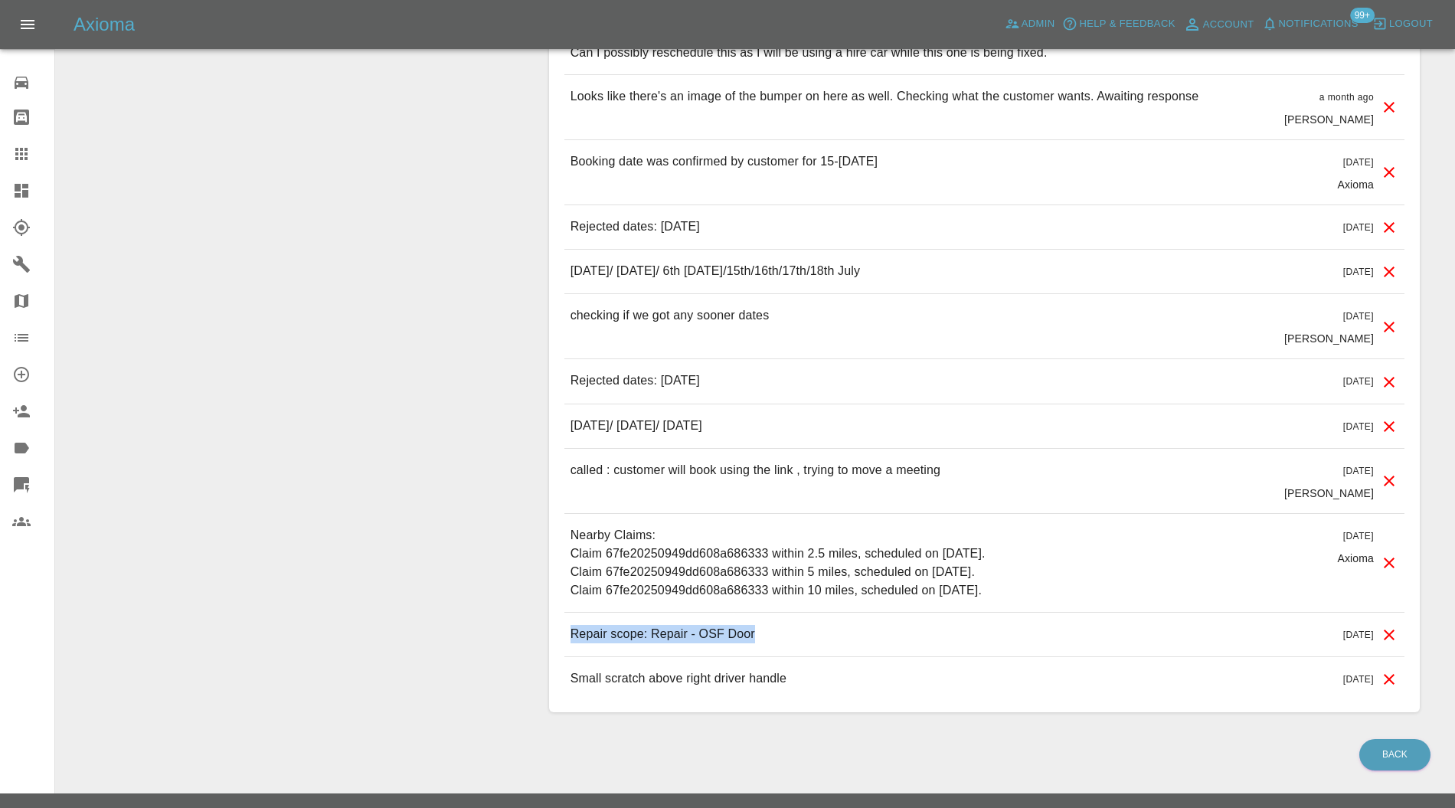
drag, startPoint x: 763, startPoint y: 608, endPoint x: 568, endPoint y: 611, distance: 194.5
click at [568, 612] on div "Repair scope: Repair - OSF Door [DATE]" at bounding box center [984, 634] width 840 height 44
copy p "Repair scope: Repair - OSF Door"
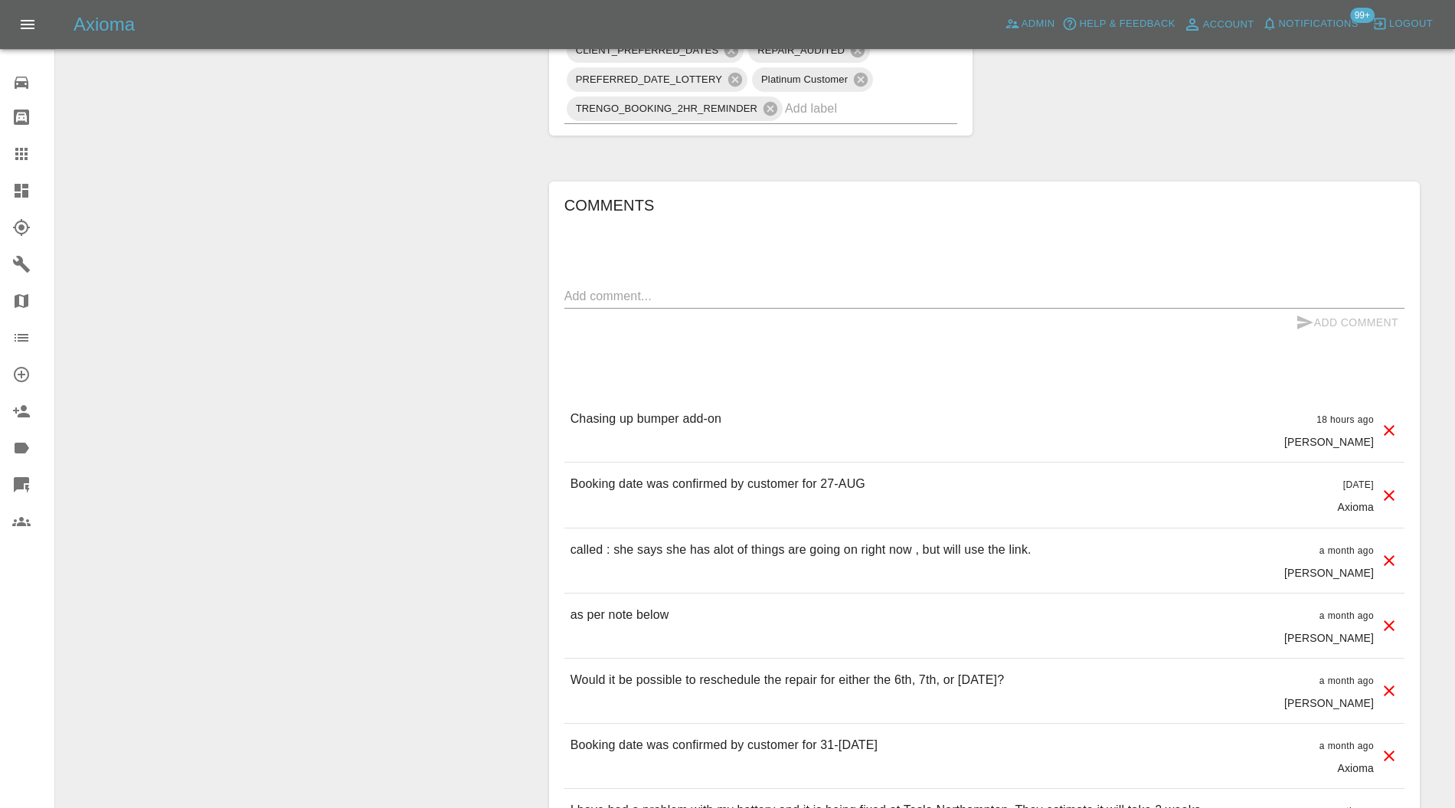
scroll to position [1173, 0]
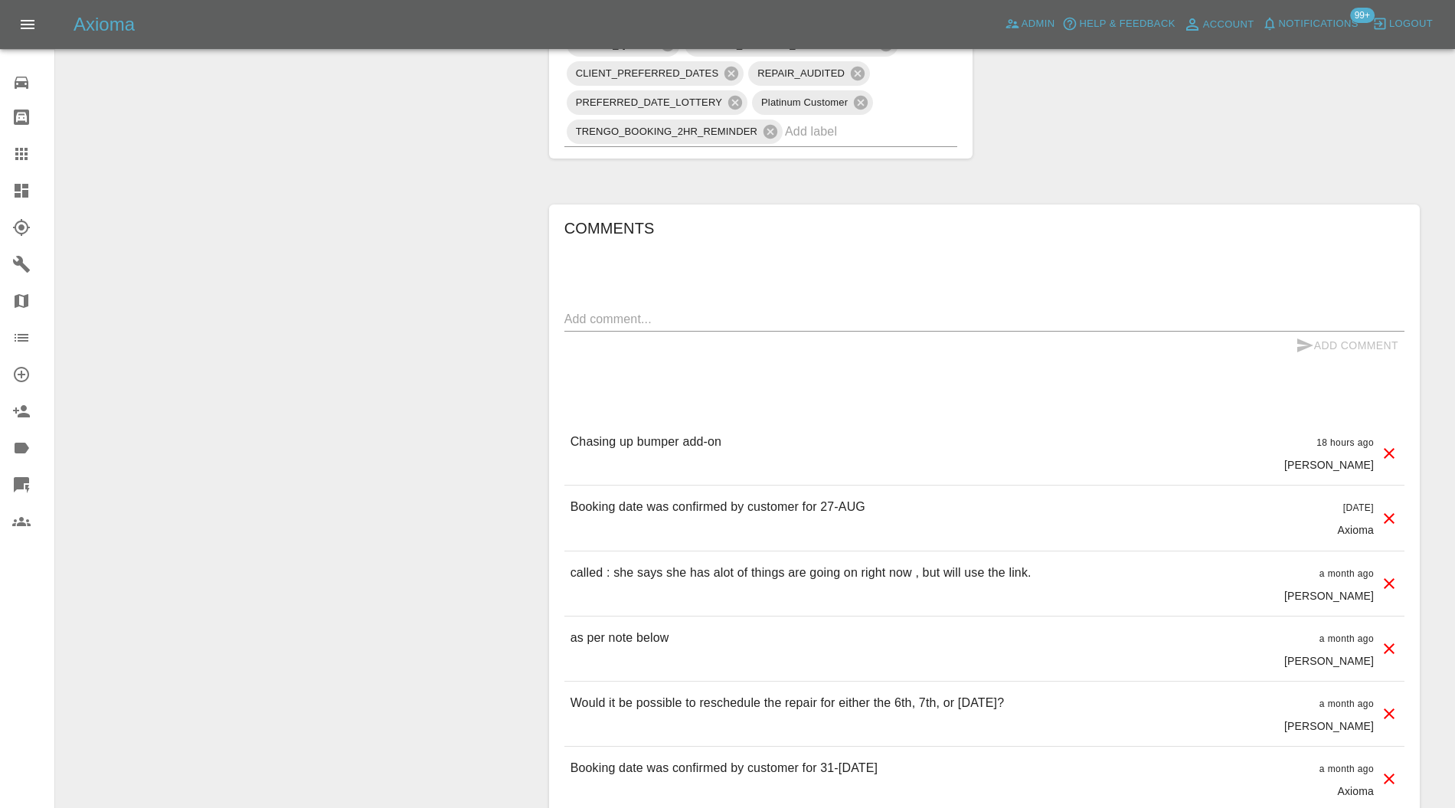
click at [720, 310] on textarea at bounding box center [984, 319] width 840 height 18
paste textarea "Repair scope: Repair - OSF Door"
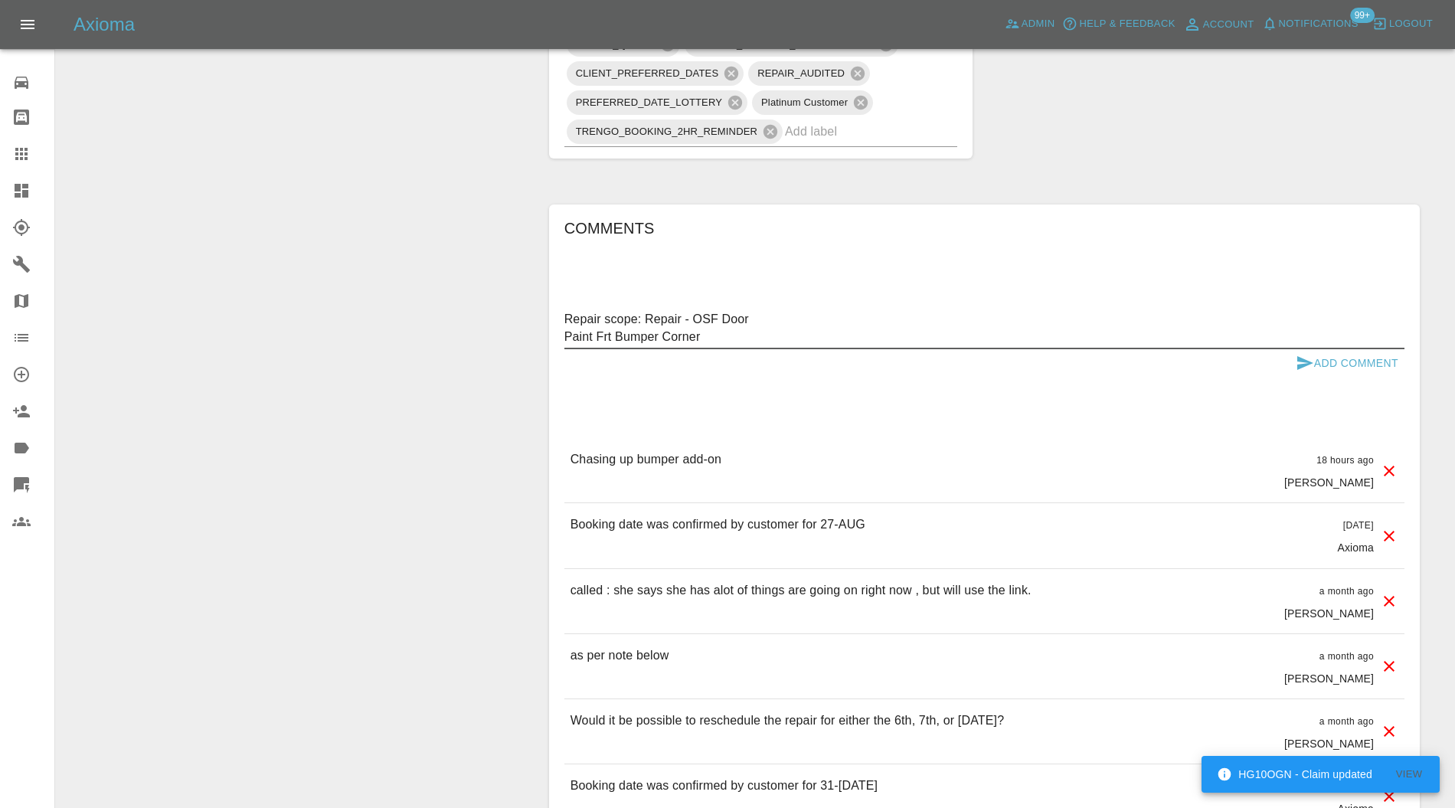
type textarea "Repair scope: Repair - OSF Door Paint Frt Bumper Corner"
click at [1331, 349] on button "Add Comment" at bounding box center [1346, 363] width 115 height 28
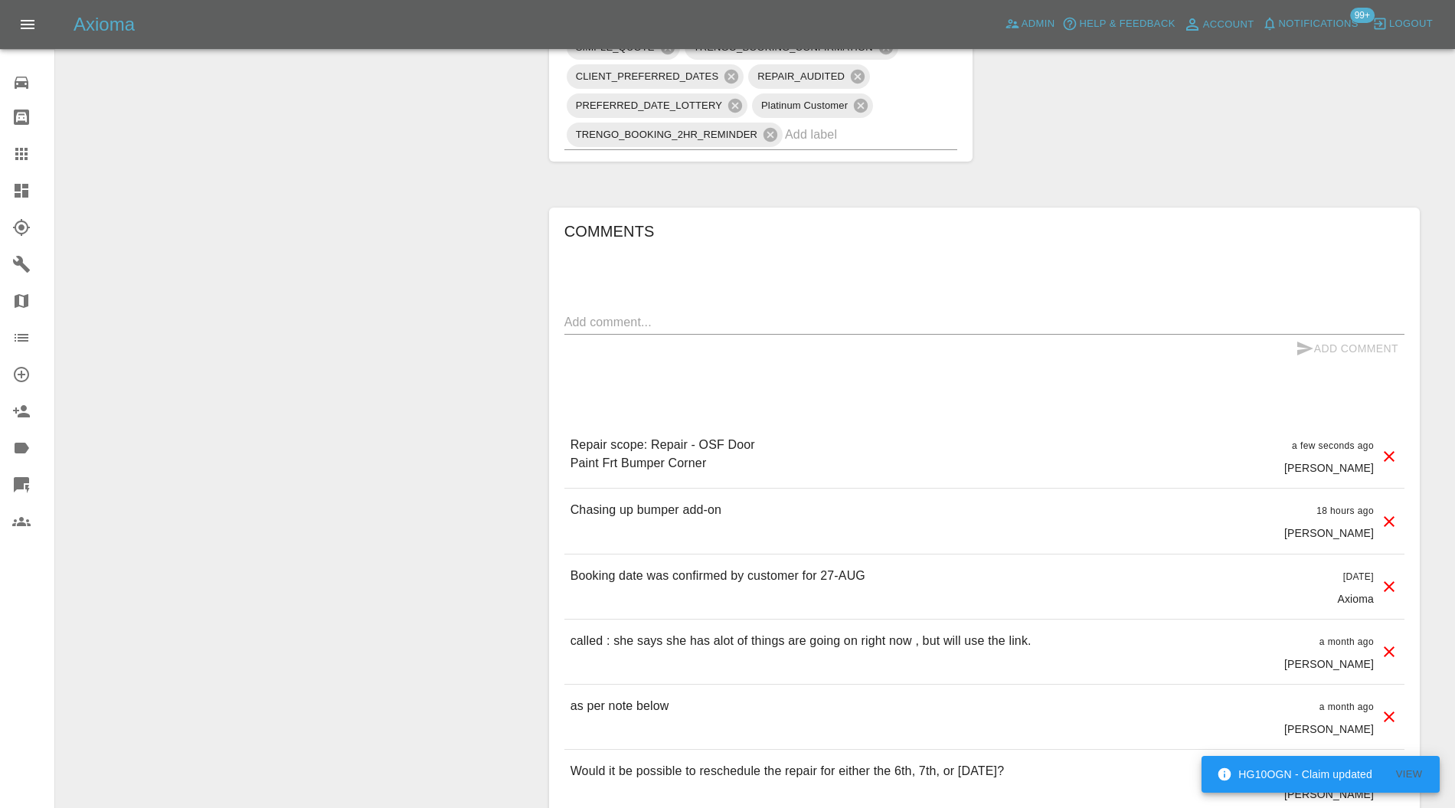
scroll to position [1037, 0]
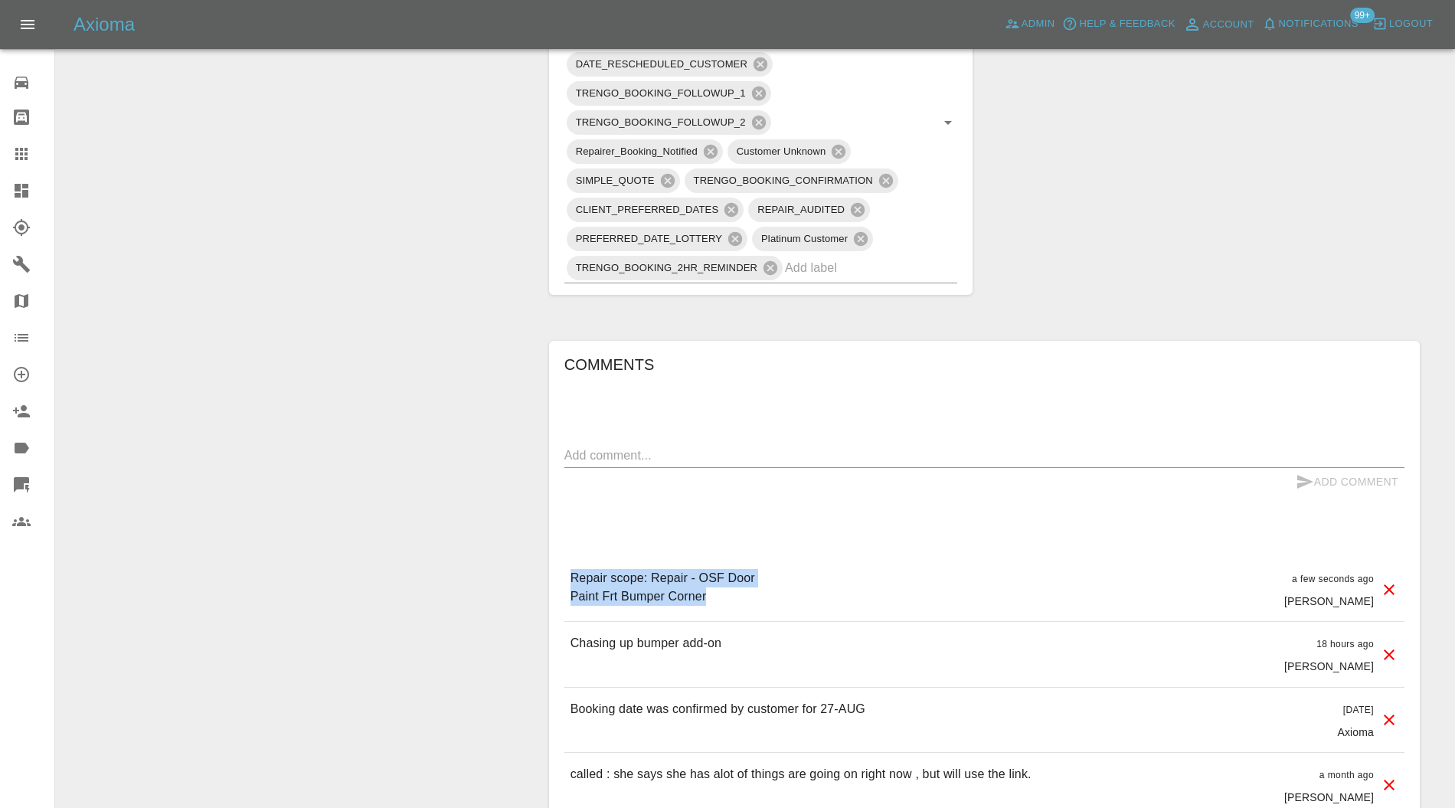
drag, startPoint x: 714, startPoint y: 560, endPoint x: 554, endPoint y: 551, distance: 160.3
copy p "Repair scope: Repair - OSF Door Paint Frt Bumper Corner"
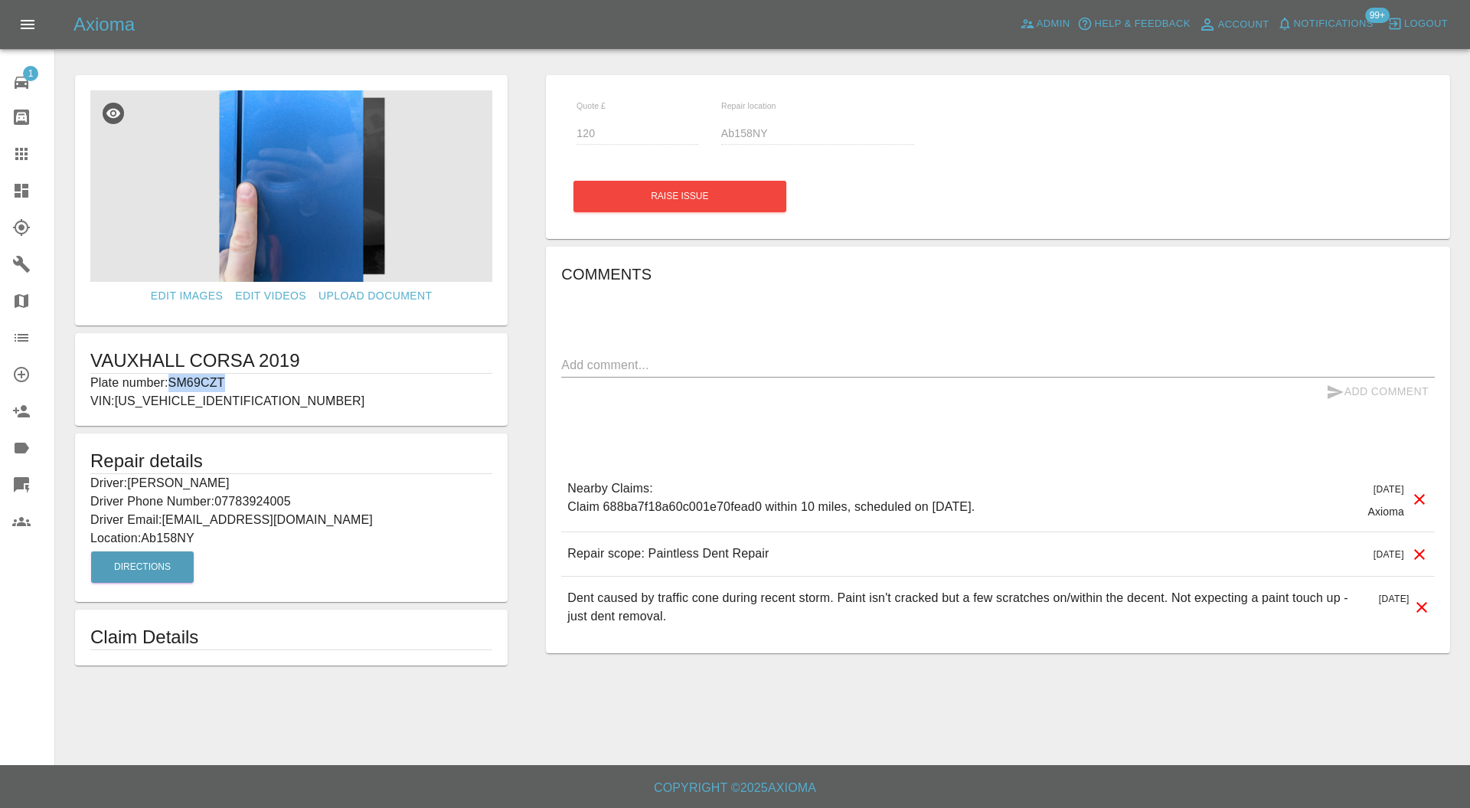
drag, startPoint x: 233, startPoint y: 383, endPoint x: 173, endPoint y: 384, distance: 59.7
click at [173, 384] on p "Plate number: SM69CZT" at bounding box center [291, 383] width 402 height 18
copy p "SM69CZT"
click at [28, 155] on icon at bounding box center [21, 154] width 18 height 18
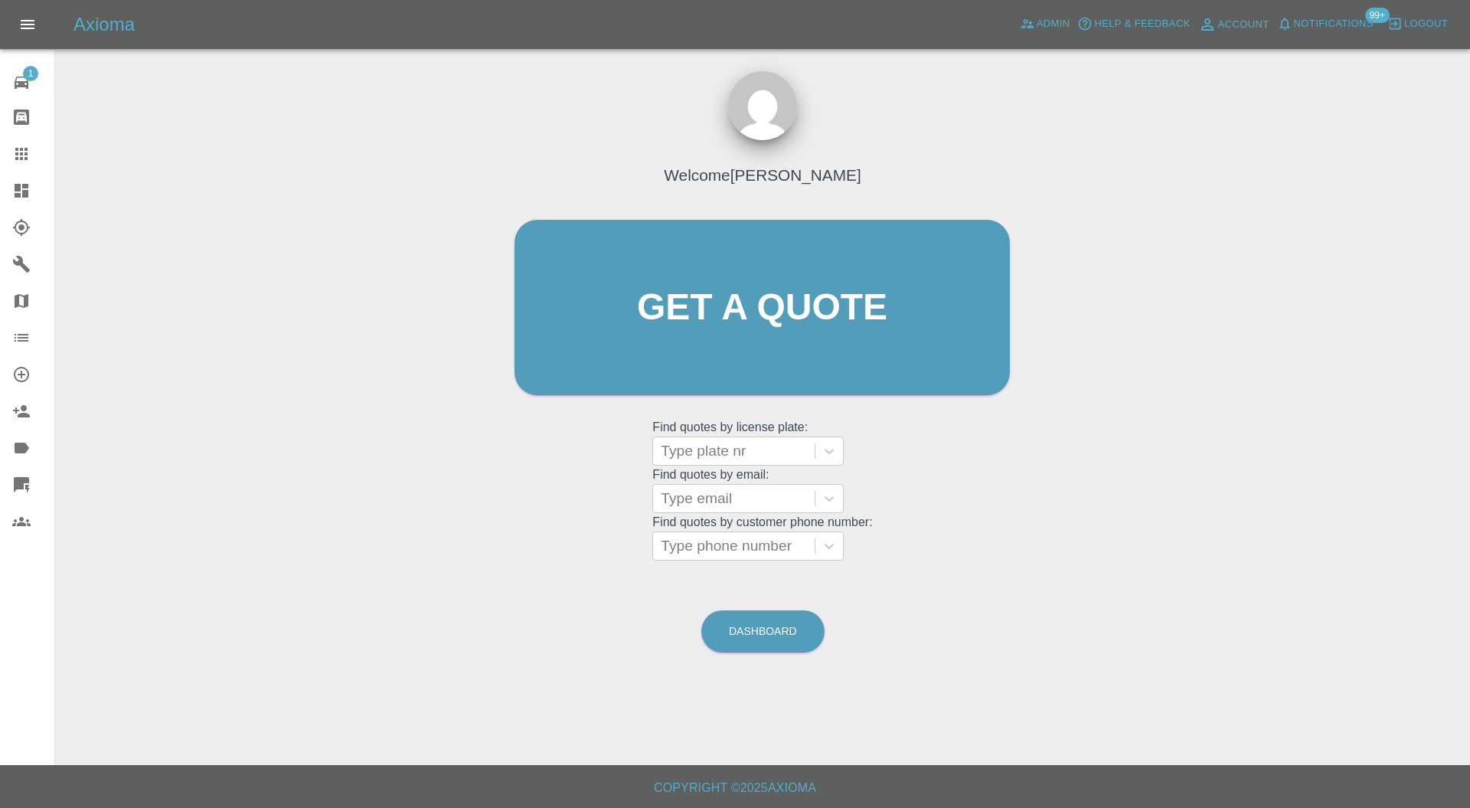
click at [707, 455] on div at bounding box center [734, 450] width 146 height 21
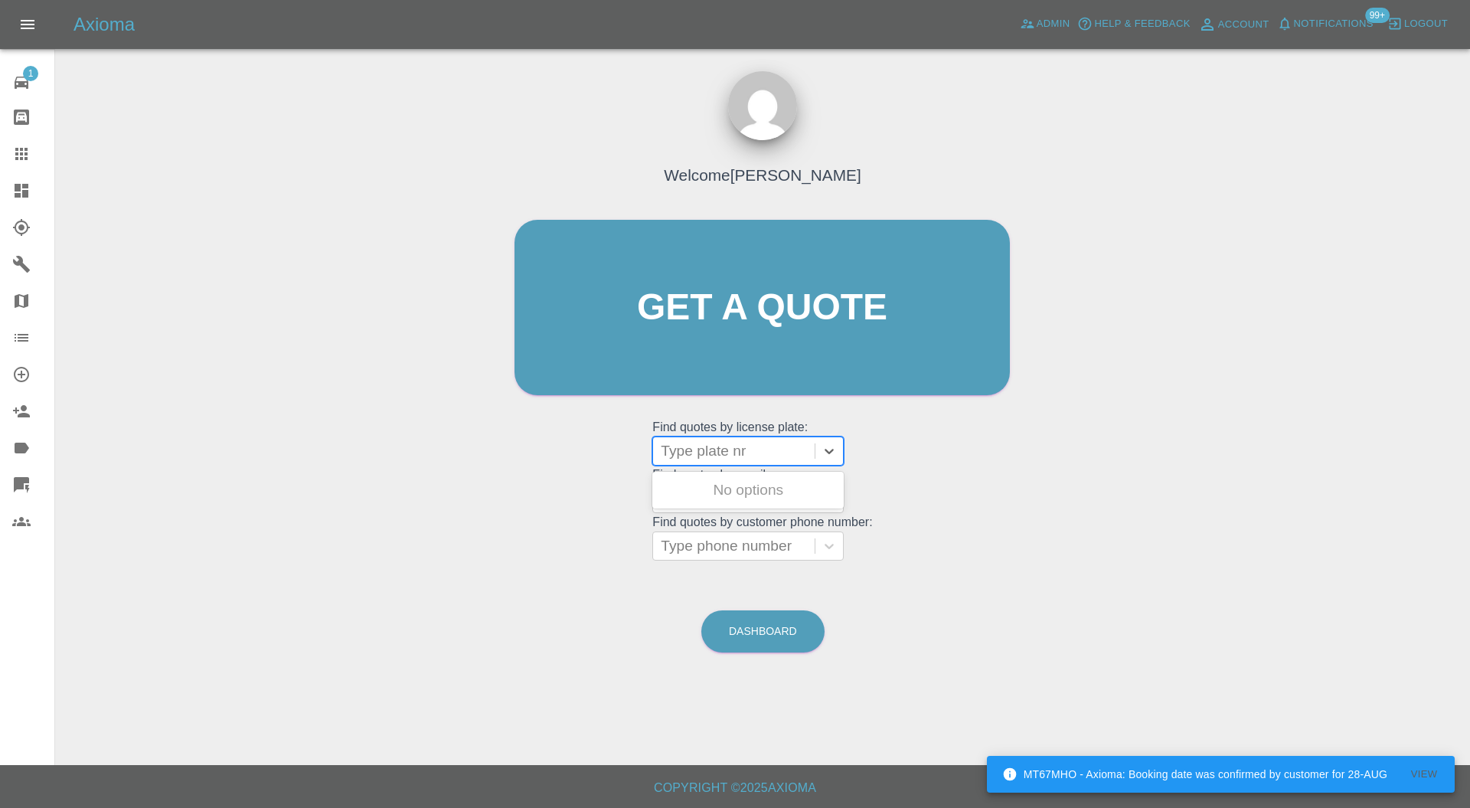
paste input "SM69CZT"
type input "SM69CZT"
click at [1018, 459] on div "Welcome [PERSON_NAME] Get a quote Get a quote Find quotes by license plate: 1 r…" at bounding box center [762, 337] width 528 height 462
